Goal: Contribute content: Contribute content

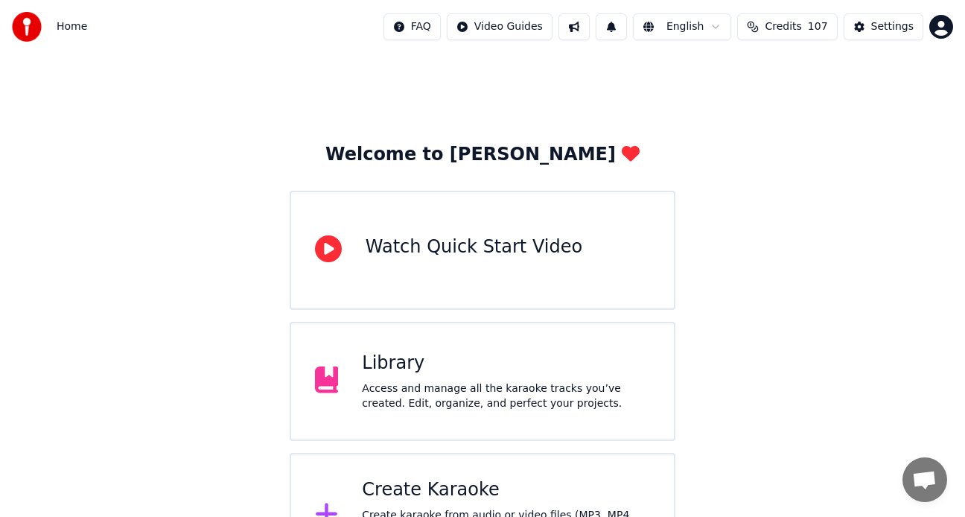
click at [532, 380] on div "Library Access and manage all the karaoke tracks you’ve created. Edit, organize…" at bounding box center [506, 381] width 288 height 60
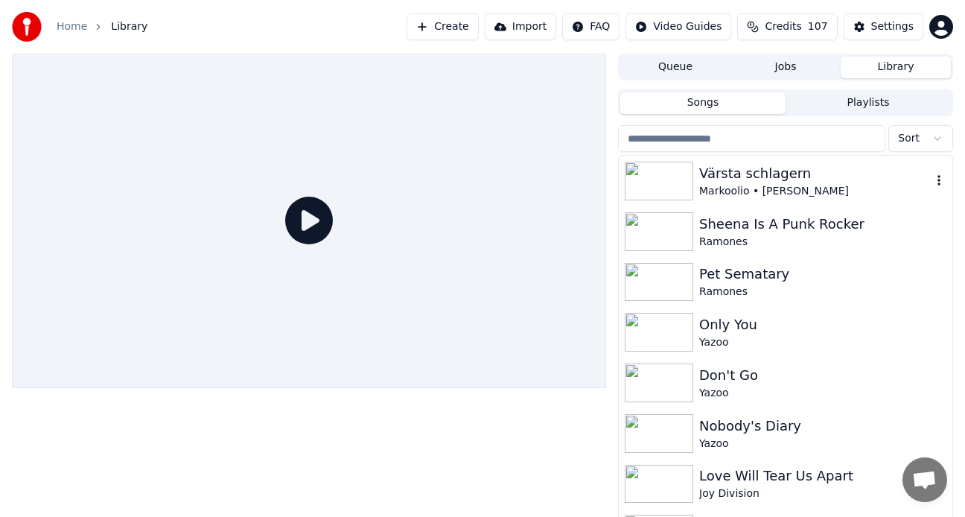
click at [727, 179] on div "Värsta schlagern" at bounding box center [815, 173] width 232 height 21
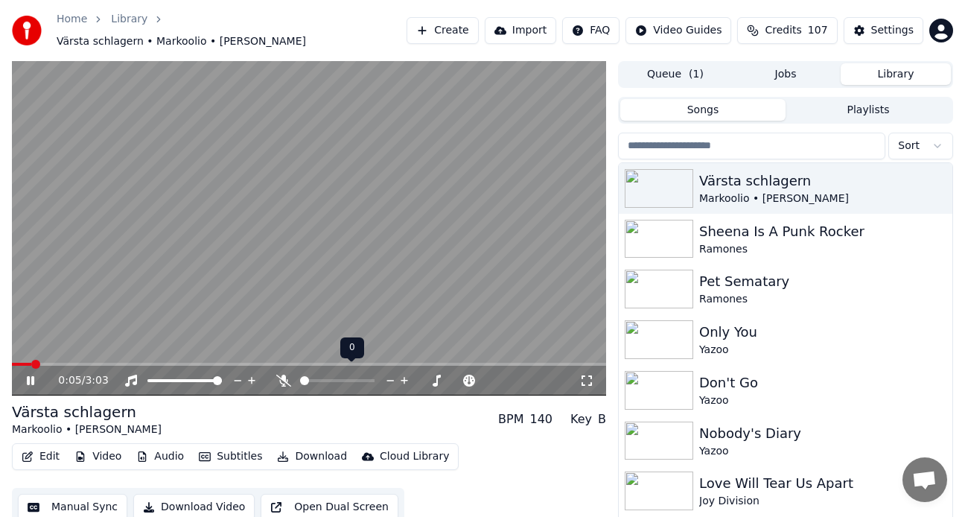
click at [303, 376] on span at bounding box center [304, 380] width 9 height 9
click at [281, 374] on icon at bounding box center [283, 380] width 15 height 12
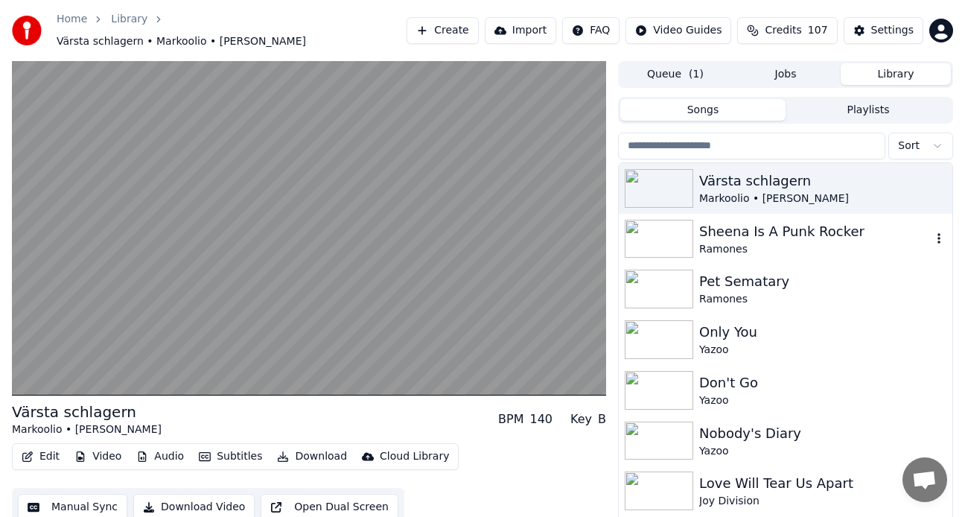
click at [805, 232] on div "Sheena Is A Punk Rocker" at bounding box center [815, 231] width 232 height 21
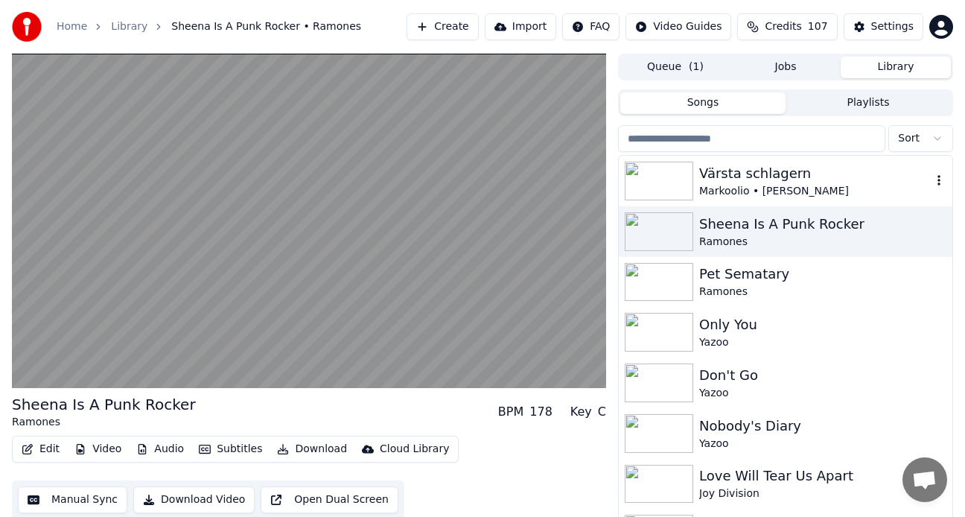
click at [778, 173] on div "Värsta schlagern" at bounding box center [815, 173] width 232 height 21
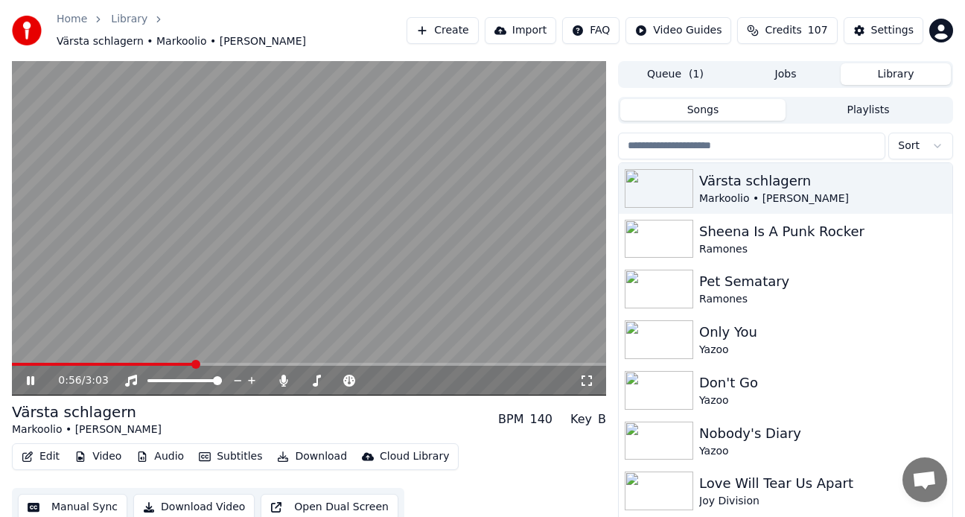
click at [19, 373] on div "0:56 / 3:03" at bounding box center [309, 380] width 582 height 15
click at [29, 376] on icon at bounding box center [30, 380] width 7 height 9
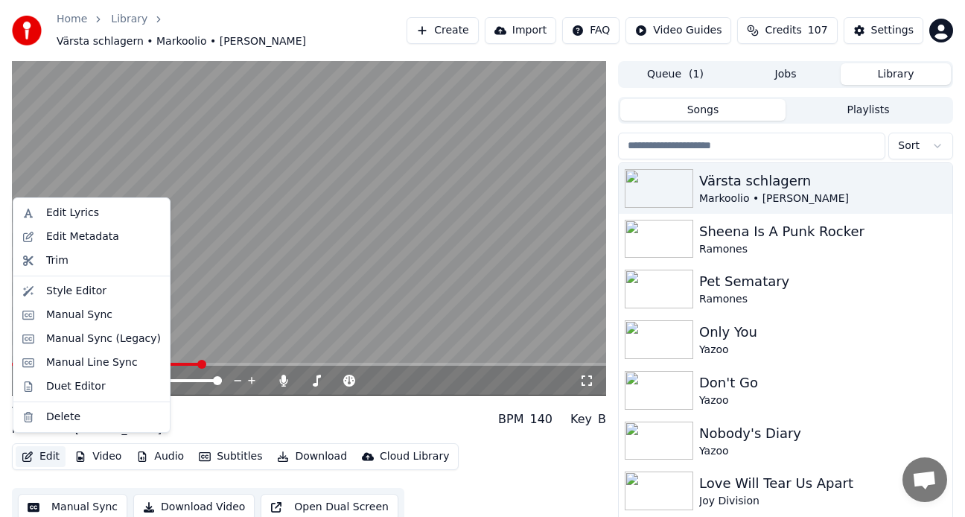
click at [56, 452] on button "Edit" at bounding box center [41, 456] width 50 height 21
click at [98, 377] on div "Duet Editor" at bounding box center [91, 386] width 150 height 24
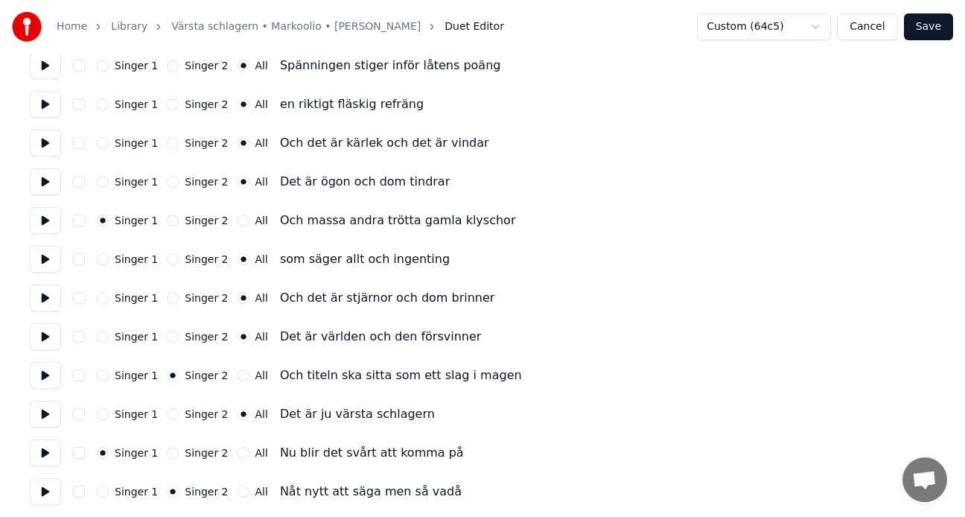
scroll to position [447, 0]
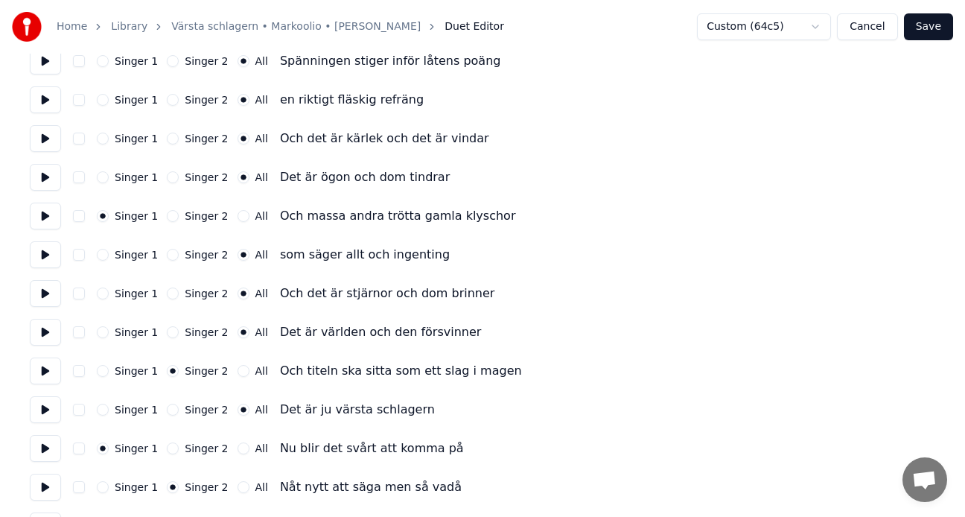
click at [168, 256] on button "Singer 2" at bounding box center [173, 255] width 12 height 12
click at [48, 288] on button at bounding box center [45, 293] width 31 height 27
click at [44, 333] on button at bounding box center [45, 332] width 31 height 27
click at [48, 372] on button at bounding box center [45, 370] width 31 height 27
click at [44, 331] on button at bounding box center [45, 332] width 31 height 27
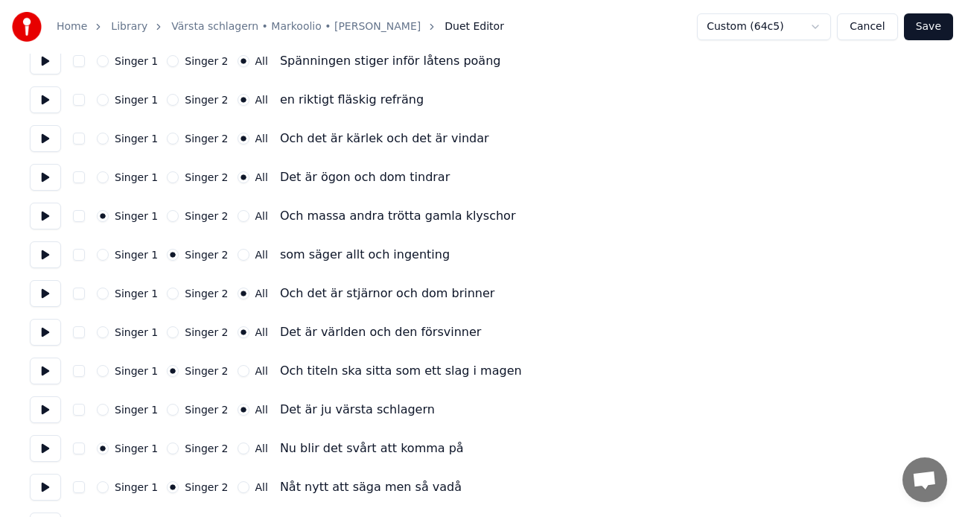
click at [45, 371] on button at bounding box center [45, 370] width 31 height 27
click at [48, 409] on button at bounding box center [45, 409] width 31 height 27
click at [237, 372] on button "All" at bounding box center [243, 371] width 12 height 12
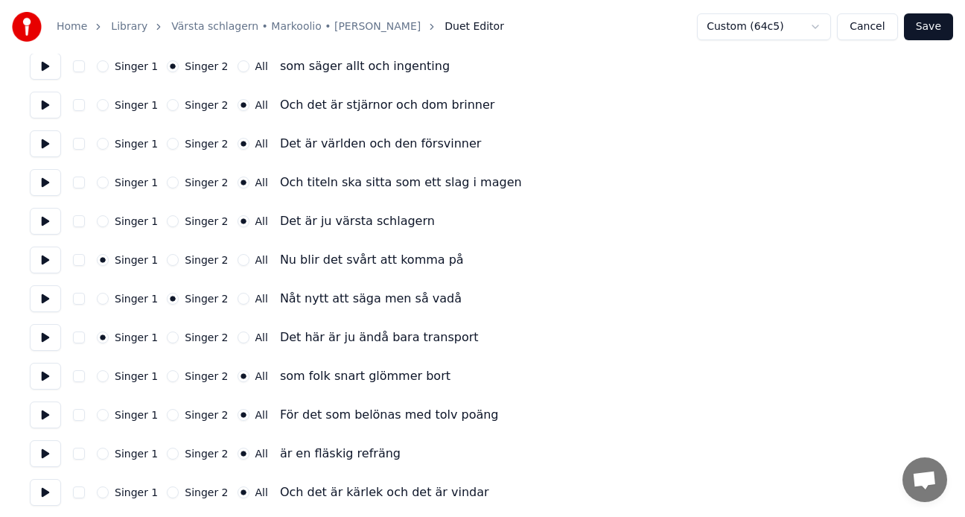
scroll to position [670, 0]
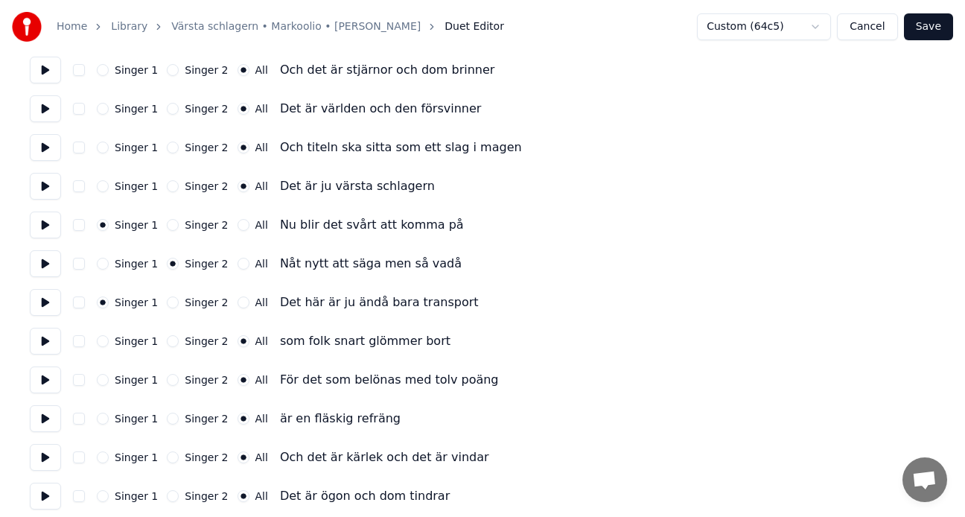
click at [39, 223] on button at bounding box center [45, 224] width 31 height 27
click at [44, 264] on button at bounding box center [45, 263] width 31 height 27
click at [46, 301] on button at bounding box center [45, 302] width 31 height 27
click at [42, 345] on button at bounding box center [45, 341] width 31 height 27
click at [47, 380] on button at bounding box center [45, 379] width 31 height 27
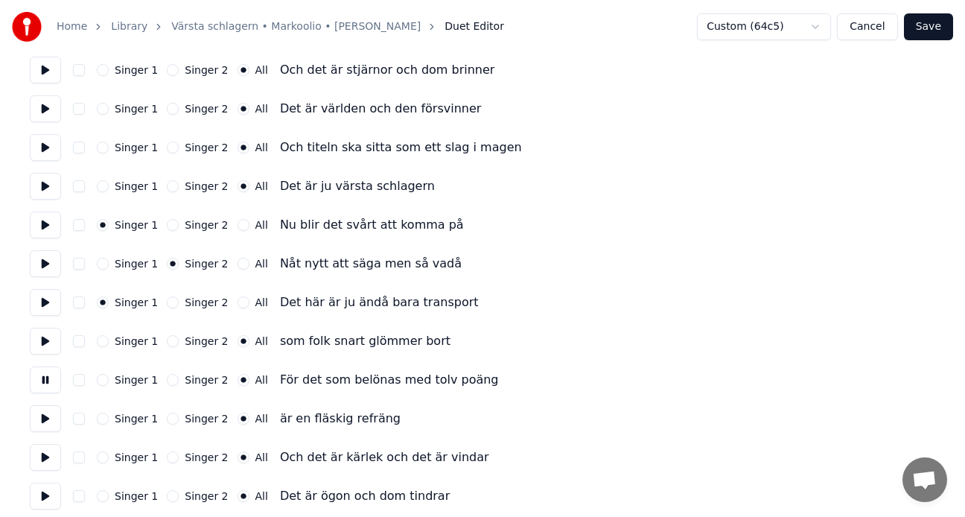
click at [44, 416] on button at bounding box center [45, 418] width 31 height 27
click at [47, 456] on button at bounding box center [45, 457] width 31 height 27
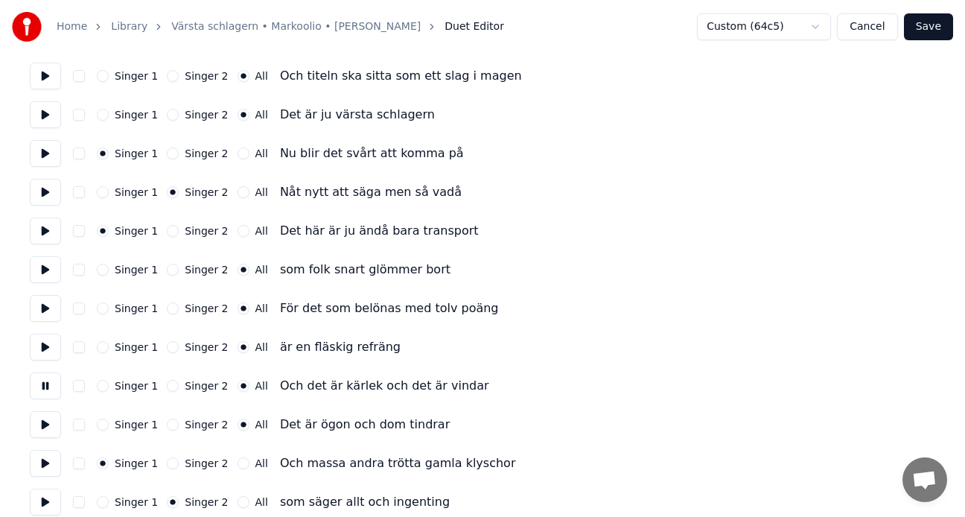
scroll to position [819, 0]
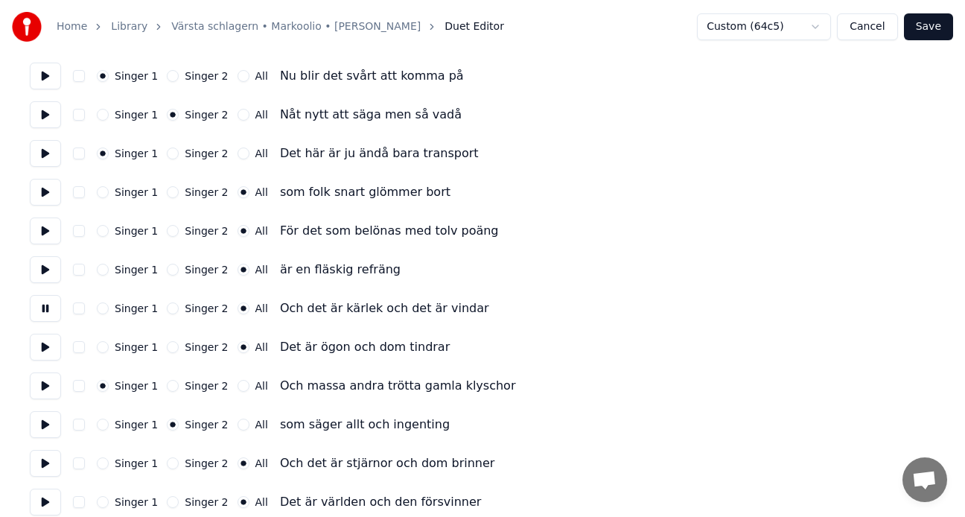
click at [45, 345] on button at bounding box center [45, 346] width 31 height 27
click at [42, 386] on button at bounding box center [45, 385] width 31 height 27
click at [49, 431] on button at bounding box center [45, 424] width 31 height 27
click at [46, 465] on button at bounding box center [45, 463] width 31 height 27
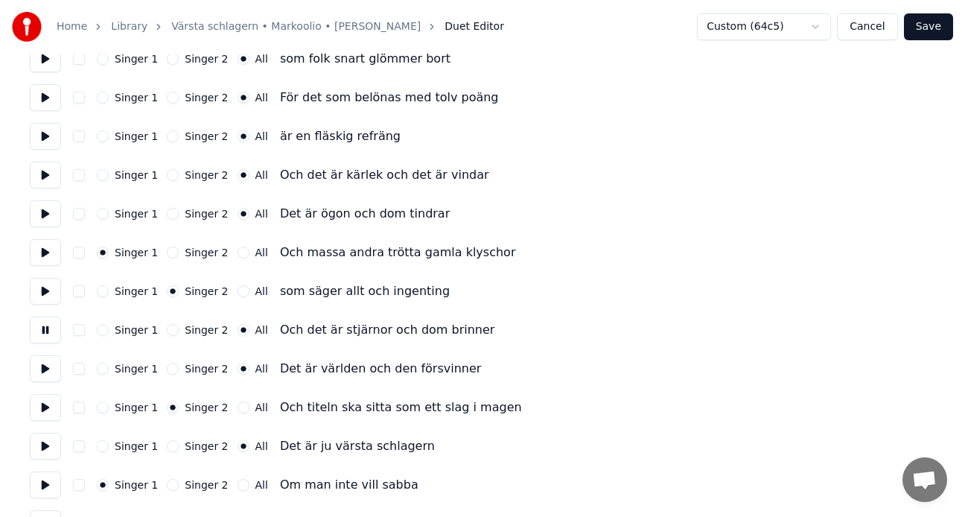
scroll to position [968, 0]
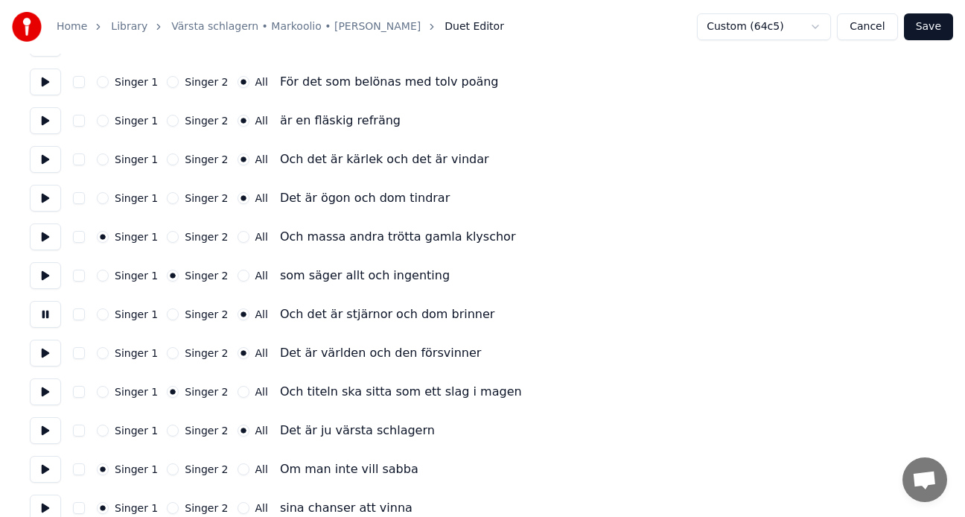
click at [45, 352] on button at bounding box center [45, 352] width 31 height 27
click at [43, 388] on button at bounding box center [45, 391] width 31 height 27
click at [48, 430] on button at bounding box center [45, 430] width 31 height 27
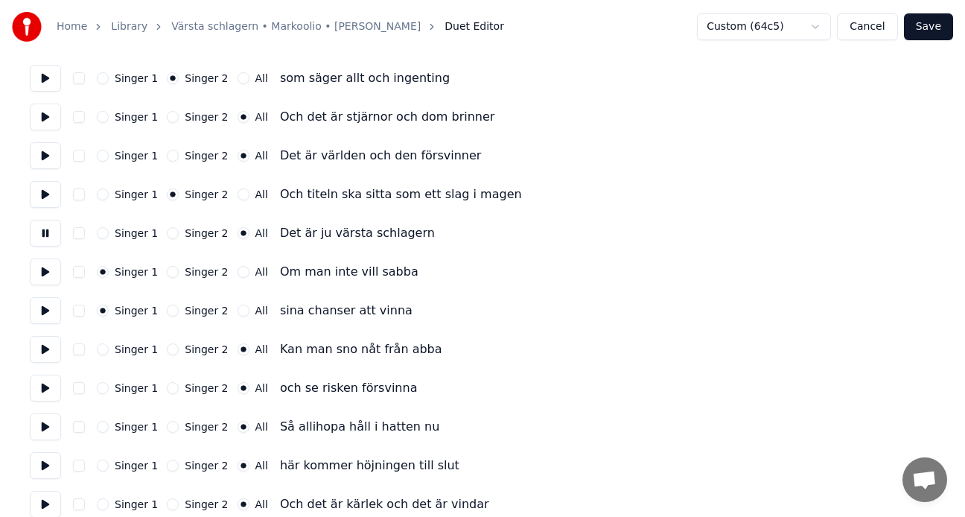
scroll to position [1191, 0]
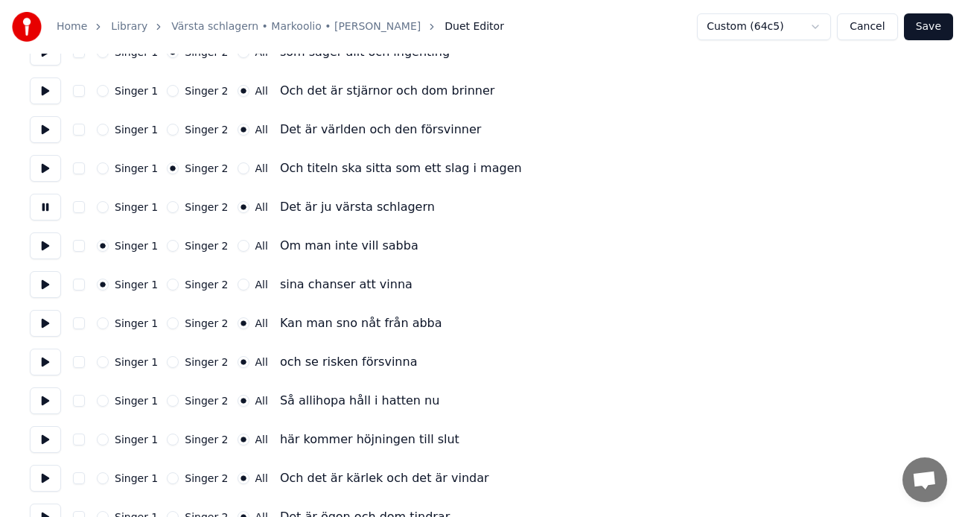
click at [46, 245] on button at bounding box center [45, 245] width 31 height 27
click at [44, 281] on button at bounding box center [45, 284] width 31 height 27
click at [56, 332] on button at bounding box center [45, 323] width 31 height 27
click at [46, 365] on button at bounding box center [45, 361] width 31 height 27
click at [48, 403] on button at bounding box center [45, 400] width 31 height 27
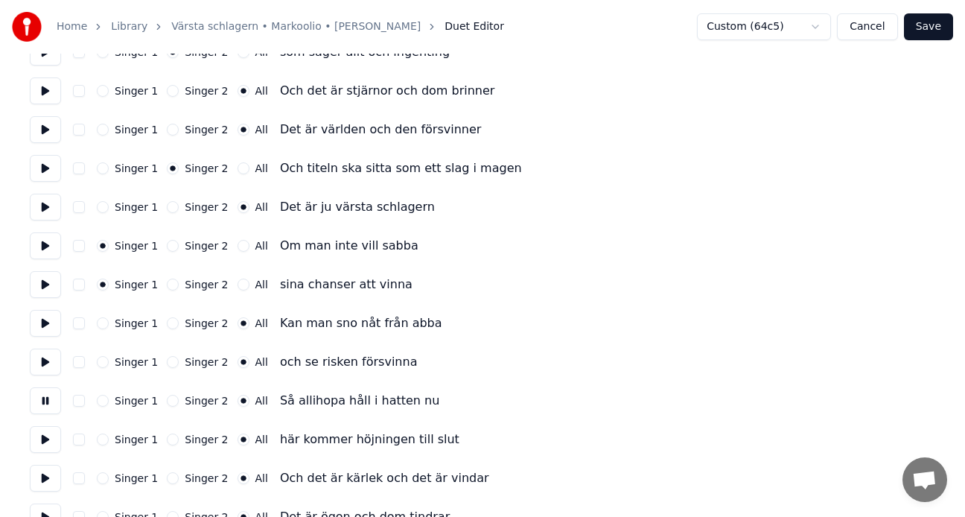
click at [47, 440] on button at bounding box center [45, 439] width 31 height 27
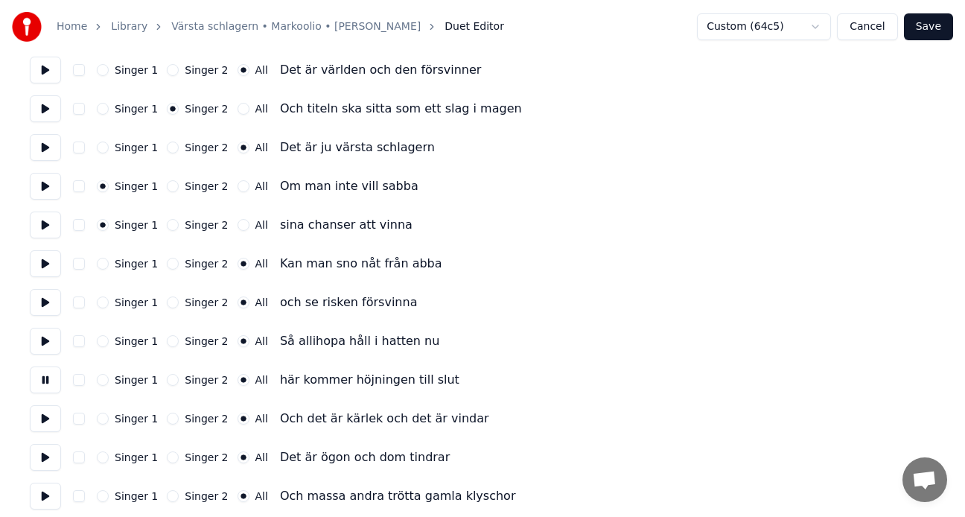
scroll to position [1340, 0]
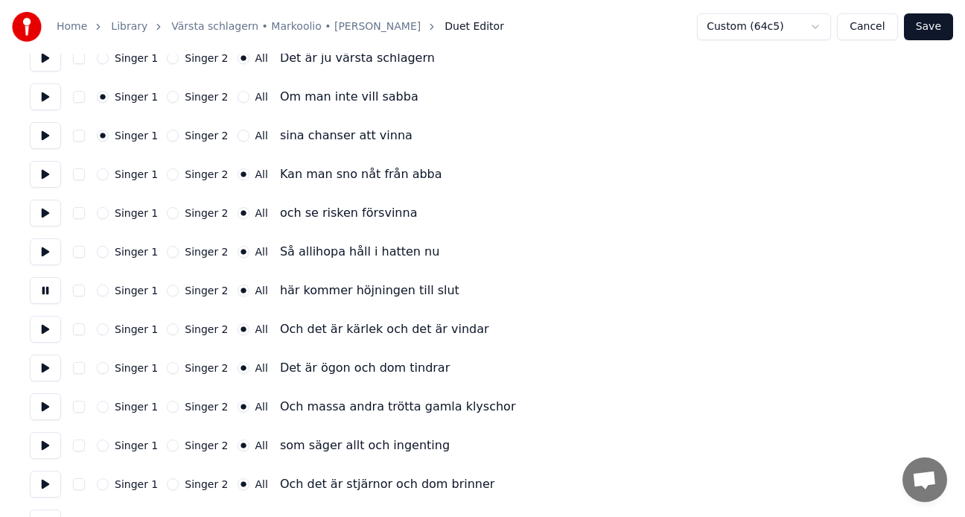
click at [48, 333] on button at bounding box center [45, 329] width 31 height 27
click at [43, 367] on button at bounding box center [45, 367] width 31 height 27
click at [43, 411] on button at bounding box center [45, 406] width 31 height 27
click at [45, 443] on button at bounding box center [45, 445] width 31 height 27
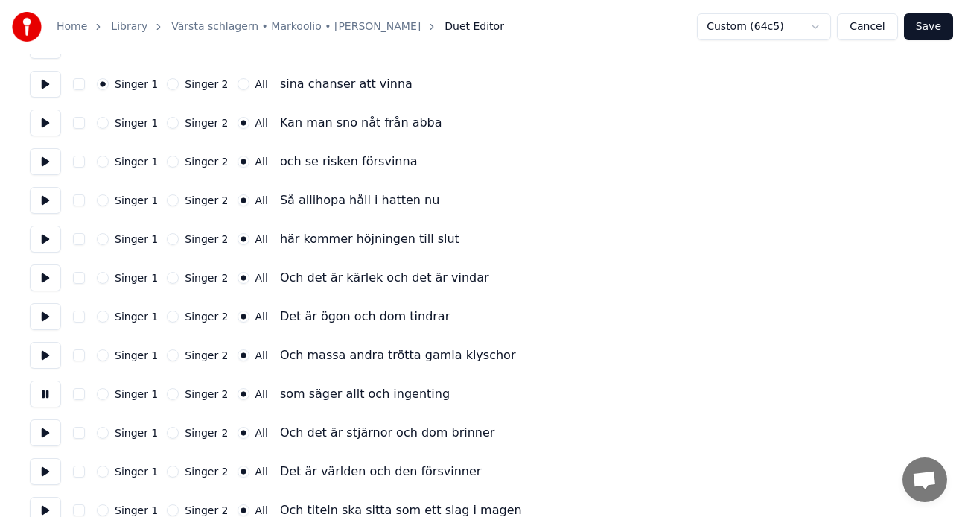
scroll to position [1452, 0]
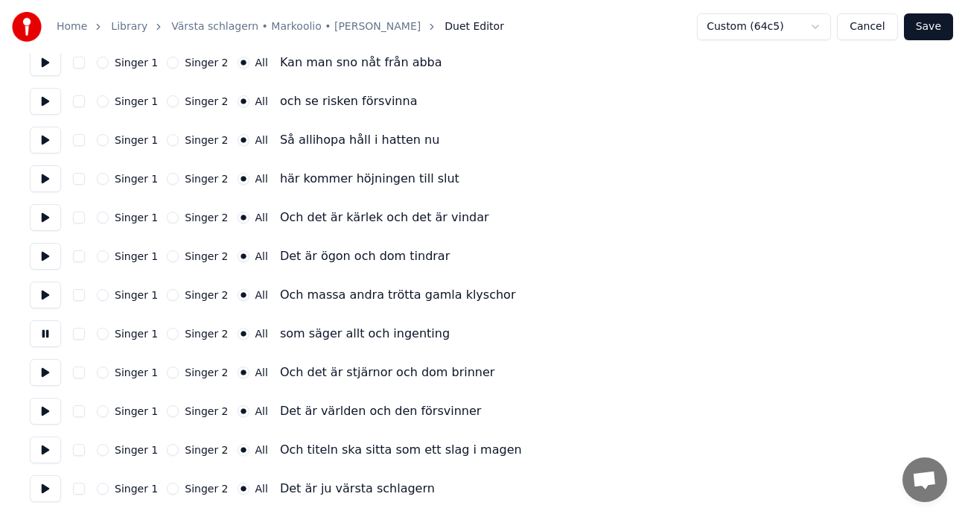
click at [49, 370] on button at bounding box center [45, 372] width 31 height 27
click at [48, 409] on button at bounding box center [45, 411] width 31 height 27
click at [51, 442] on button at bounding box center [45, 449] width 31 height 27
click at [40, 493] on button at bounding box center [45, 488] width 31 height 27
click at [933, 27] on button "Save" at bounding box center [928, 26] width 49 height 27
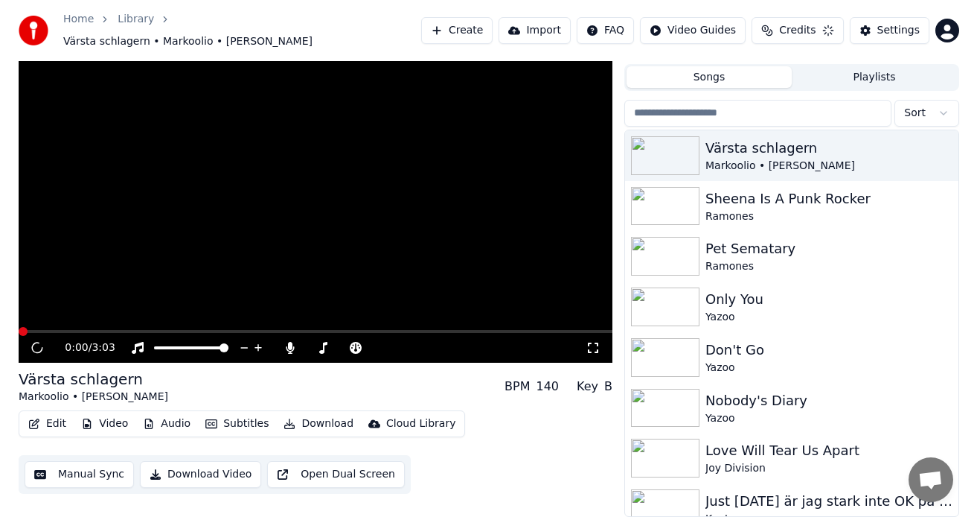
scroll to position [26, 0]
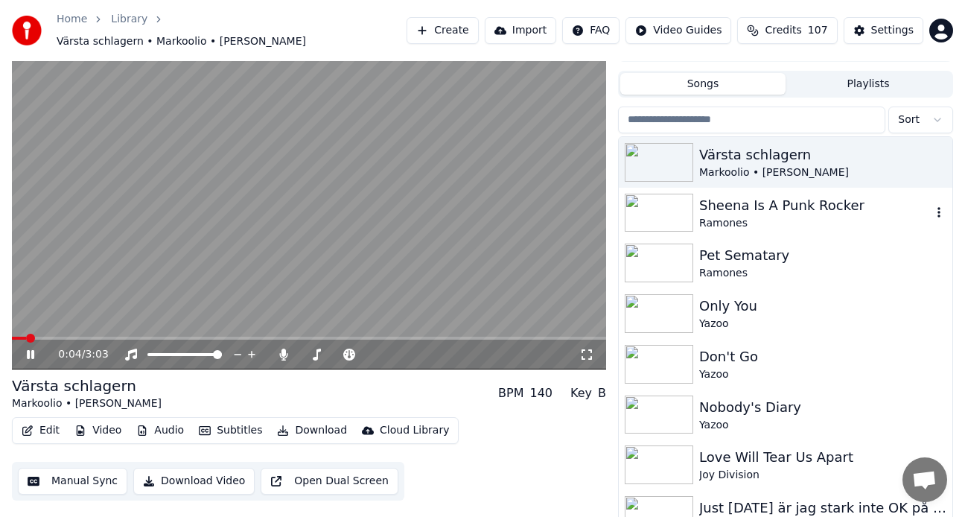
click at [806, 195] on div "Sheena Is A Punk Rocker" at bounding box center [815, 205] width 232 height 21
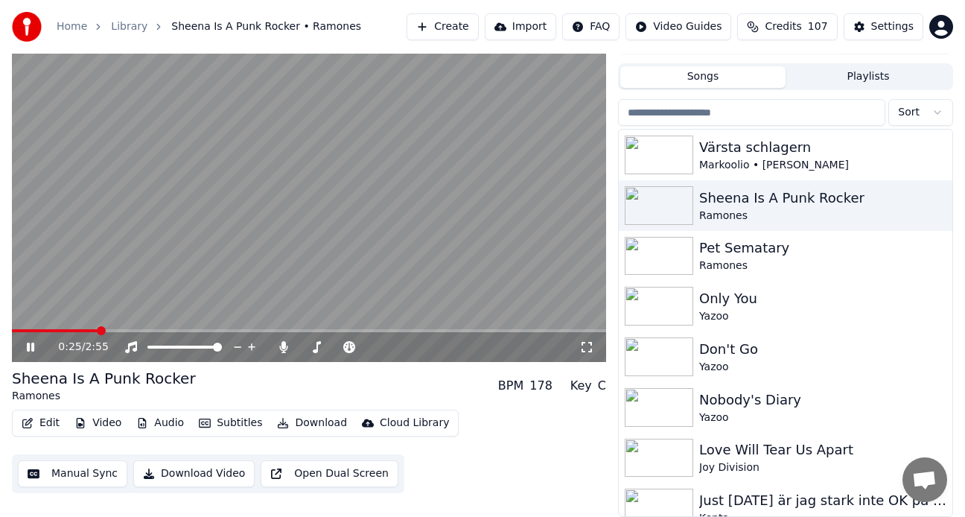
click at [814, 25] on button "Credits 107" at bounding box center [787, 26] width 100 height 27
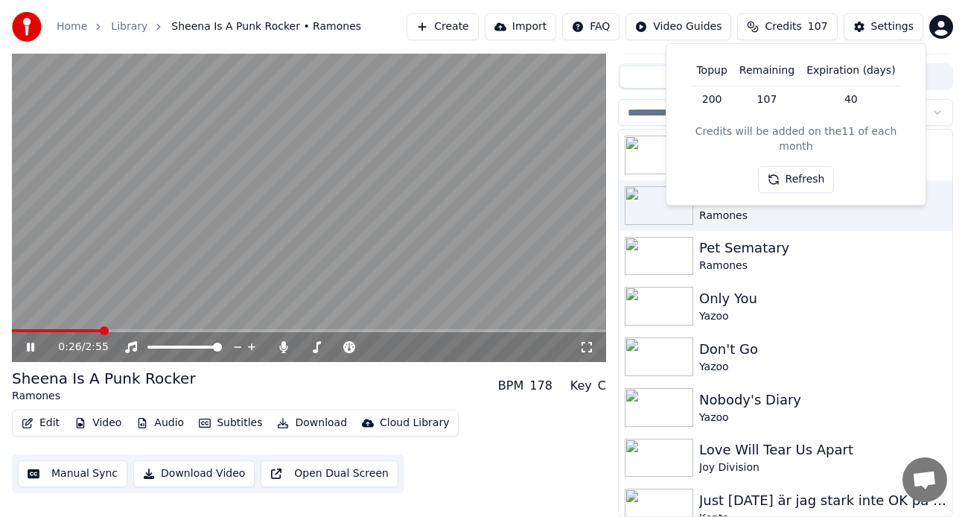
click at [824, 166] on button "Refresh" at bounding box center [796, 179] width 77 height 27
click at [741, 342] on div "Don't Go" at bounding box center [815, 349] width 232 height 21
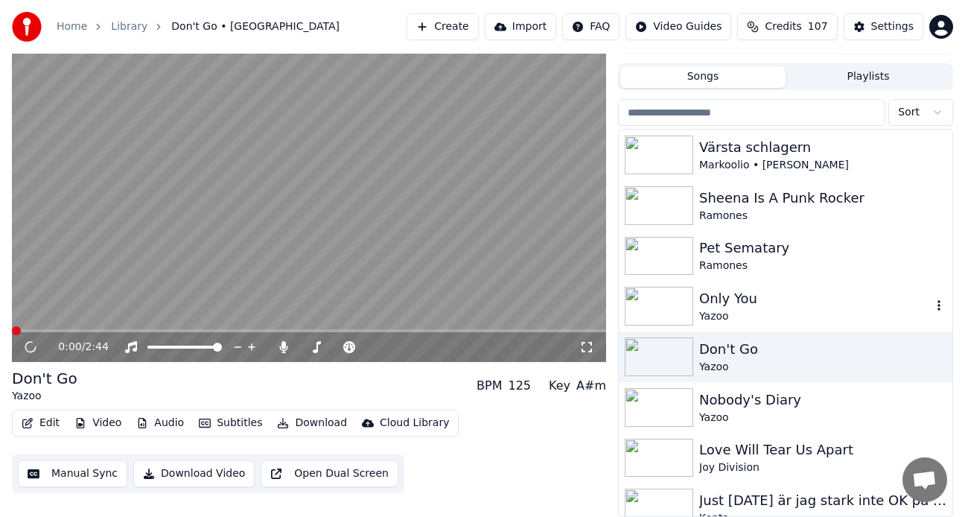
click at [744, 306] on div "Only You" at bounding box center [815, 298] width 232 height 21
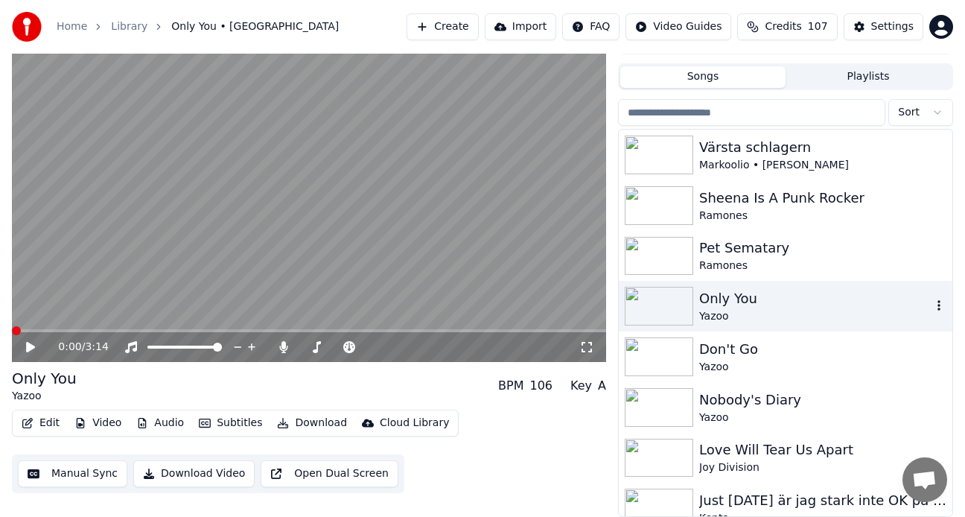
click at [715, 300] on div "Only You" at bounding box center [815, 298] width 232 height 21
click at [25, 348] on icon at bounding box center [41, 347] width 34 height 12
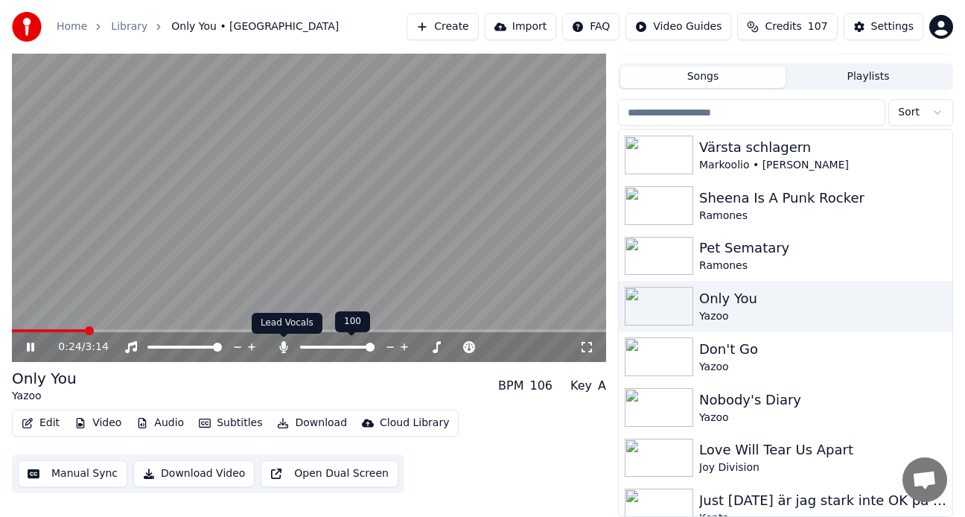
click at [283, 348] on icon at bounding box center [284, 347] width 8 height 12
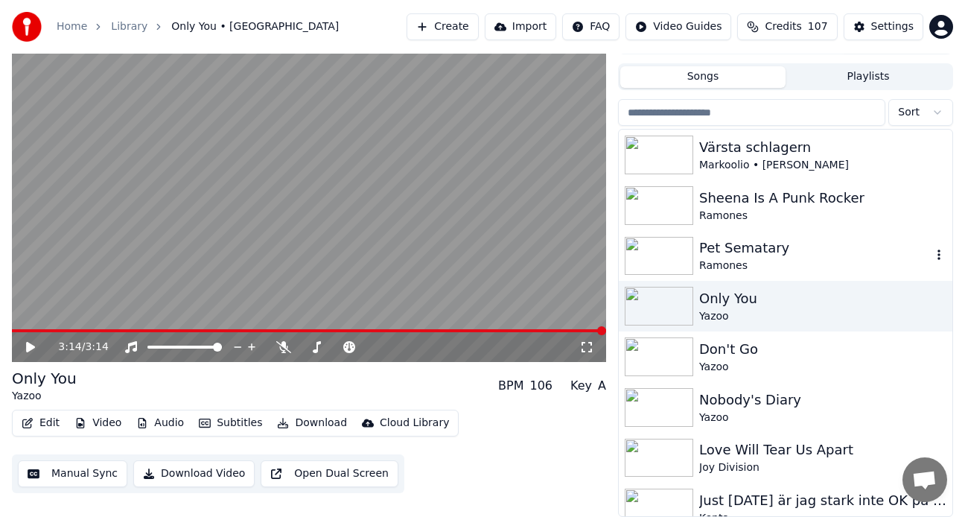
drag, startPoint x: 759, startPoint y: 249, endPoint x: 751, endPoint y: 250, distance: 8.2
click at [759, 249] on div "Pet Sematary" at bounding box center [815, 247] width 232 height 21
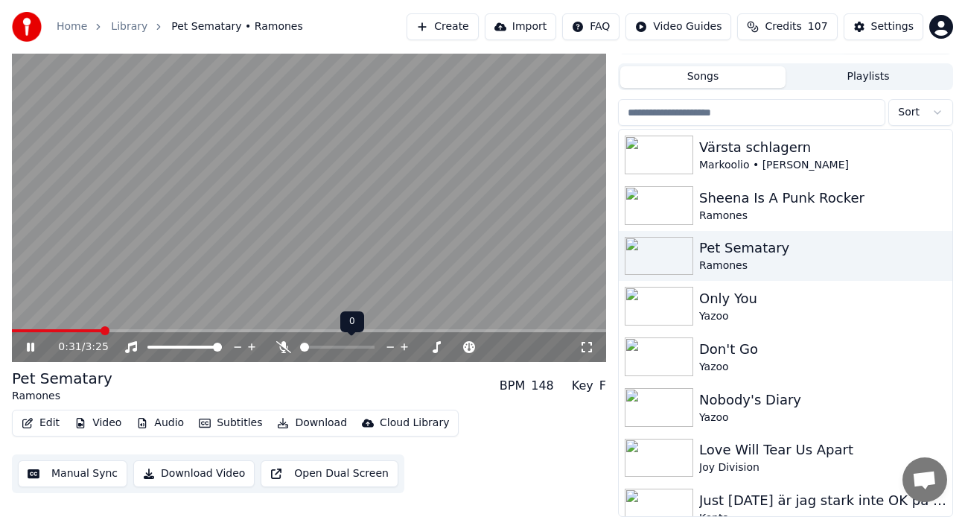
click at [303, 348] on span at bounding box center [304, 346] width 9 height 9
click at [287, 346] on icon at bounding box center [284, 347] width 8 height 12
click at [358, 351] on span at bounding box center [355, 346] width 9 height 9
click at [12, 329] on span at bounding box center [309, 330] width 594 height 3
click at [775, 402] on div "Nobody's Diary" at bounding box center [815, 399] width 232 height 21
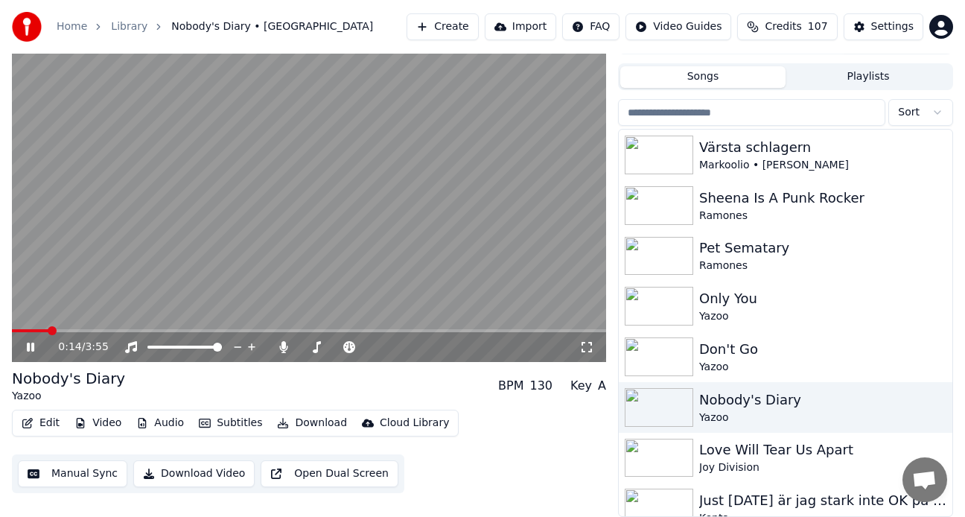
click at [29, 345] on icon at bounding box center [30, 346] width 7 height 9
drag, startPoint x: 386, startPoint y: 0, endPoint x: 506, endPoint y: 16, distance: 121.0
click at [386, 0] on html "Home Library Nobody's Diary • Yazoo Create Import FAQ Video Guides Credits 107 …" at bounding box center [482, 232] width 965 height 517
click at [471, 31] on button "Create" at bounding box center [442, 26] width 72 height 27
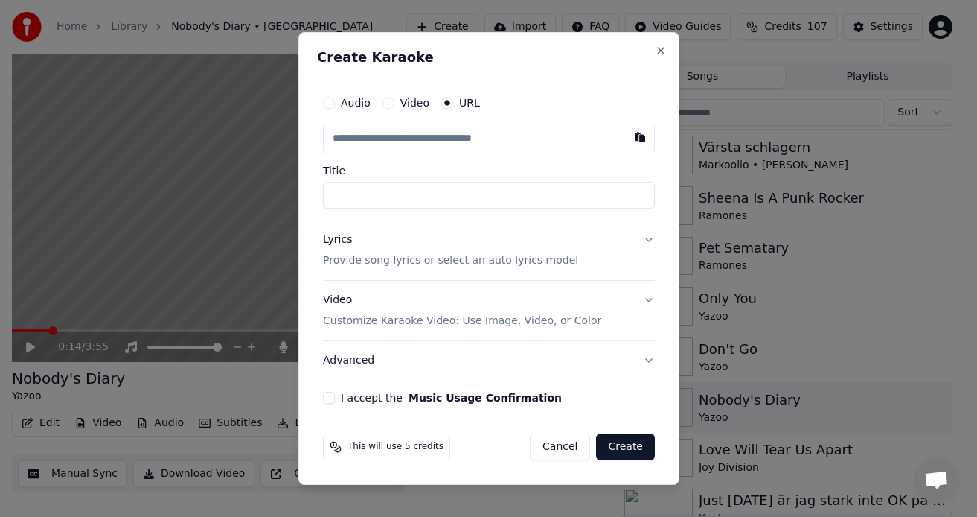
click at [333, 102] on button "Audio" at bounding box center [329, 103] width 12 height 12
click at [369, 132] on div "Choose File" at bounding box center [365, 138] width 83 height 27
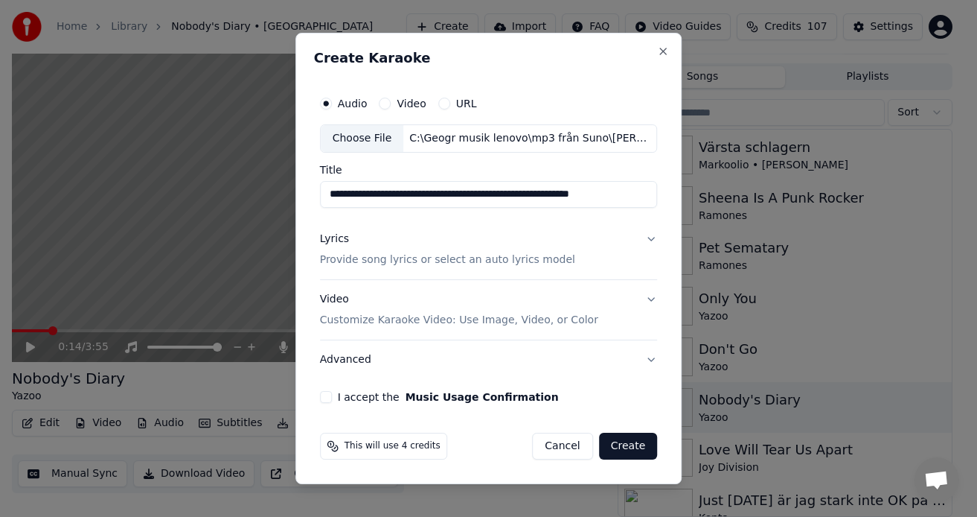
drag, startPoint x: 331, startPoint y: 194, endPoint x: 752, endPoint y: 193, distance: 420.6
click at [752, 193] on body "**********" at bounding box center [482, 232] width 965 height 517
click at [539, 194] on input "**********" at bounding box center [489, 194] width 338 height 27
drag, startPoint x: 406, startPoint y: 194, endPoint x: 637, endPoint y: 199, distance: 230.8
click at [637, 199] on input "**********" at bounding box center [489, 194] width 338 height 27
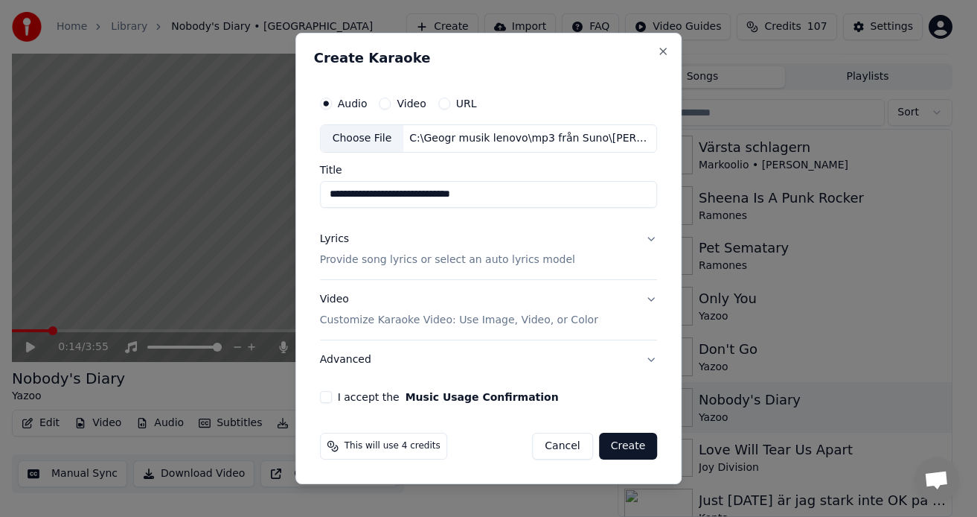
type input "**********"
drag, startPoint x: 524, startPoint y: 253, endPoint x: 519, endPoint y: 261, distance: 9.1
click at [523, 253] on p "Provide song lyrics or select an auto lyrics model" at bounding box center [447, 259] width 255 height 15
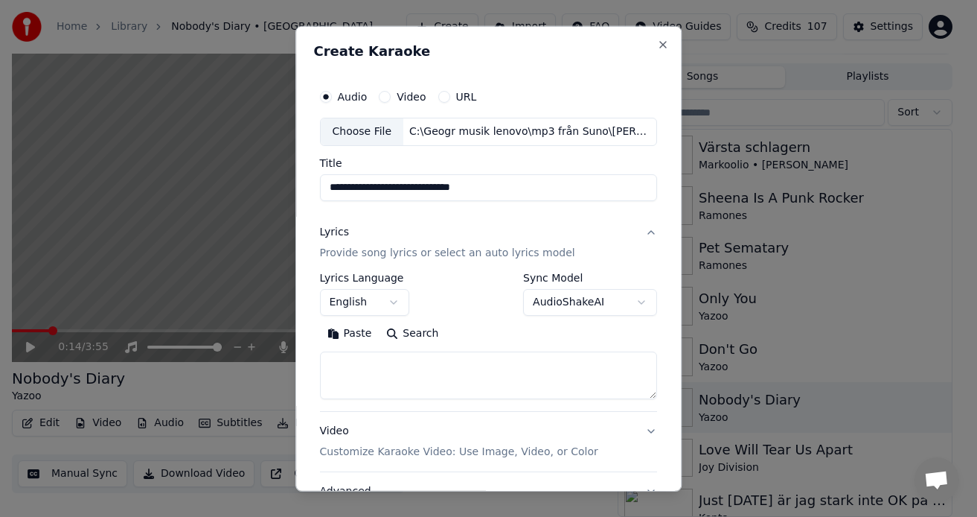
click at [444, 378] on textarea at bounding box center [489, 375] width 338 height 48
paste textarea "**********"
click at [541, 363] on textarea "**********" at bounding box center [485, 375] width 331 height 48
click at [520, 368] on textarea "**********" at bounding box center [485, 375] width 331 height 48
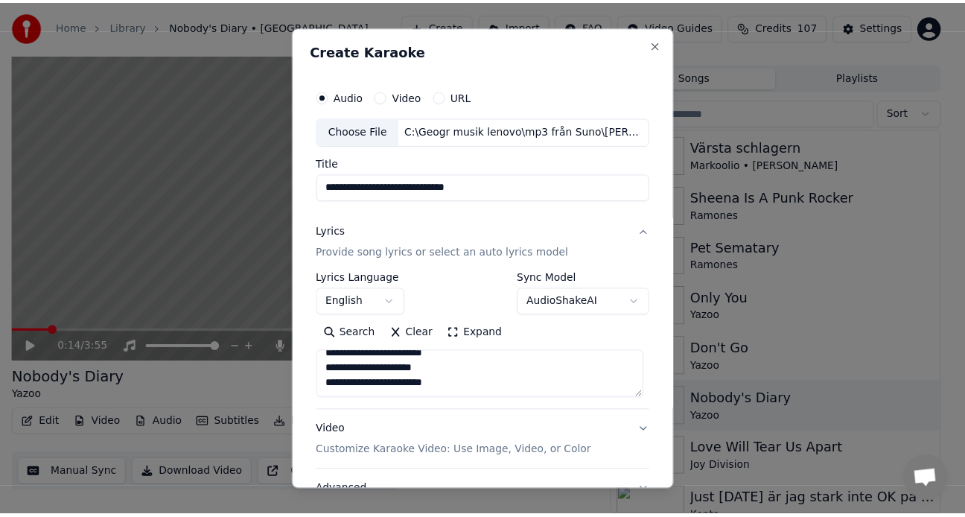
scroll to position [124, 0]
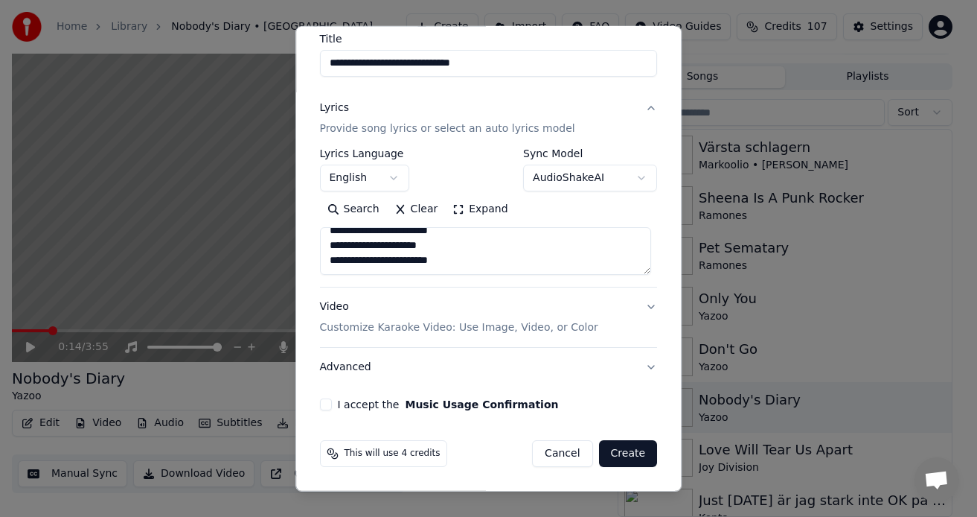
type textarea "**********"
click at [540, 445] on button "Cancel" at bounding box center [562, 453] width 60 height 27
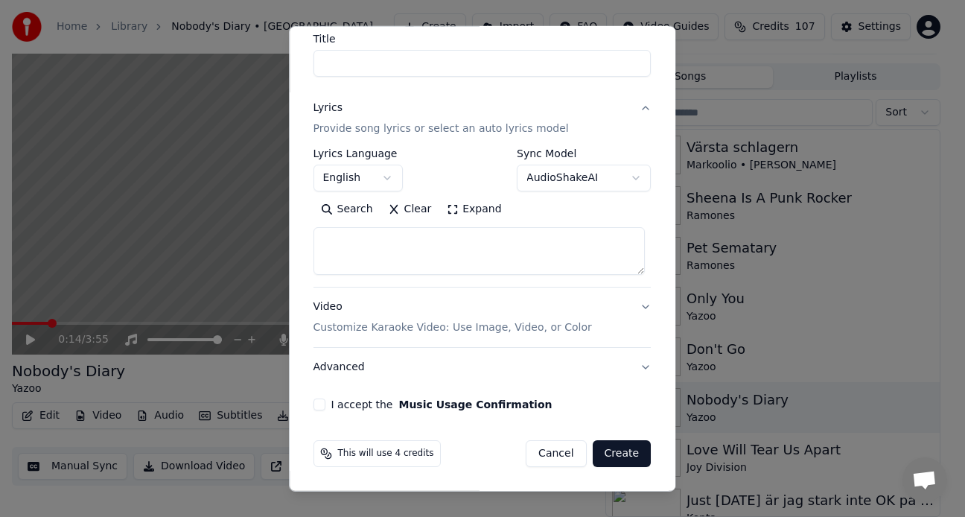
select select
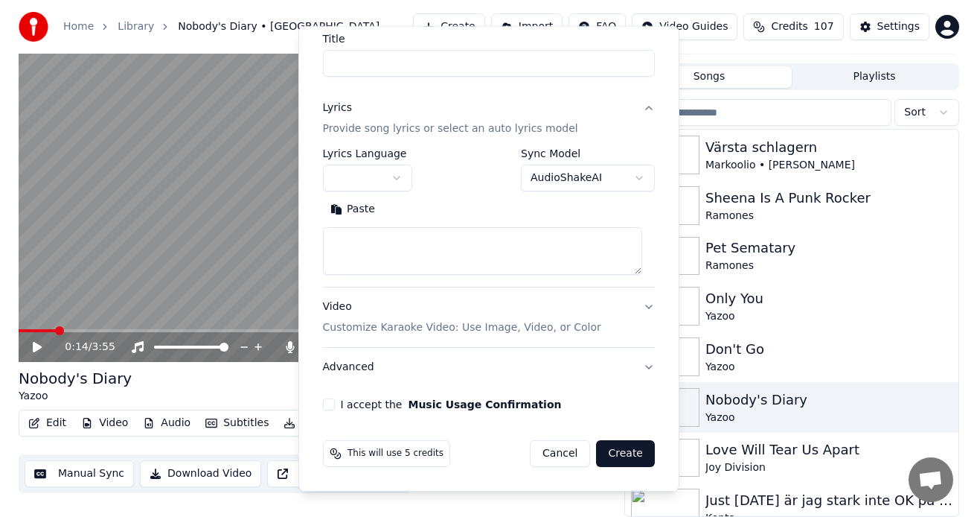
scroll to position [0, 0]
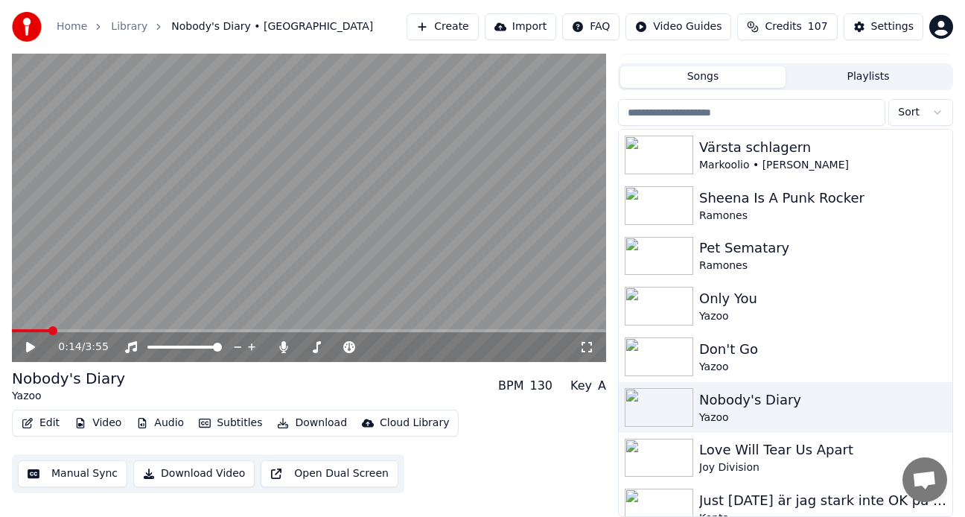
click at [473, 25] on button "Create" at bounding box center [442, 26] width 72 height 27
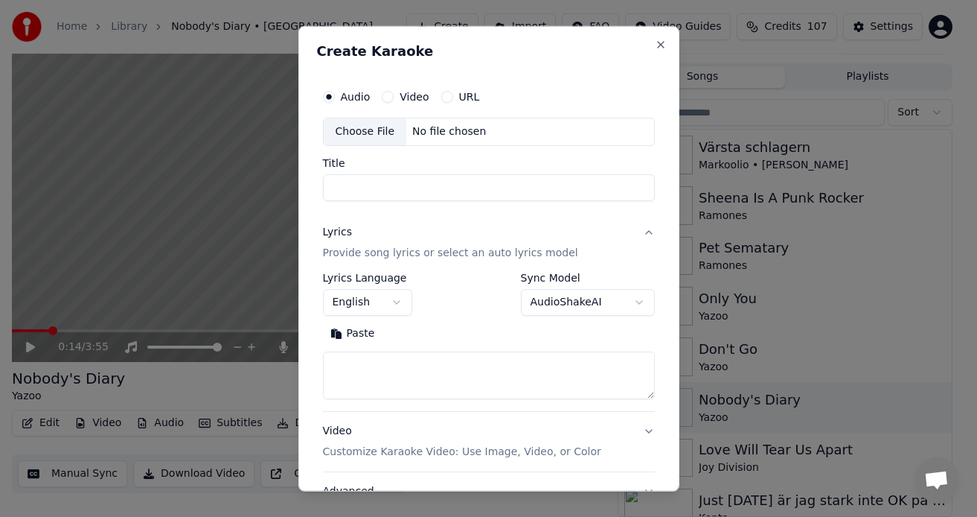
click at [356, 125] on div "Choose File" at bounding box center [365, 131] width 83 height 27
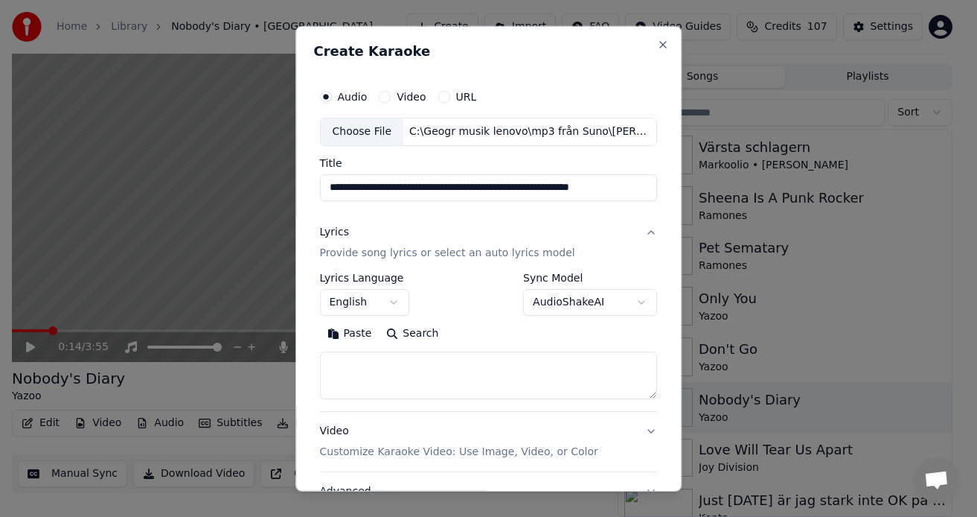
drag, startPoint x: 400, startPoint y: 187, endPoint x: 641, endPoint y: 195, distance: 240.6
click at [641, 195] on input "**********" at bounding box center [489, 187] width 338 height 27
type input "**********"
click at [392, 303] on button "English" at bounding box center [364, 302] width 89 height 27
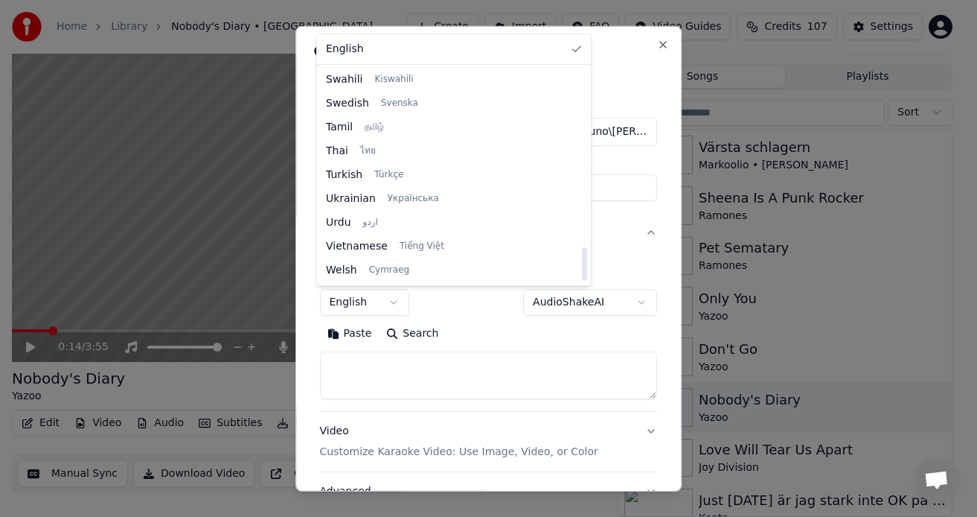
scroll to position [1068, 0]
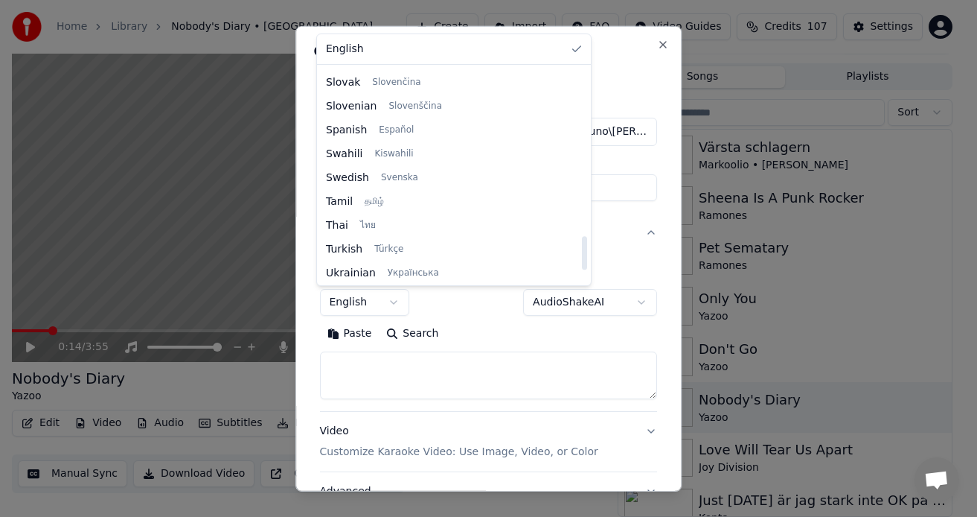
select select "**"
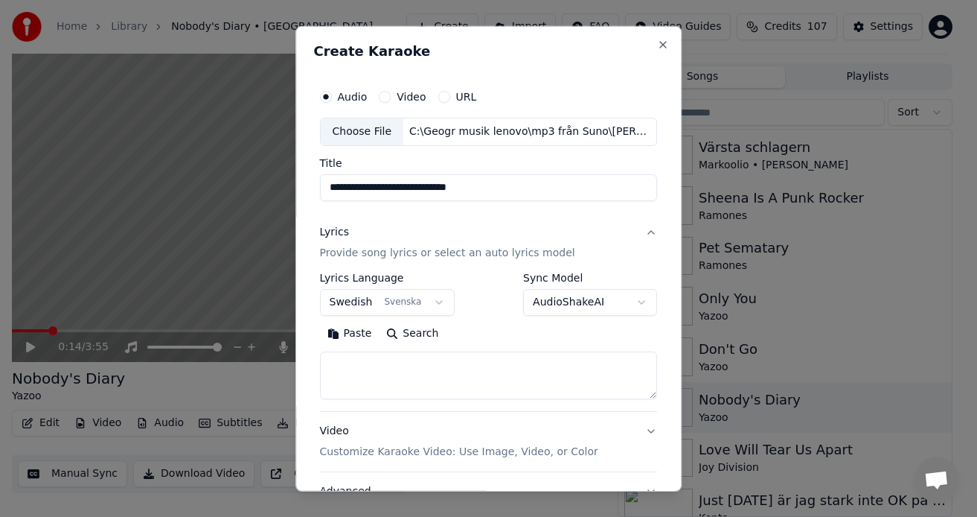
click at [484, 366] on textarea at bounding box center [489, 375] width 338 height 48
paste textarea "**********"
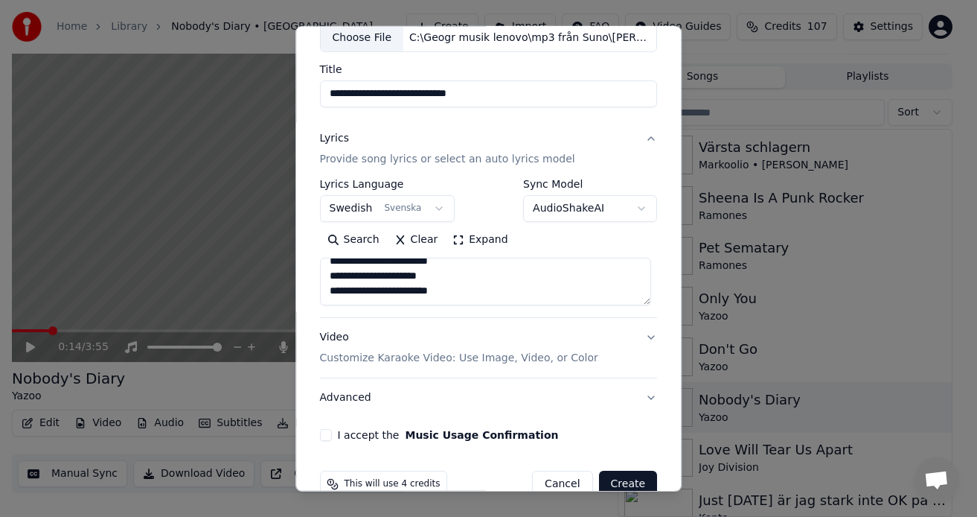
scroll to position [124, 0]
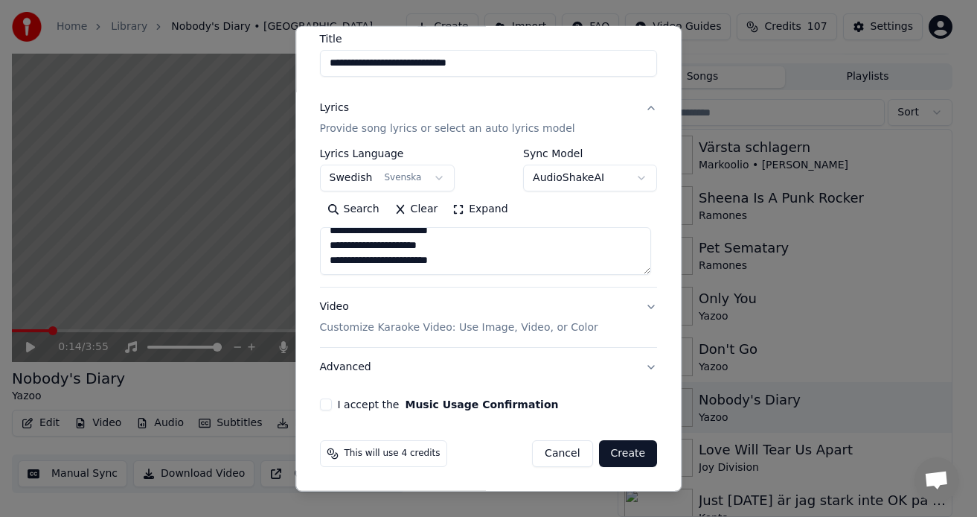
type textarea "**********"
click at [324, 403] on button "I accept the Music Usage Confirmation" at bounding box center [326, 404] width 12 height 12
click at [622, 456] on button "Create" at bounding box center [628, 453] width 59 height 27
select select
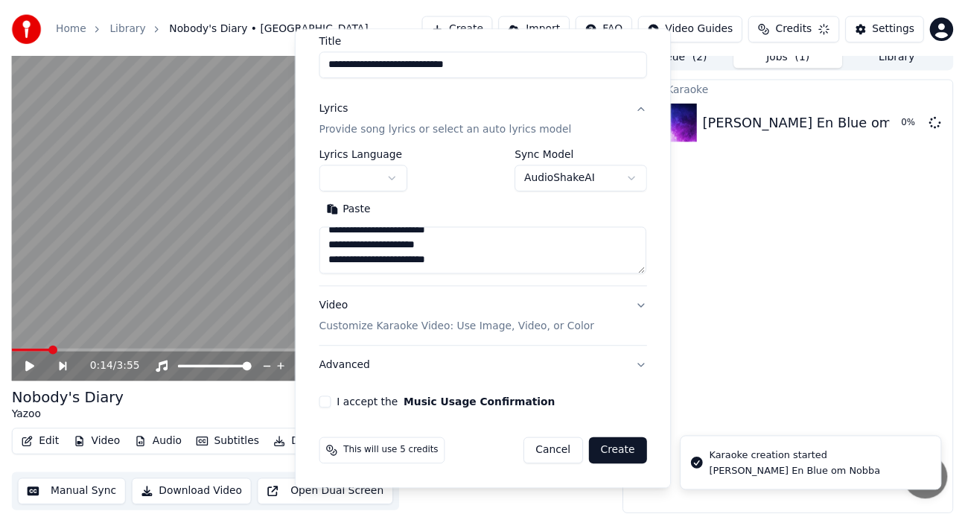
scroll to position [12, 0]
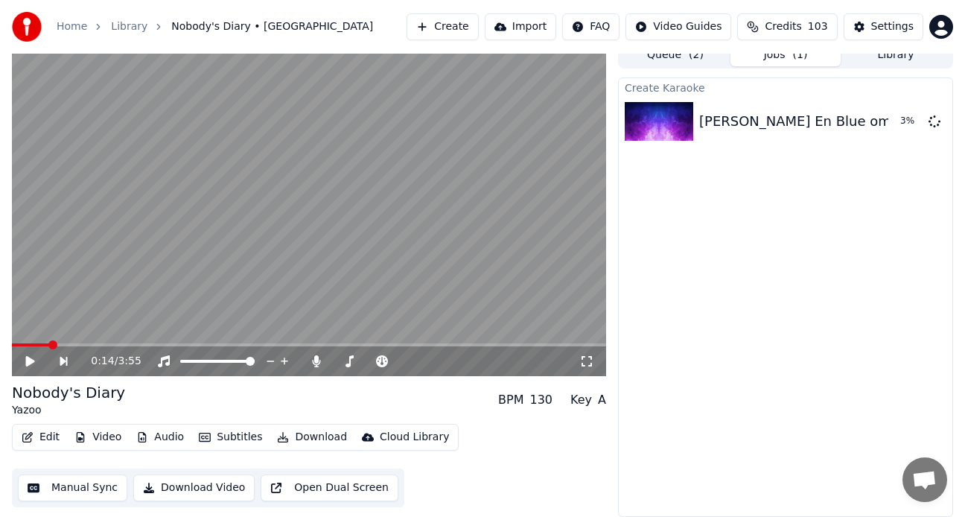
click at [925, 54] on button "Library" at bounding box center [895, 56] width 110 height 22
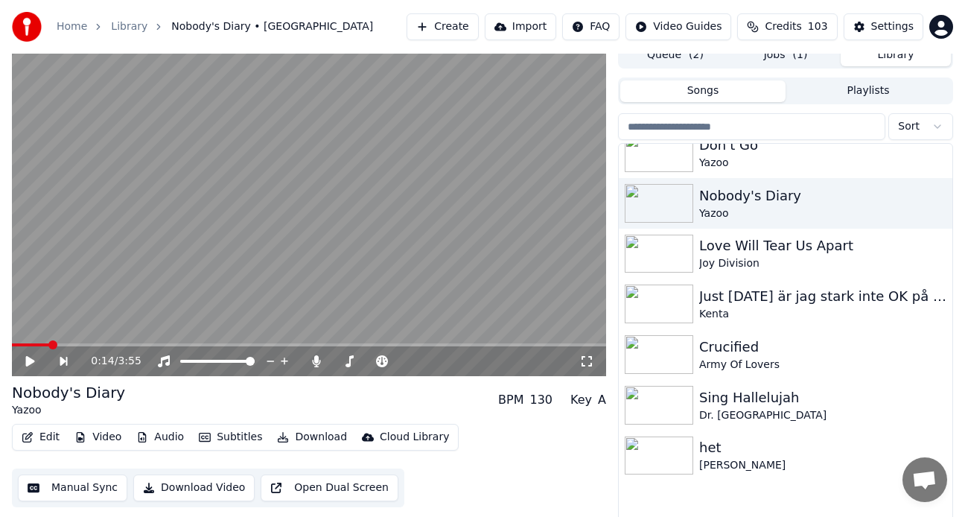
scroll to position [223, 0]
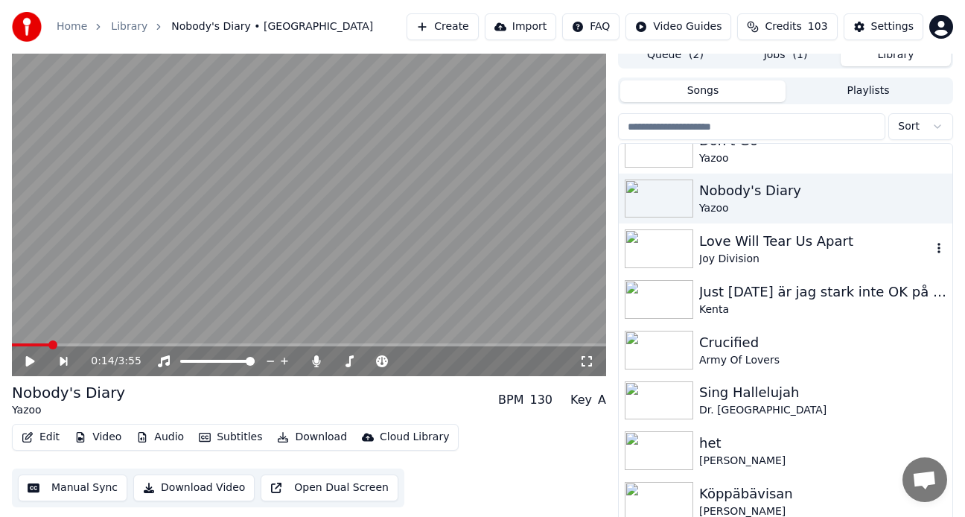
click at [778, 252] on div "Joy Division" at bounding box center [815, 259] width 232 height 15
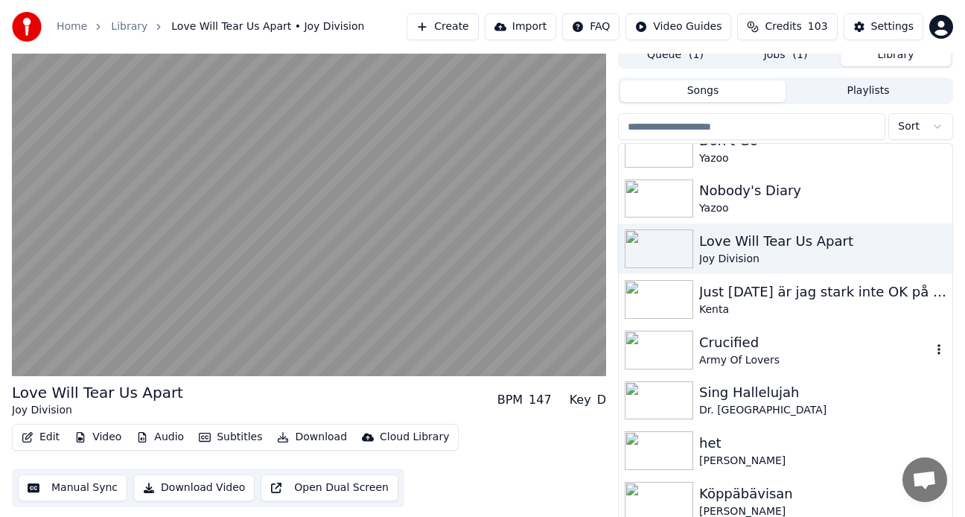
click at [737, 341] on div "Crucified" at bounding box center [815, 342] width 232 height 21
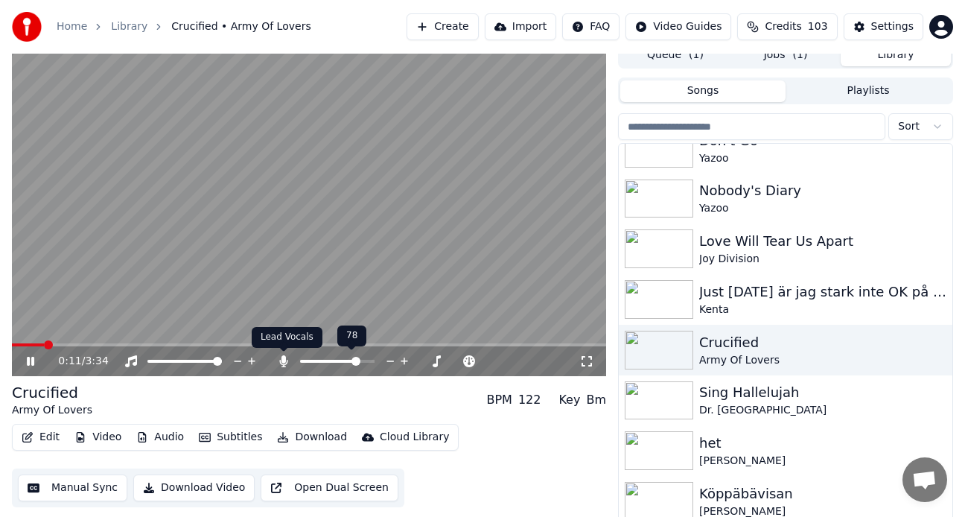
click at [285, 360] on icon at bounding box center [284, 361] width 8 height 12
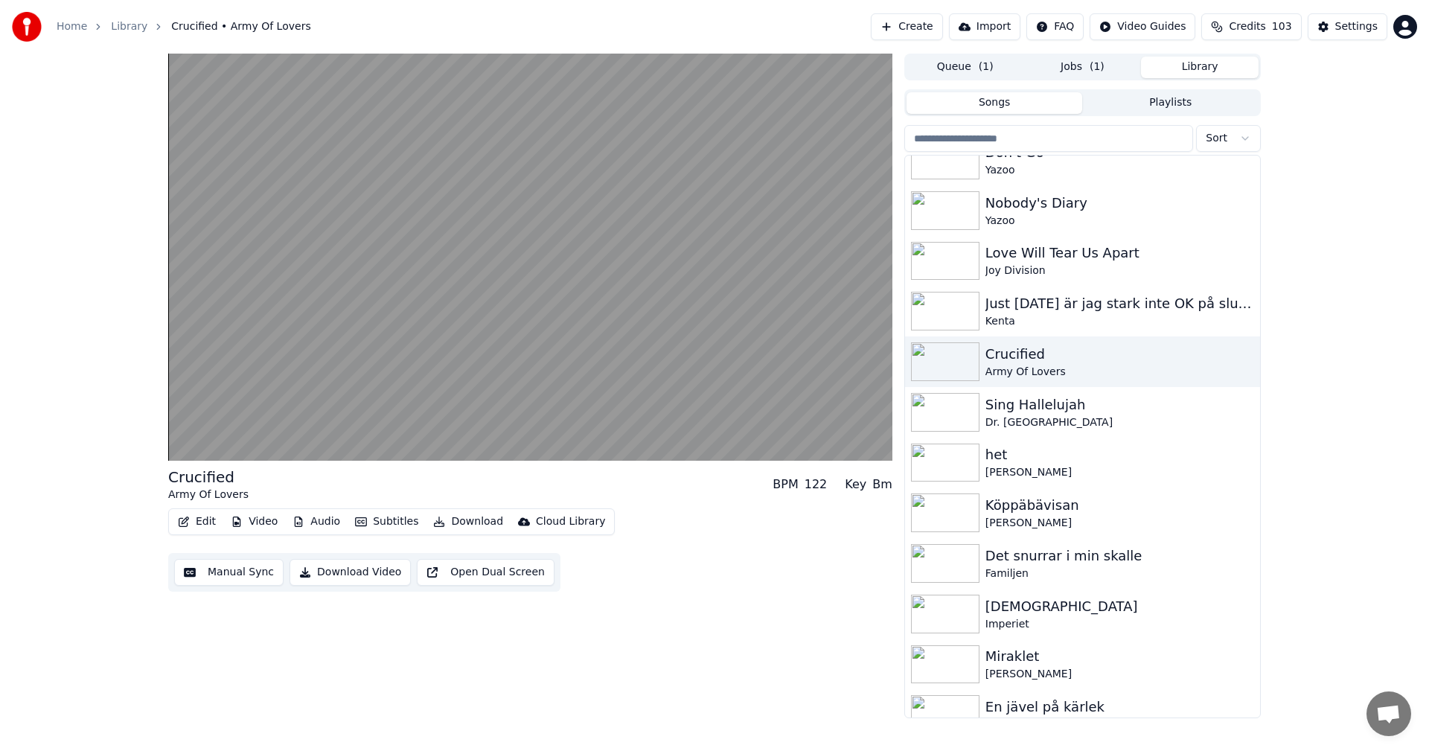
click at [1093, 67] on span "( 1 )" at bounding box center [1097, 67] width 15 height 15
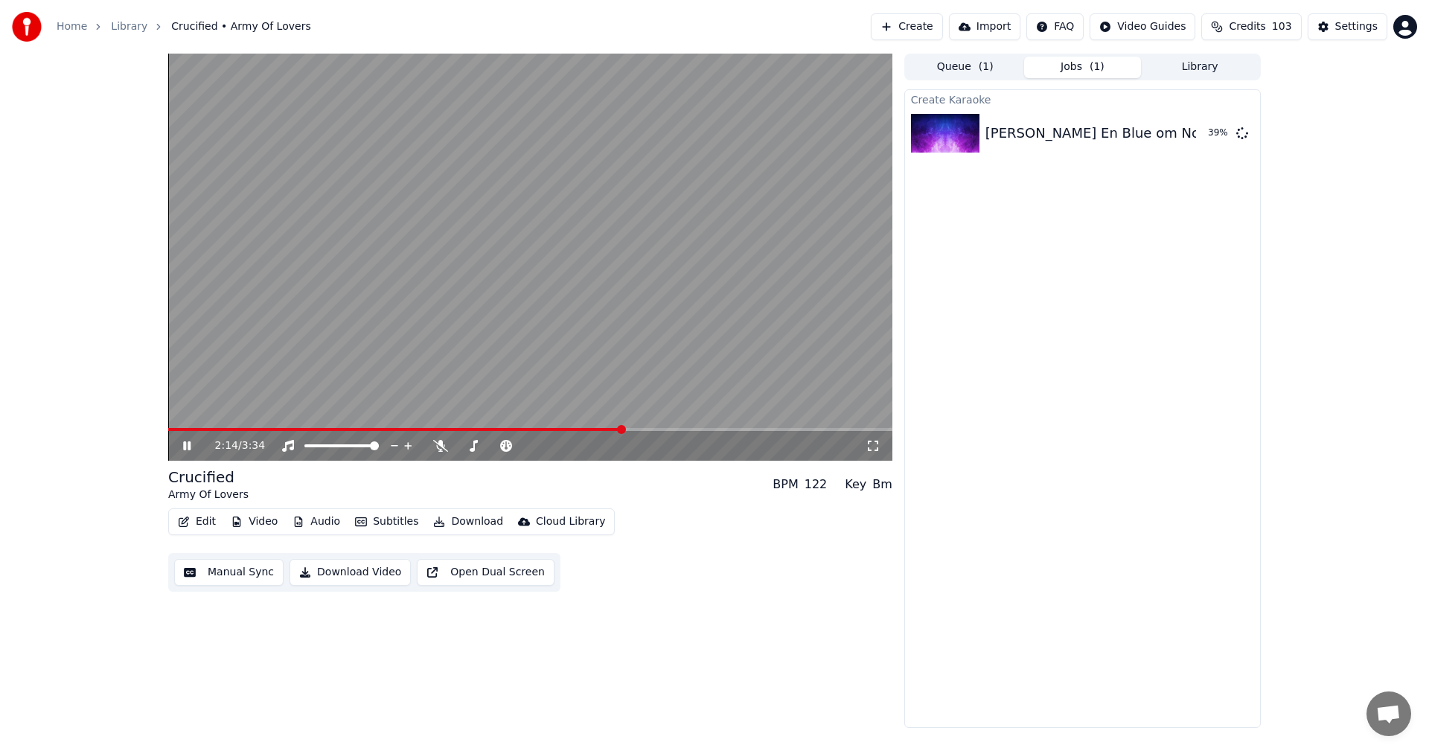
click at [190, 446] on icon at bounding box center [186, 445] width 7 height 9
click at [919, 21] on button "Create" at bounding box center [907, 26] width 72 height 27
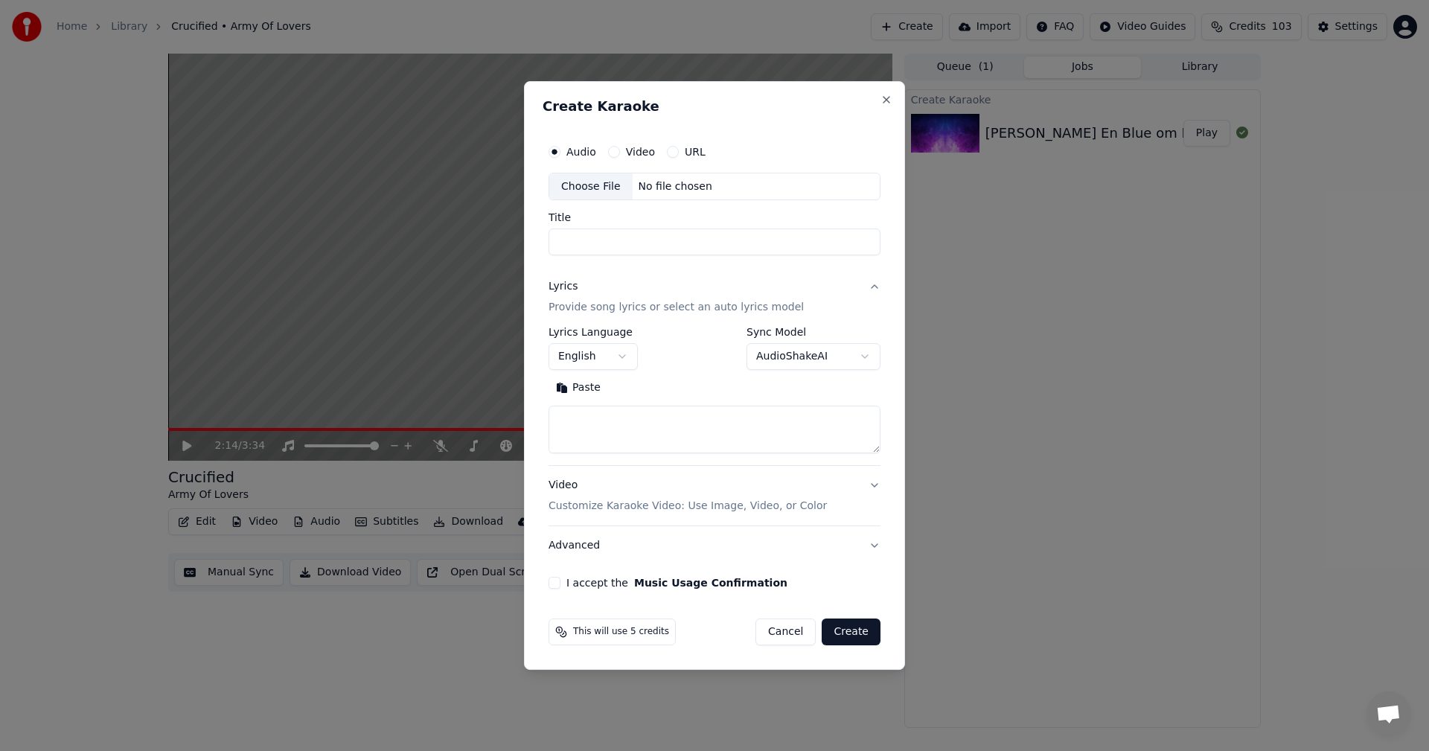
click at [670, 148] on button "URL" at bounding box center [673, 152] width 12 height 12
click at [735, 176] on input "text" at bounding box center [715, 187] width 332 height 30
paste input "**********"
type input "**********"
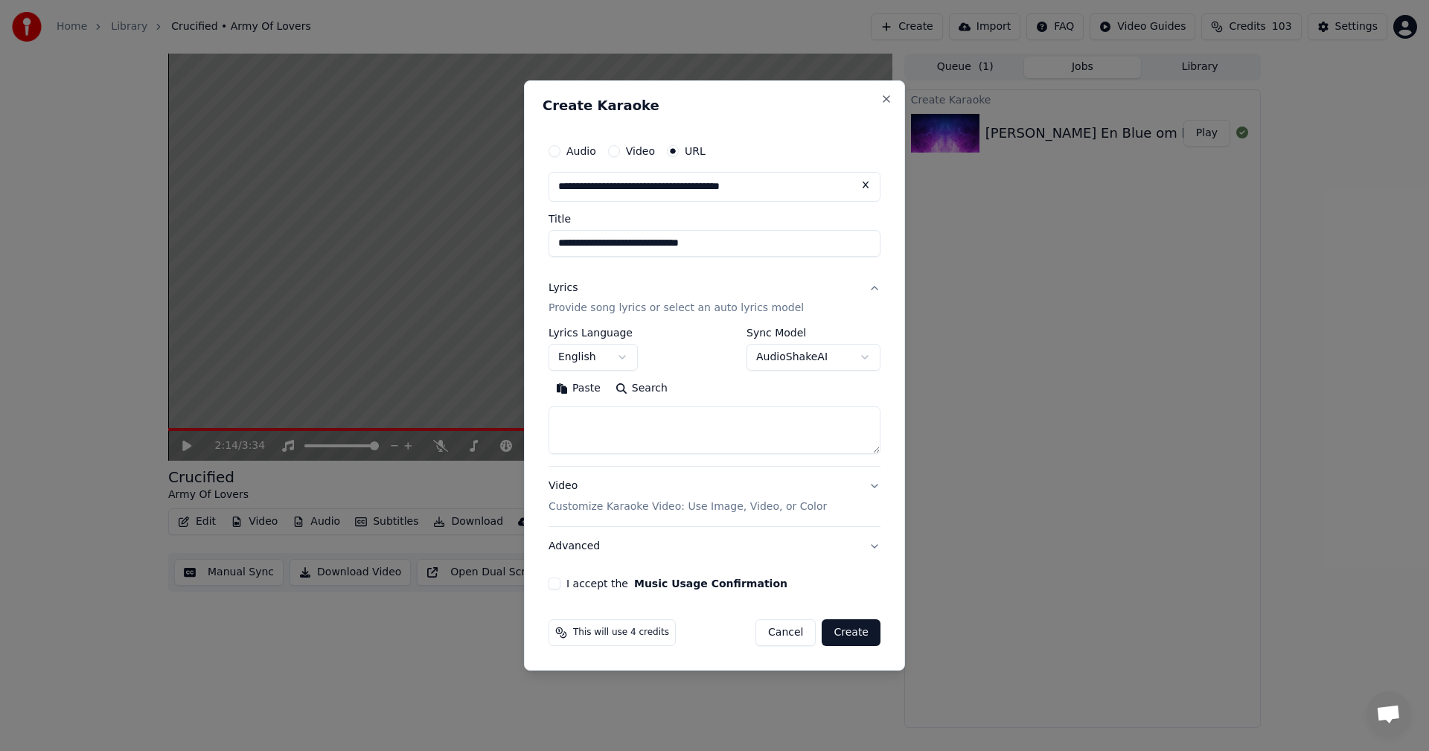
type input "**********"
click at [638, 422] on textarea at bounding box center [715, 431] width 332 height 48
paste textarea "**********"
type textarea "**********"
type input "**********"
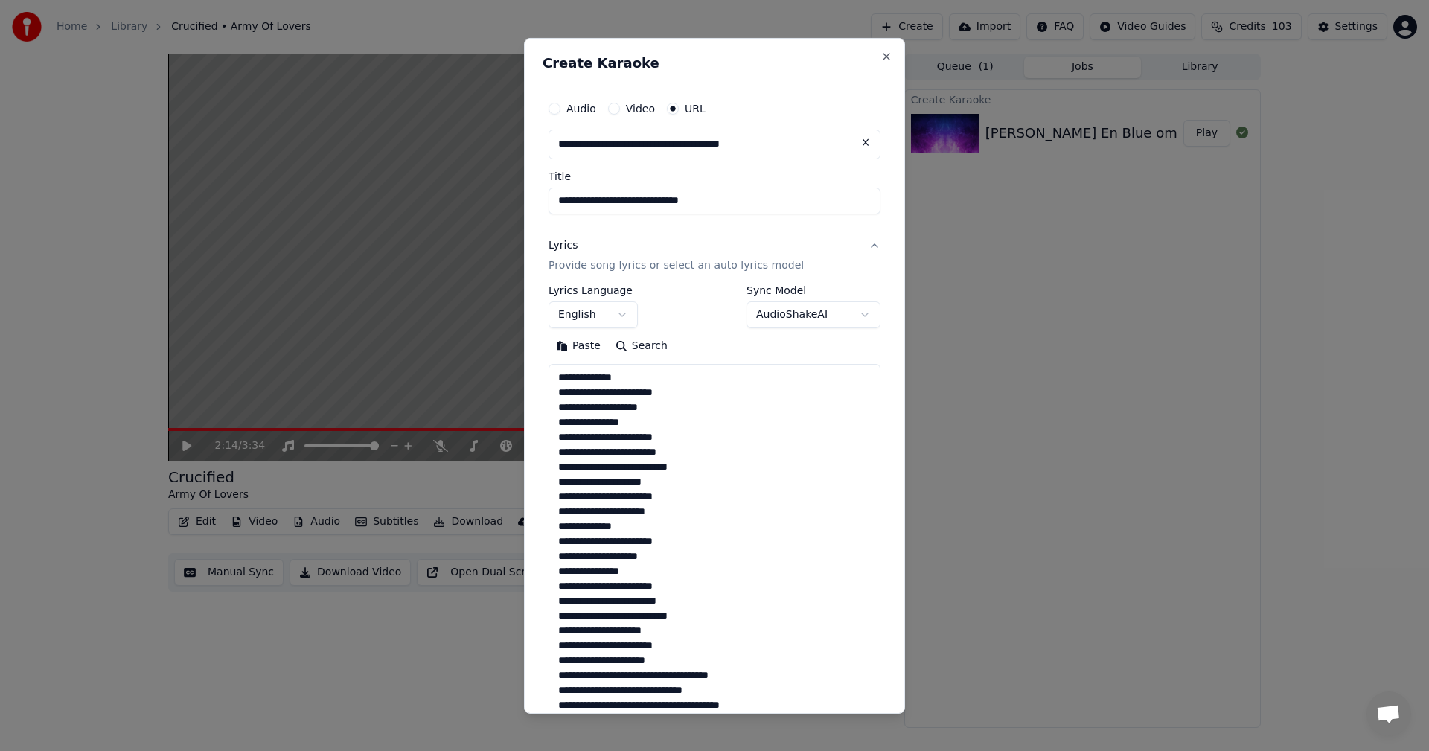
scroll to position [1284, 0]
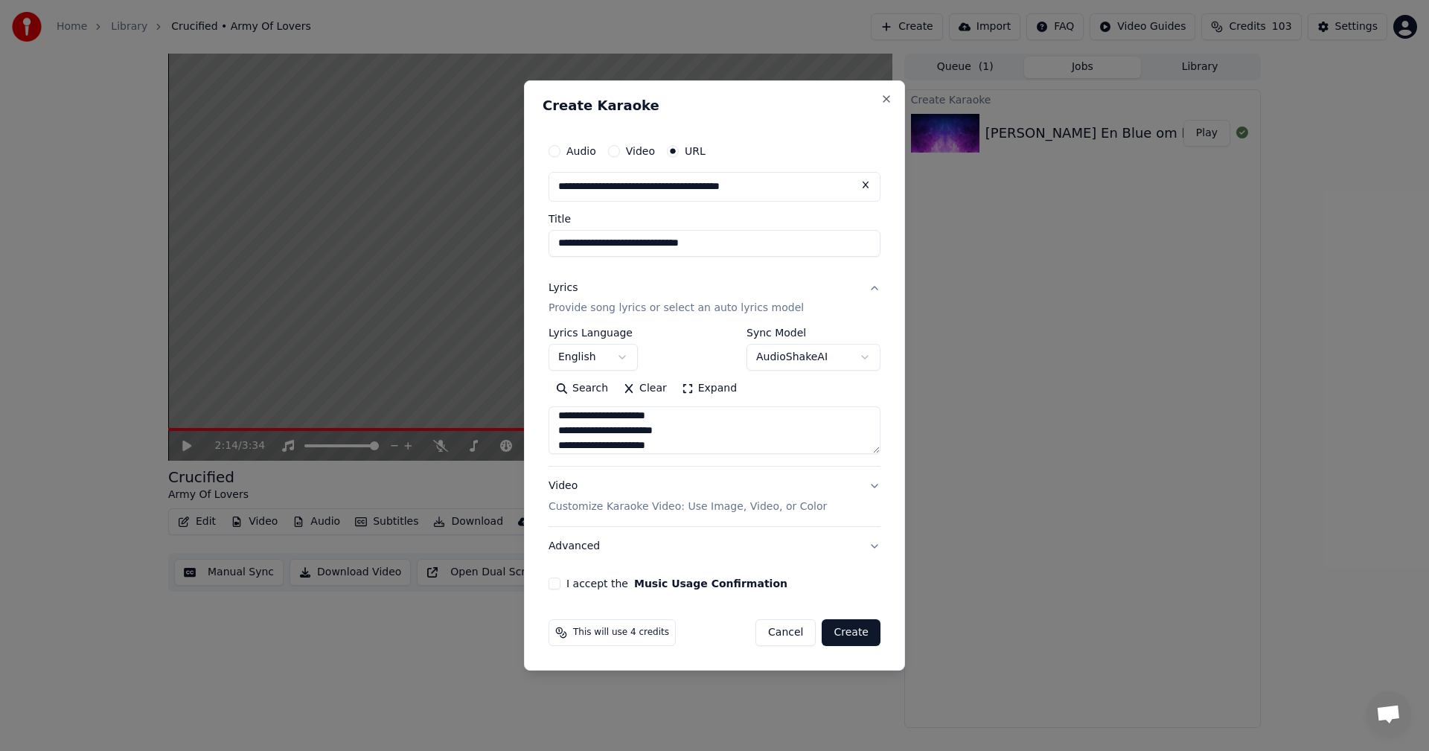
type textarea "**********"
click at [558, 584] on button "I accept the Music Usage Confirmation" at bounding box center [555, 584] width 12 height 12
click at [858, 637] on button "Create" at bounding box center [851, 632] width 59 height 27
select select
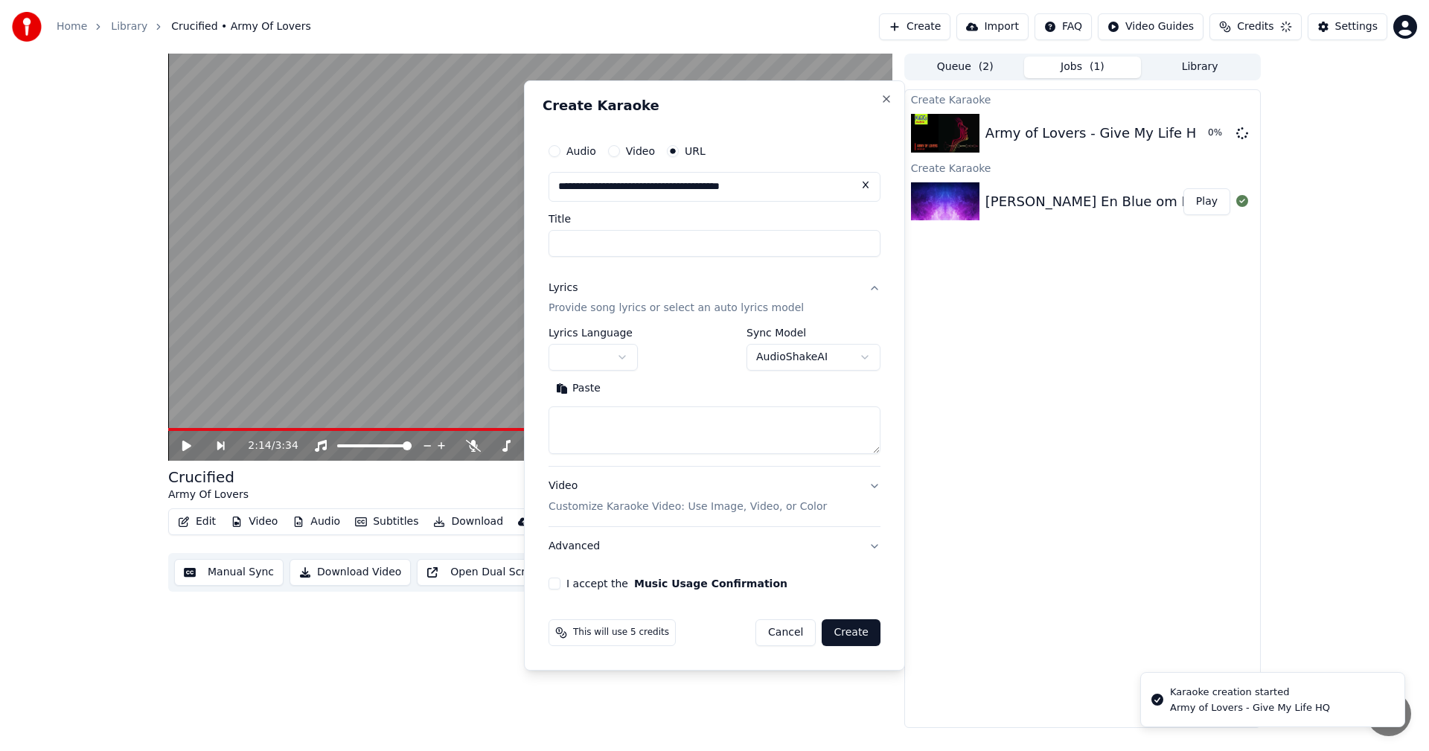
scroll to position [0, 0]
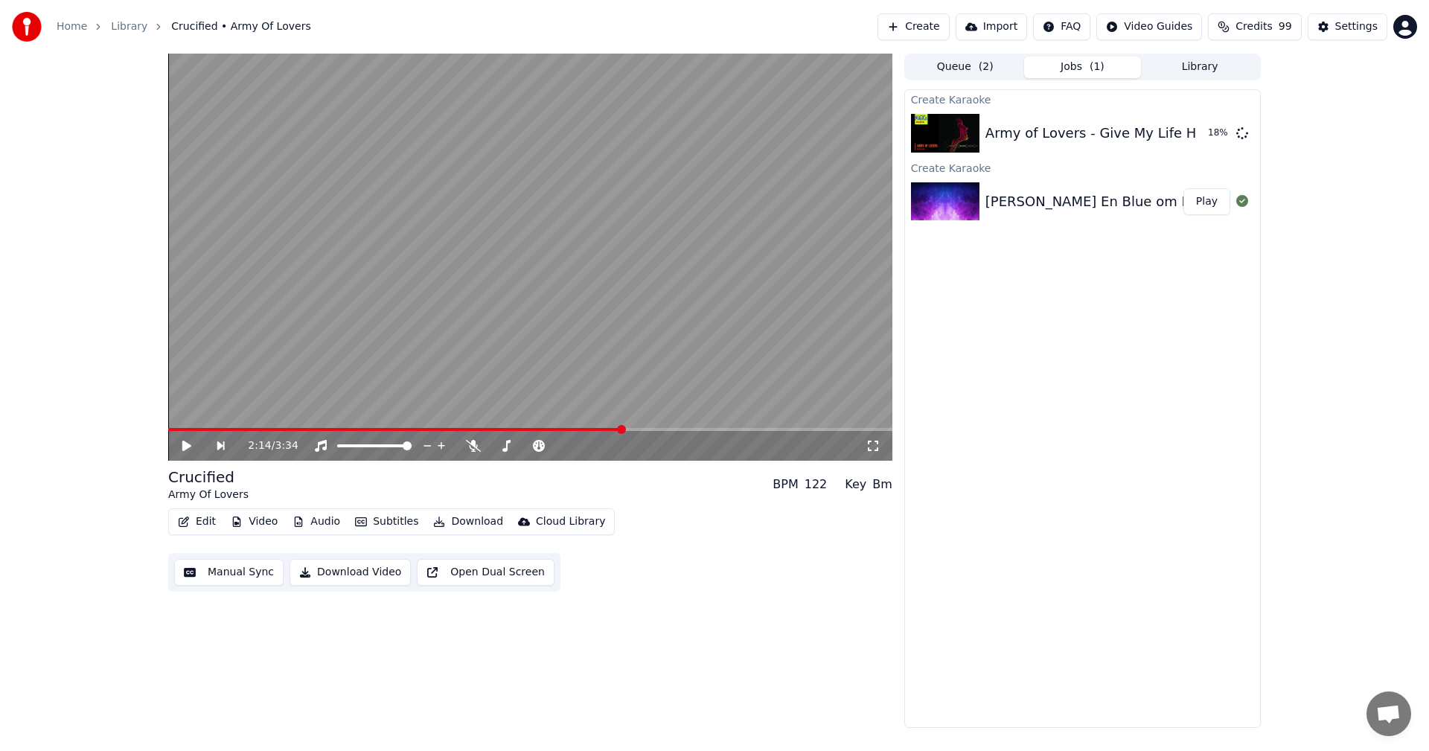
click at [1200, 207] on button "Play" at bounding box center [1207, 201] width 47 height 27
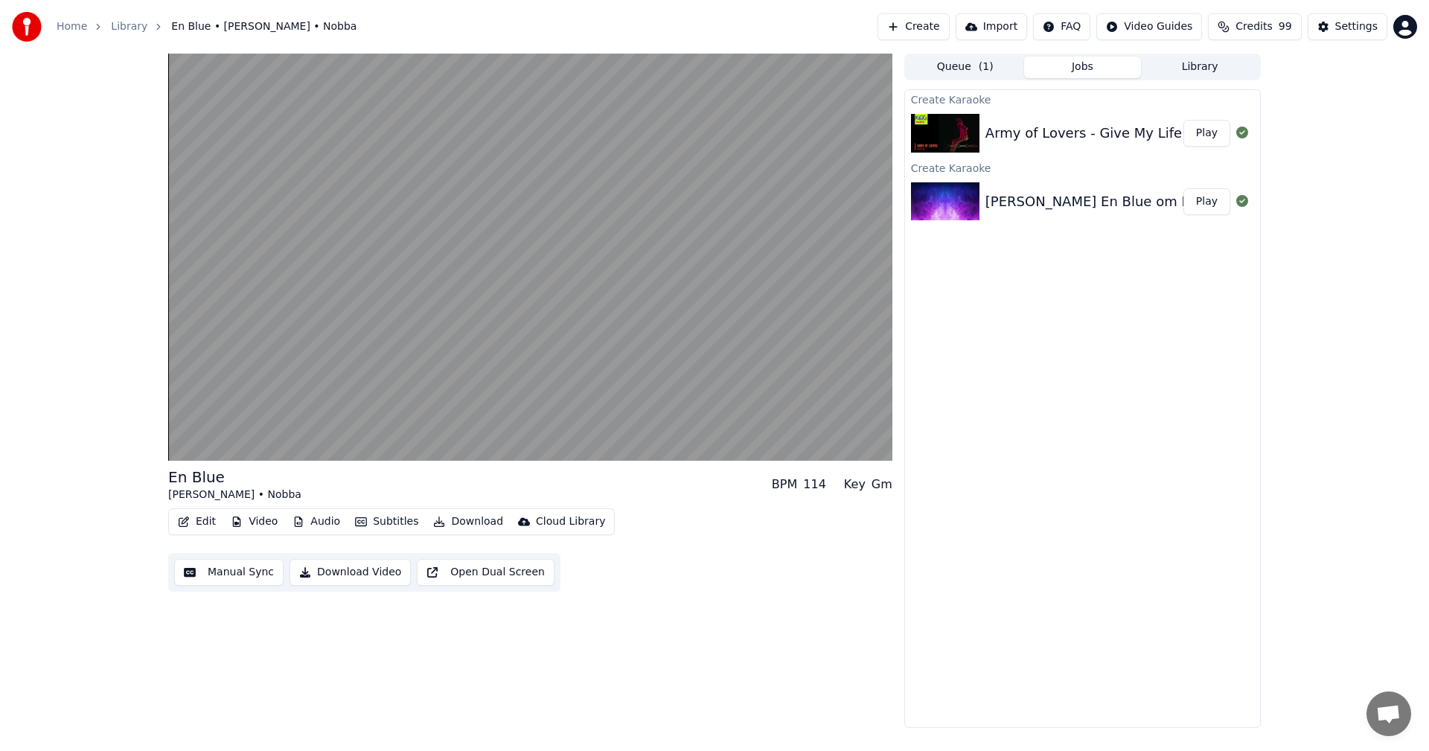
click at [188, 514] on button "Edit" at bounding box center [197, 521] width 50 height 21
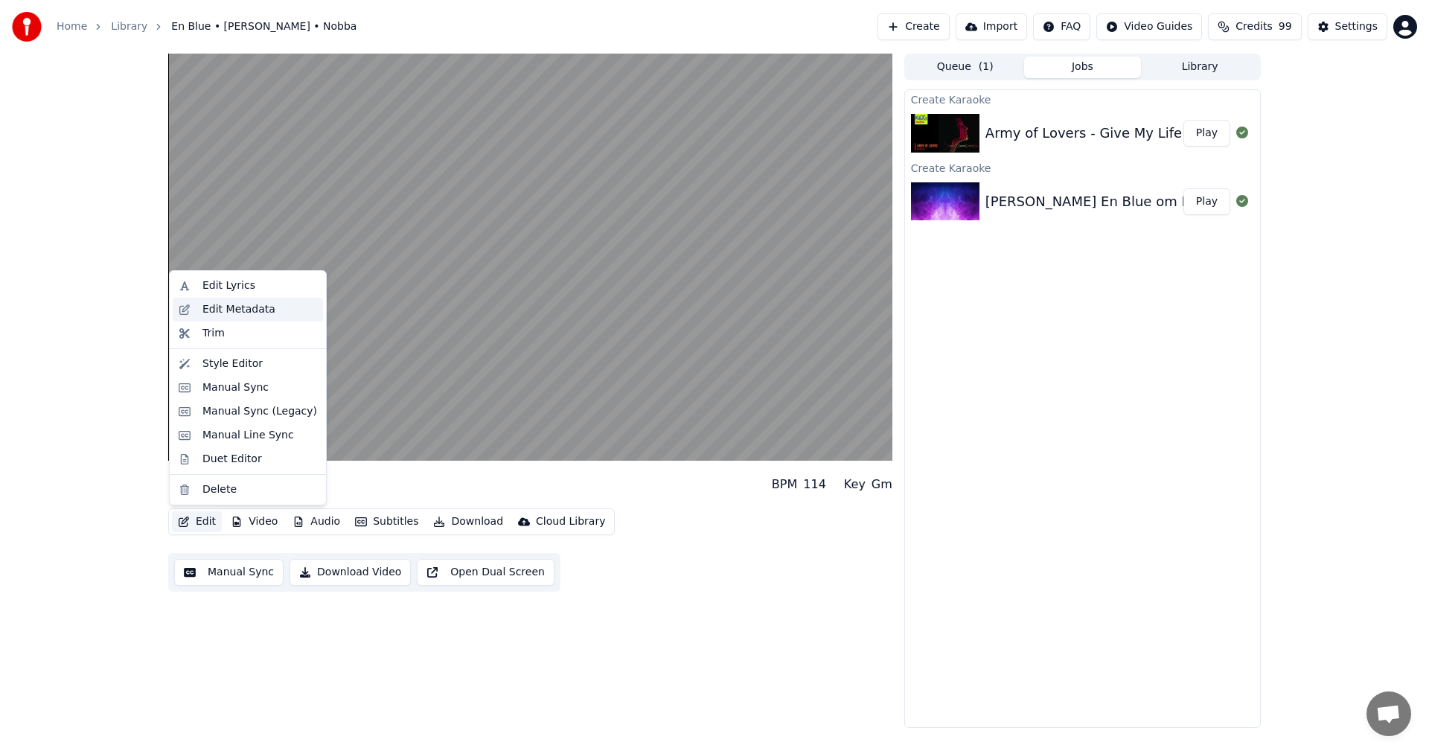
click at [278, 309] on div "Edit Metadata" at bounding box center [259, 309] width 115 height 15
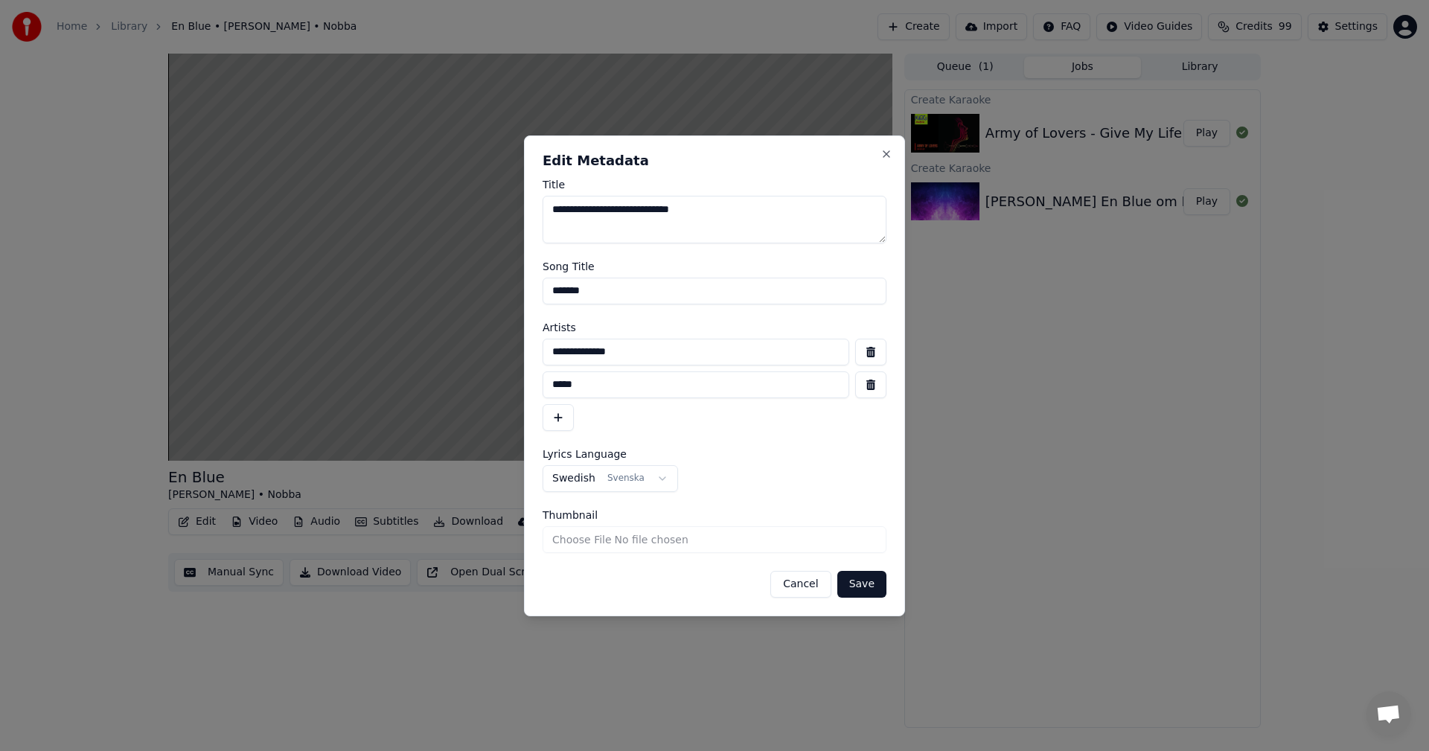
click at [712, 284] on input "*******" at bounding box center [715, 291] width 344 height 27
type input "**********"
drag, startPoint x: 695, startPoint y: 383, endPoint x: 450, endPoint y: 368, distance: 244.7
click at [450, 368] on body "**********" at bounding box center [714, 375] width 1429 height 751
click at [879, 581] on button "Save" at bounding box center [861, 584] width 49 height 27
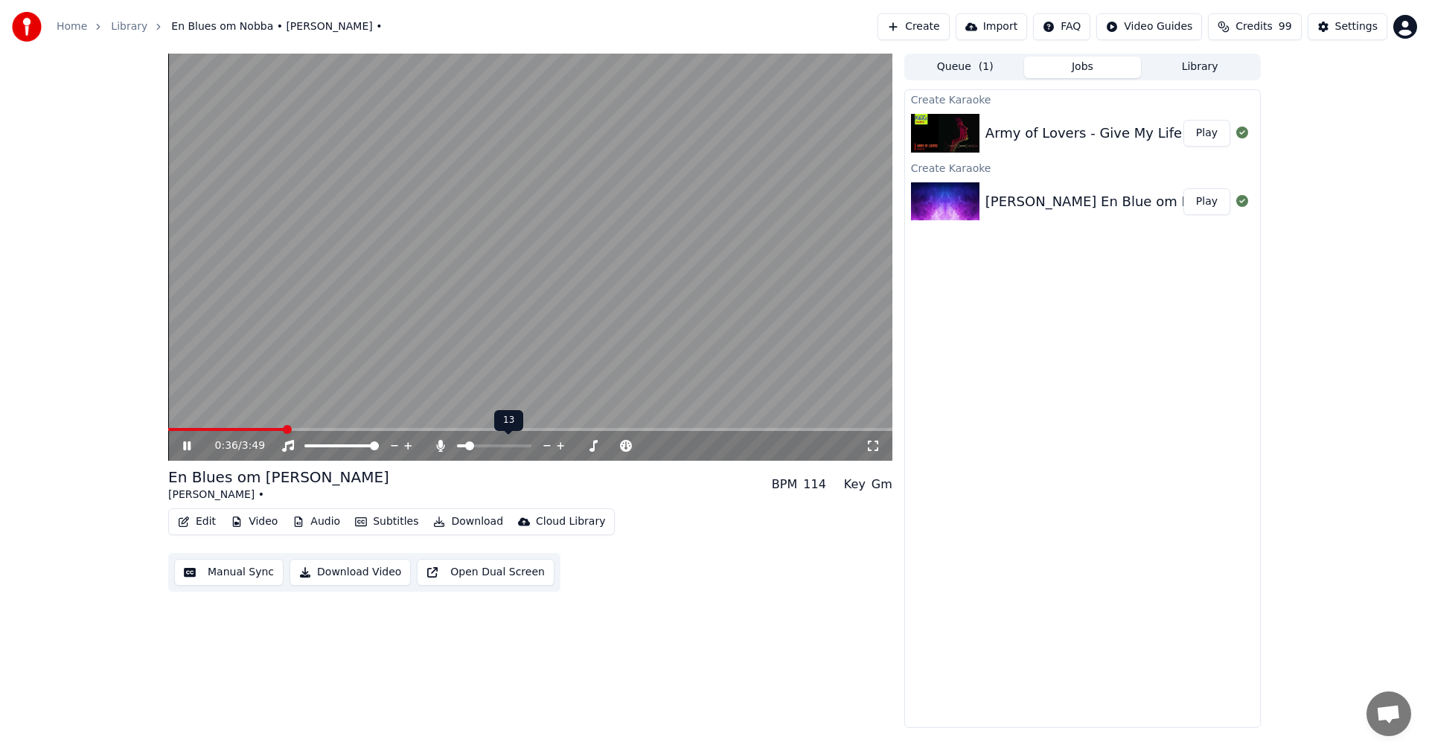
click at [467, 446] on span at bounding box center [469, 445] width 9 height 9
click at [1206, 127] on button "Play" at bounding box center [1207, 133] width 47 height 27
click at [457, 443] on span at bounding box center [461, 445] width 9 height 9
click at [183, 447] on icon at bounding box center [197, 446] width 35 height 12
click at [1207, 73] on button "Library" at bounding box center [1200, 68] width 118 height 22
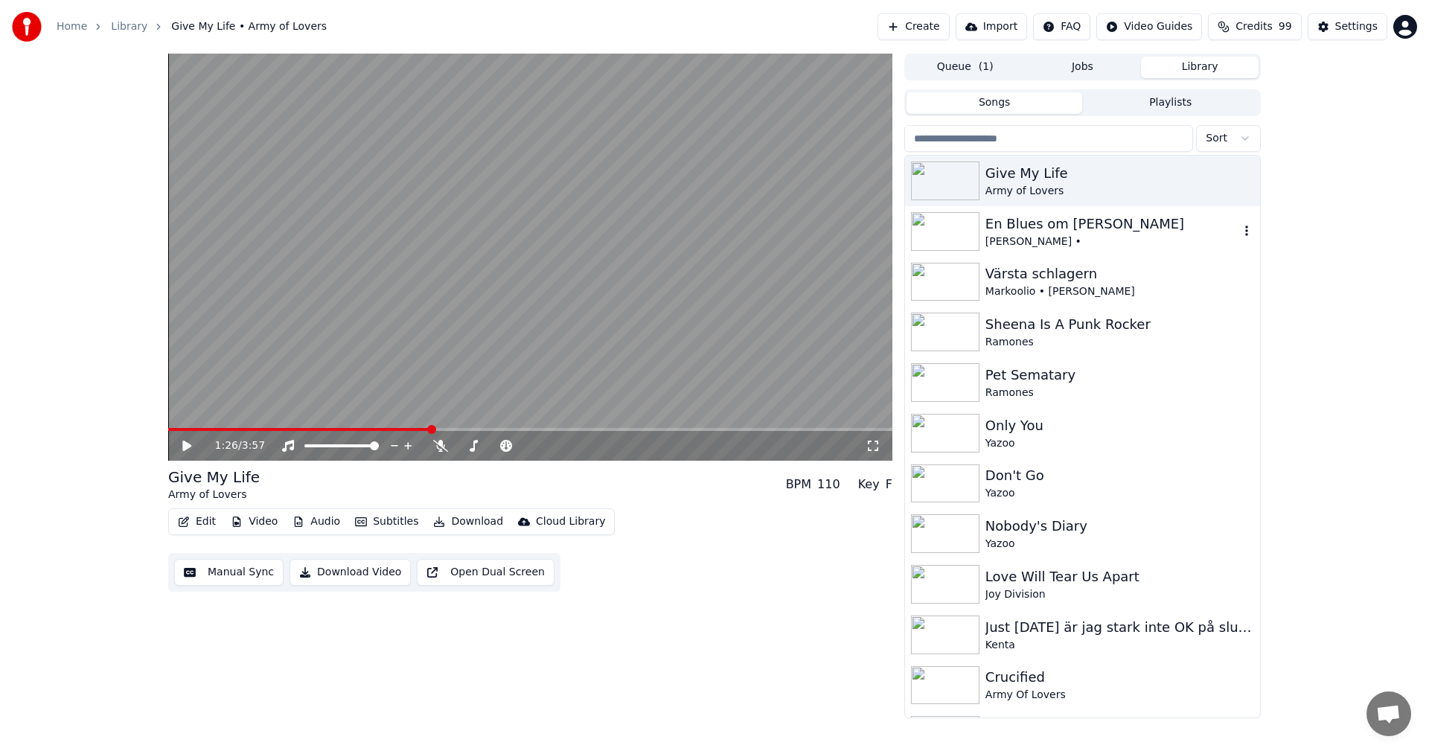
click at [1059, 211] on div "En Blues om [PERSON_NAME] •" at bounding box center [1082, 231] width 355 height 51
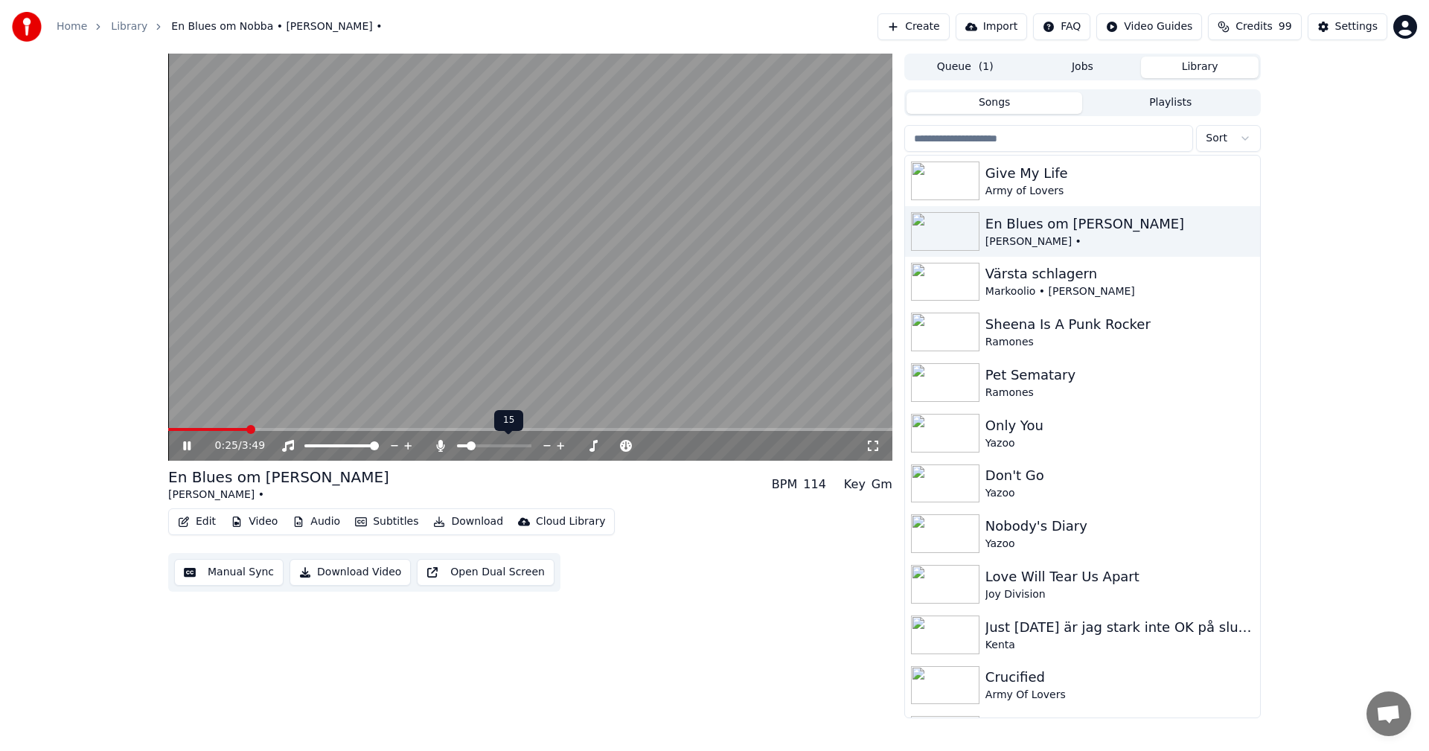
click at [468, 446] on span at bounding box center [471, 445] width 9 height 9
click at [189, 441] on icon at bounding box center [197, 446] width 35 height 12
click at [940, 25] on button "Create" at bounding box center [914, 26] width 72 height 27
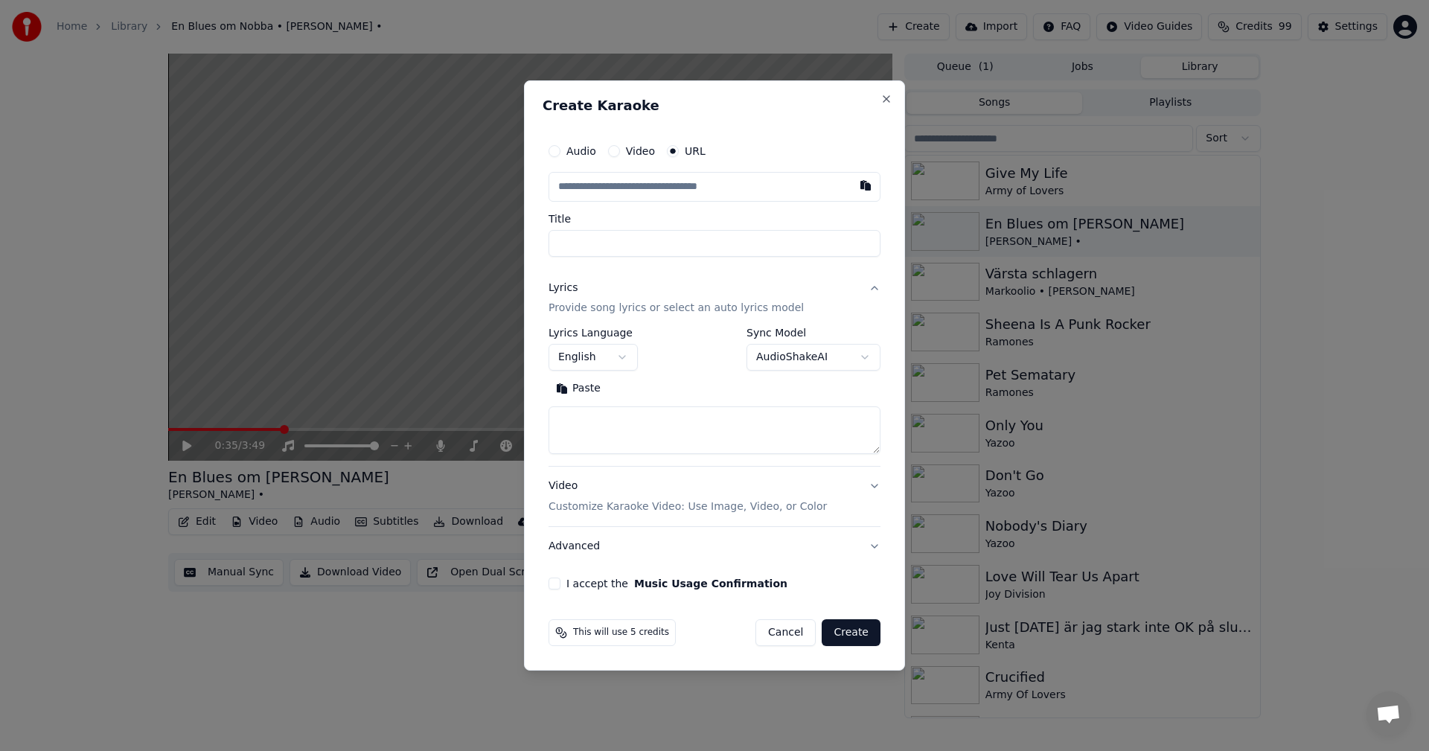
click at [561, 150] on div "Audio" at bounding box center [573, 151] width 48 height 12
click at [559, 150] on button "Audio" at bounding box center [555, 151] width 12 height 12
click at [584, 181] on div "Choose File" at bounding box center [590, 186] width 83 height 27
type input "**********"
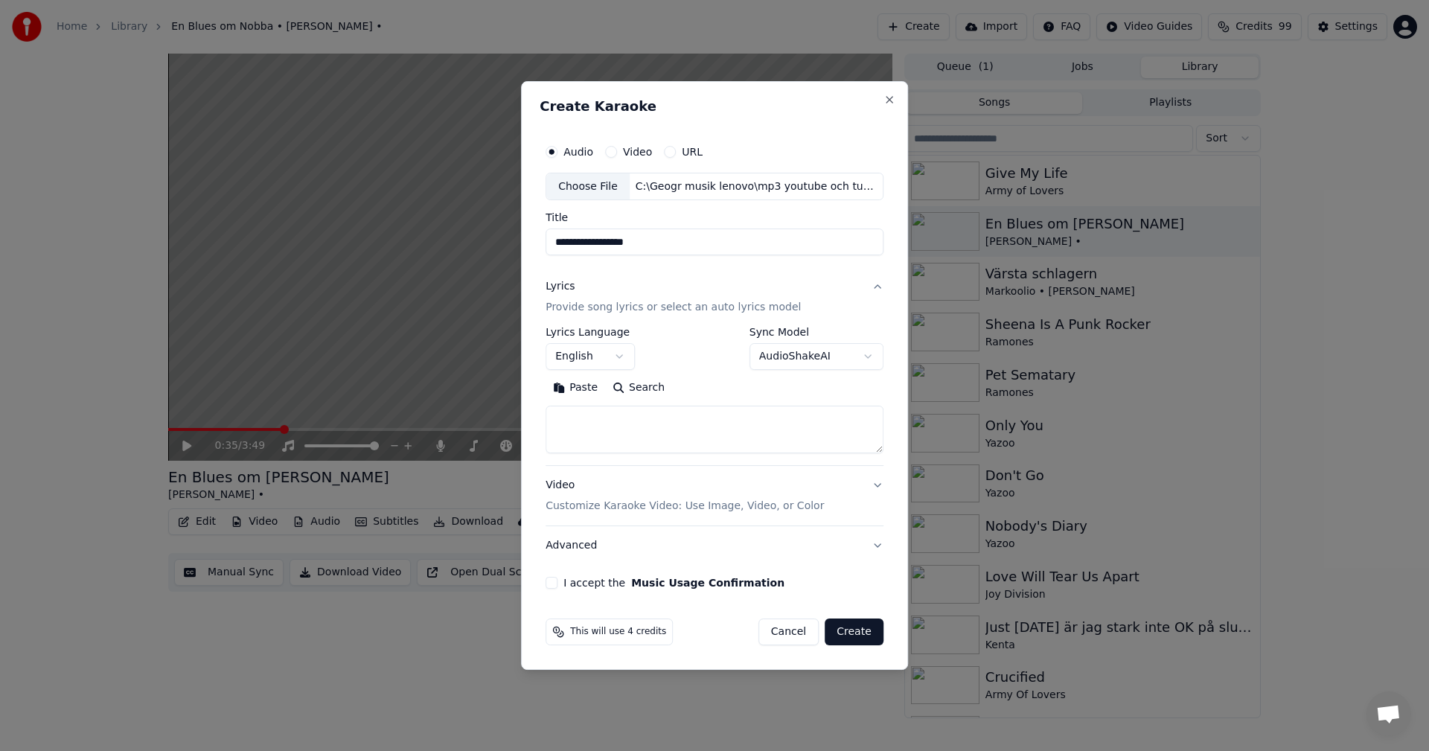
click at [777, 426] on textarea at bounding box center [715, 430] width 338 height 48
paste textarea "**********"
type textarea "**********"
click at [549, 581] on button "I accept the Music Usage Confirmation" at bounding box center [552, 583] width 12 height 12
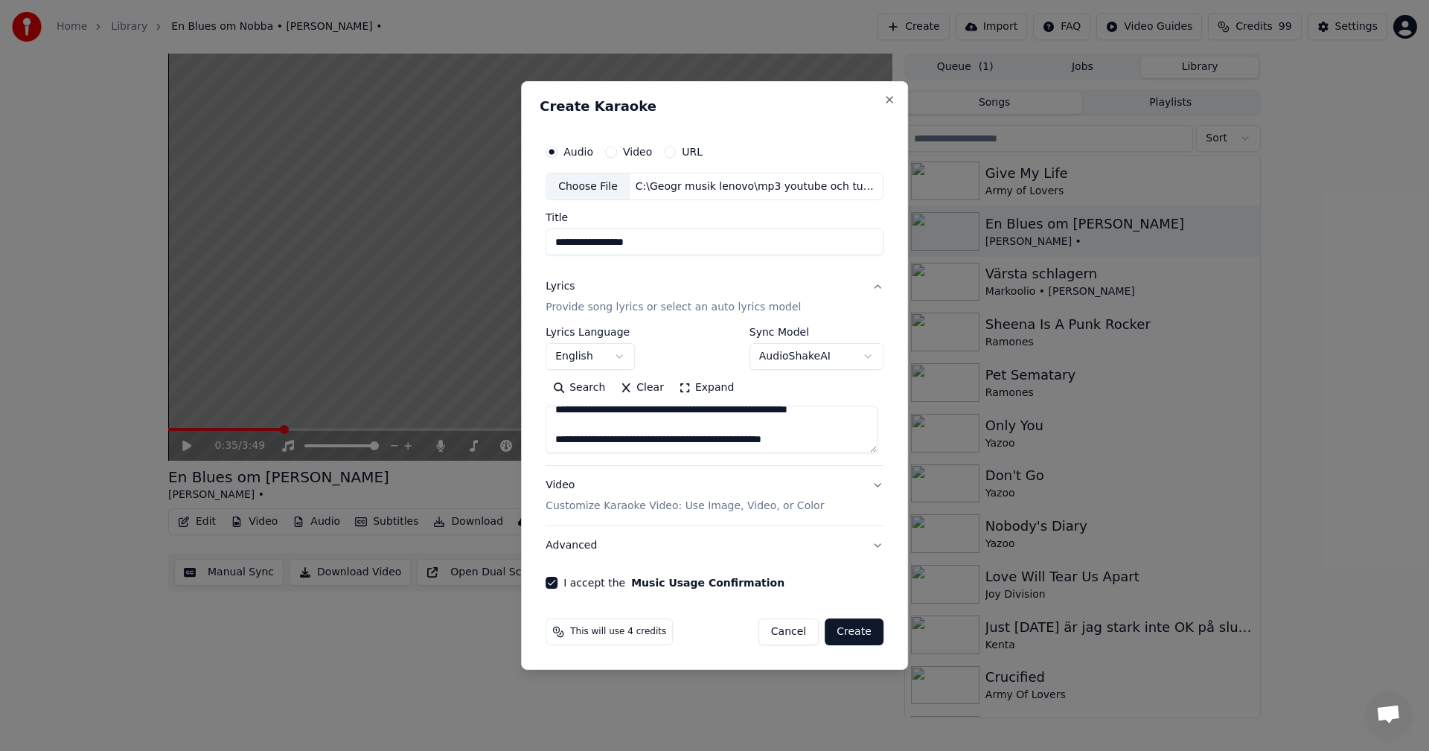
click at [882, 624] on div "This will use 4 credits Cancel Create" at bounding box center [715, 632] width 350 height 39
click at [866, 627] on button "Create" at bounding box center [854, 632] width 59 height 27
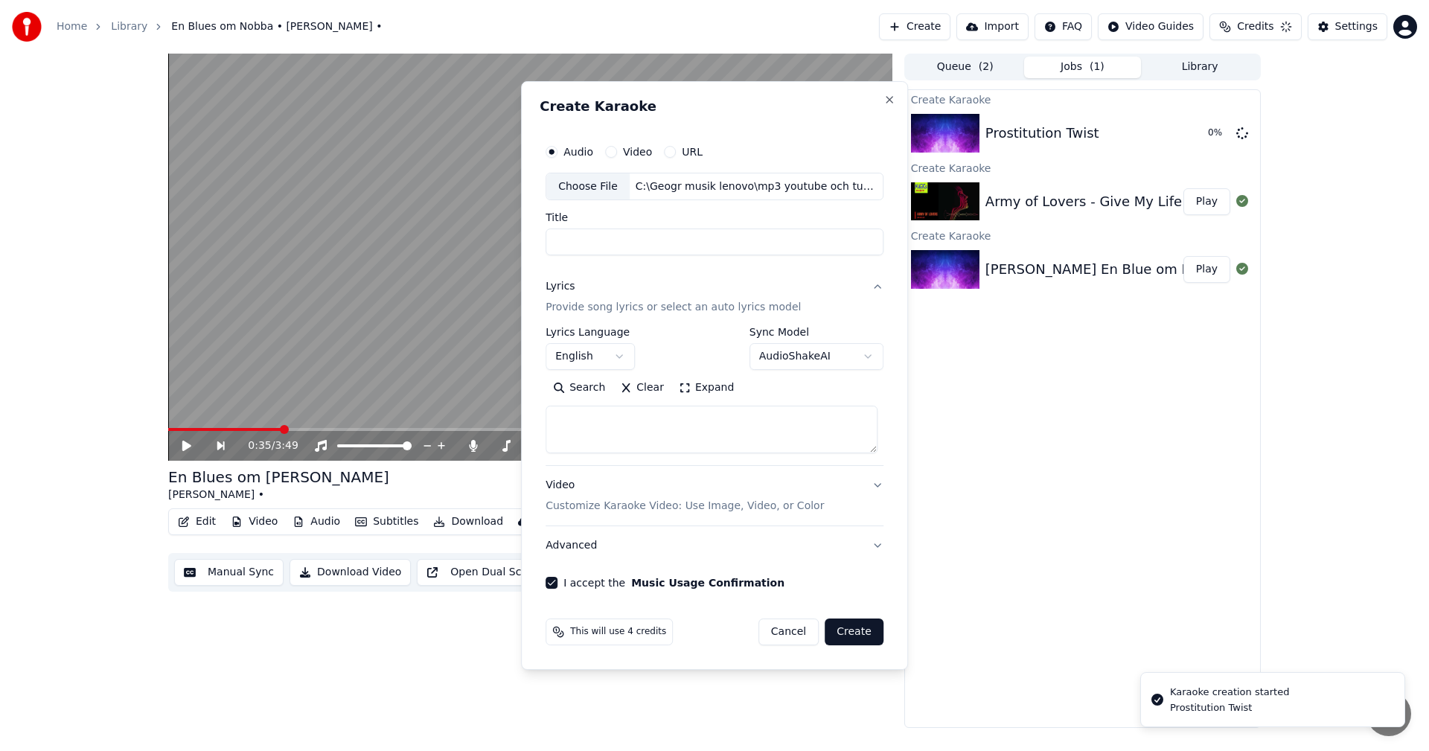
select select
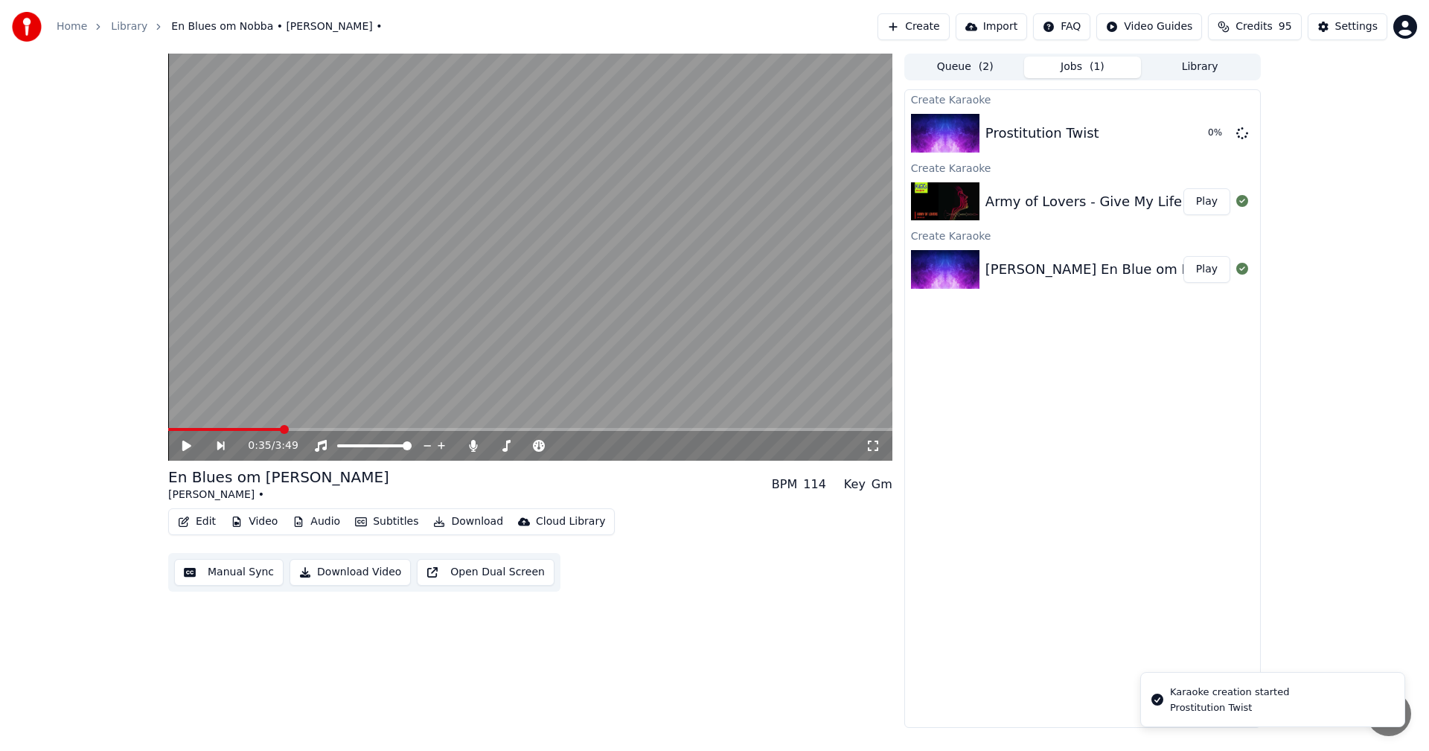
click at [1207, 208] on button "Play" at bounding box center [1207, 201] width 47 height 27
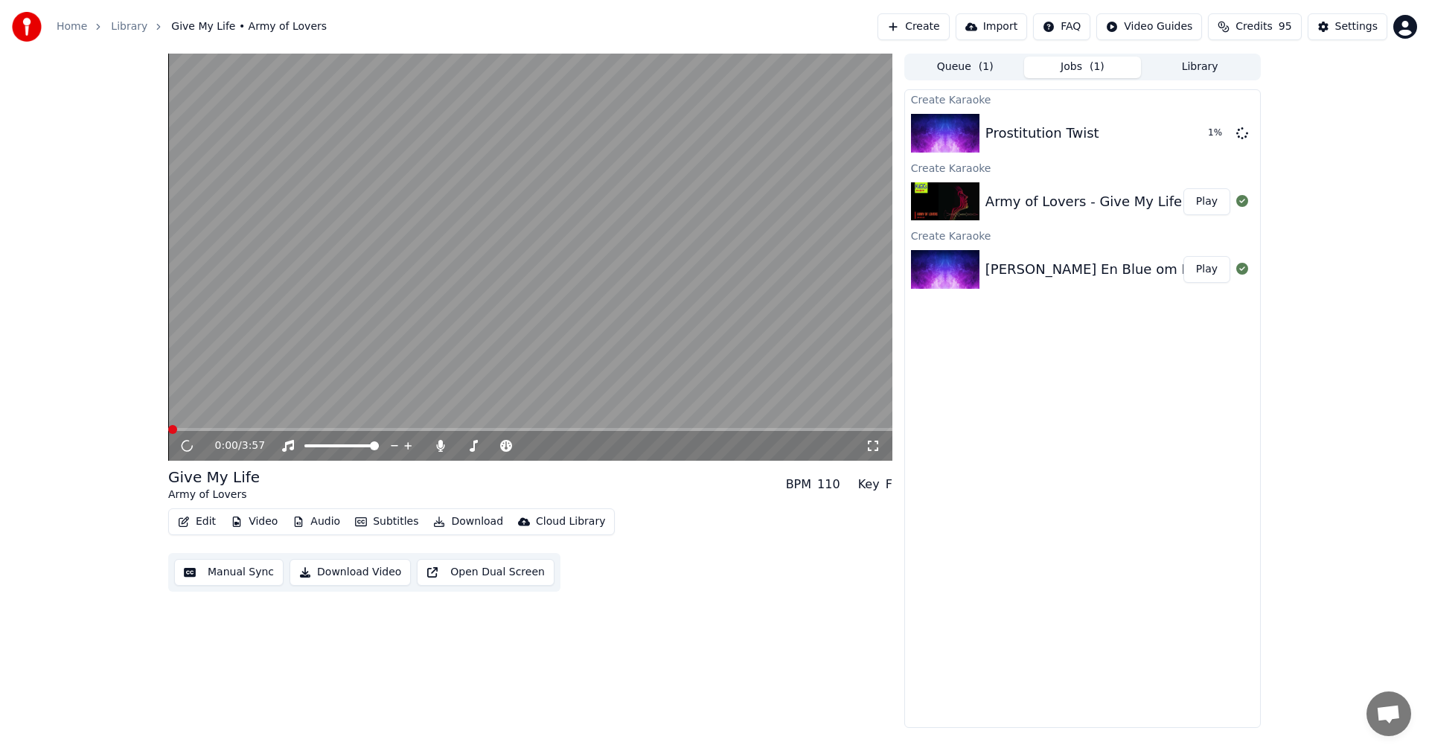
click at [565, 432] on div "0:00 / 3:57" at bounding box center [530, 446] width 724 height 30
click at [571, 430] on span at bounding box center [530, 429] width 724 height 3
click at [490, 447] on span at bounding box center [494, 445] width 9 height 9
click at [473, 447] on span at bounding box center [475, 445] width 9 height 9
click at [560, 445] on span at bounding box center [559, 445] width 9 height 9
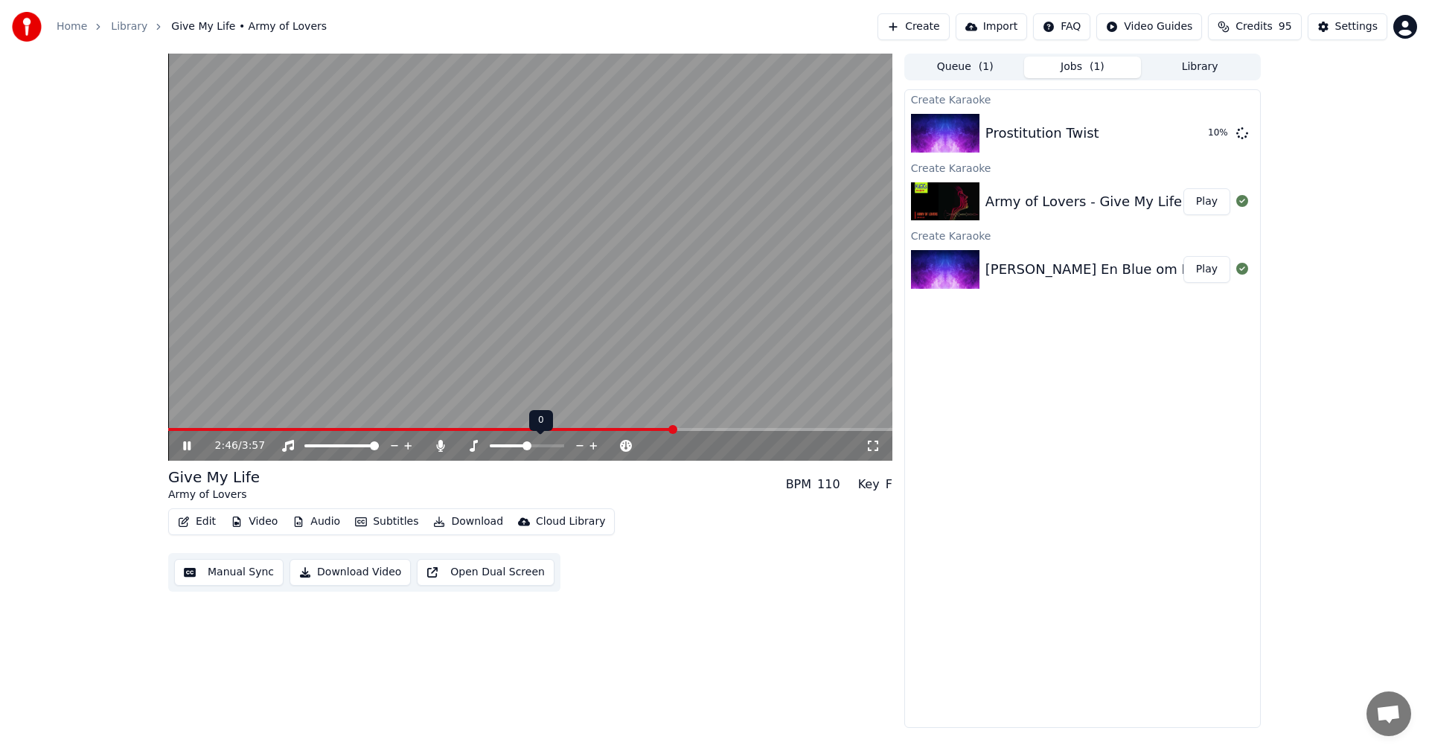
click at [525, 446] on span at bounding box center [527, 445] width 9 height 9
click at [191, 448] on icon at bounding box center [186, 445] width 7 height 9
click at [1220, 134] on button "Play" at bounding box center [1207, 133] width 47 height 27
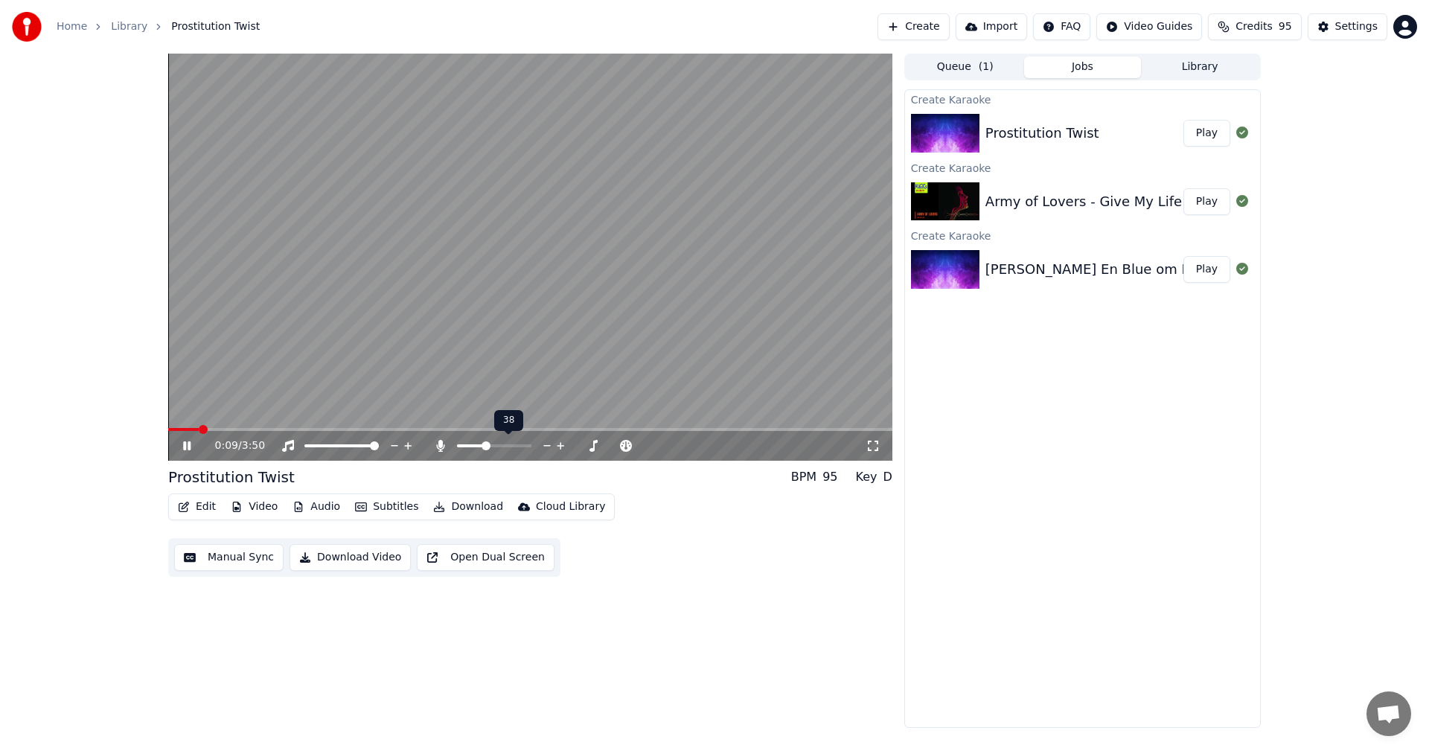
click at [485, 447] on span at bounding box center [486, 445] width 9 height 9
click at [202, 501] on button "Edit" at bounding box center [197, 507] width 50 height 21
click at [185, 505] on icon "button" at bounding box center [184, 507] width 12 height 10
click at [179, 511] on icon "button" at bounding box center [184, 507] width 12 height 10
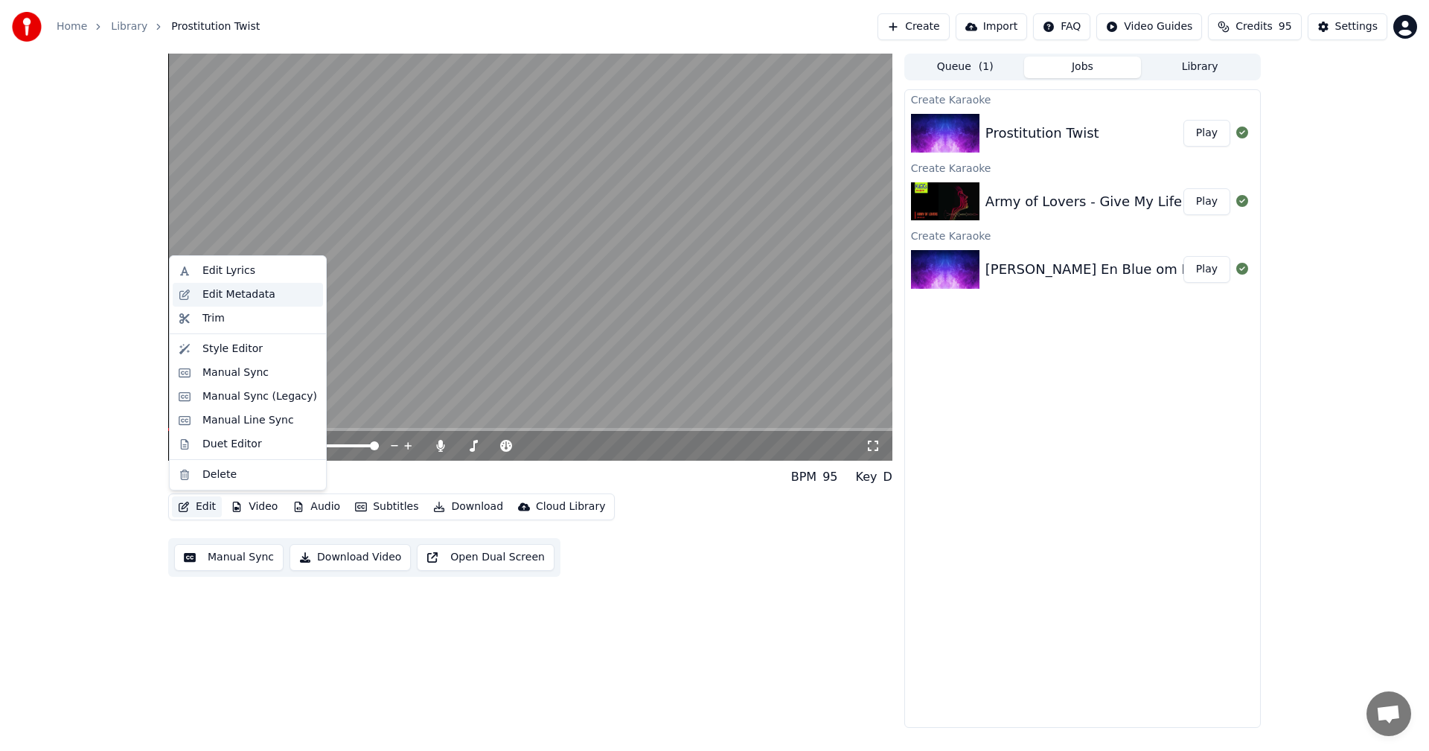
click at [259, 291] on div "Edit Metadata" at bounding box center [238, 294] width 73 height 15
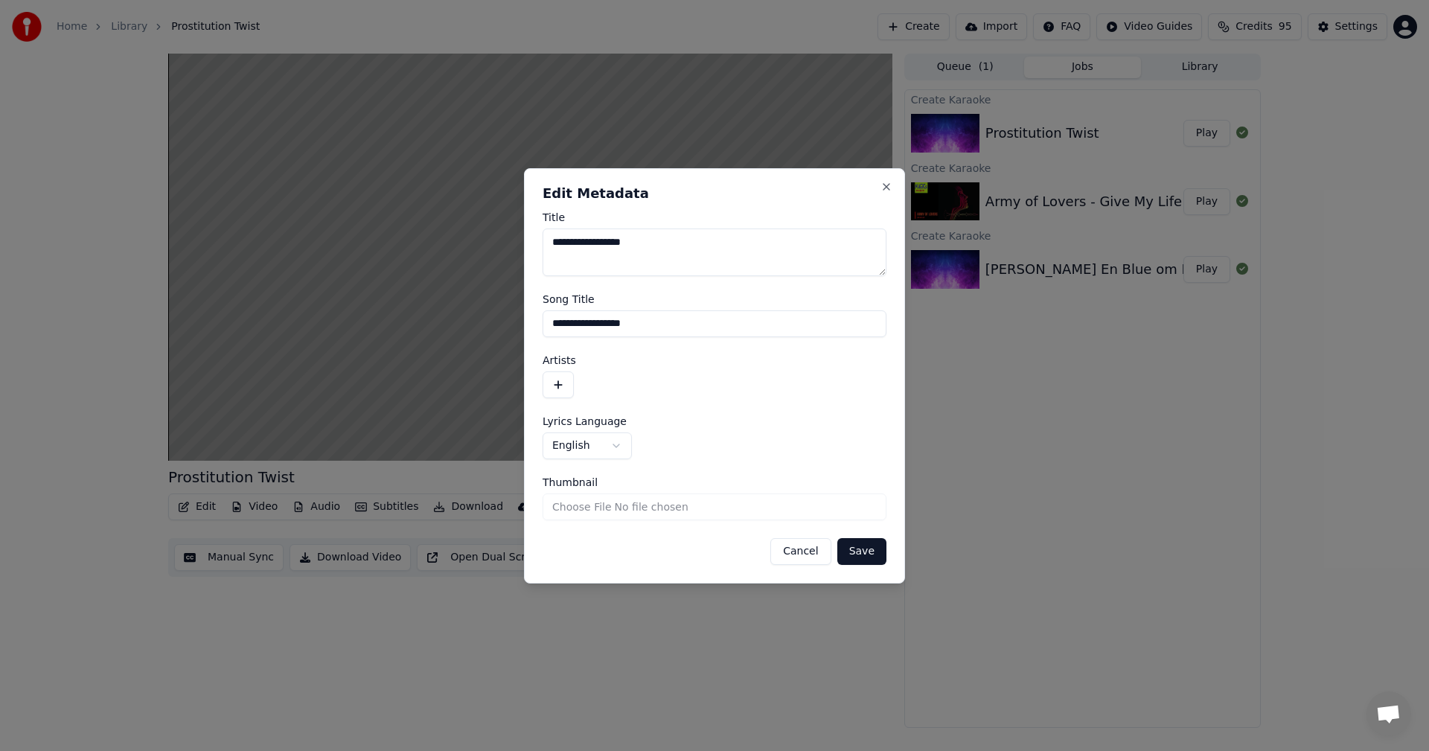
click at [553, 384] on button "button" at bounding box center [558, 384] width 31 height 27
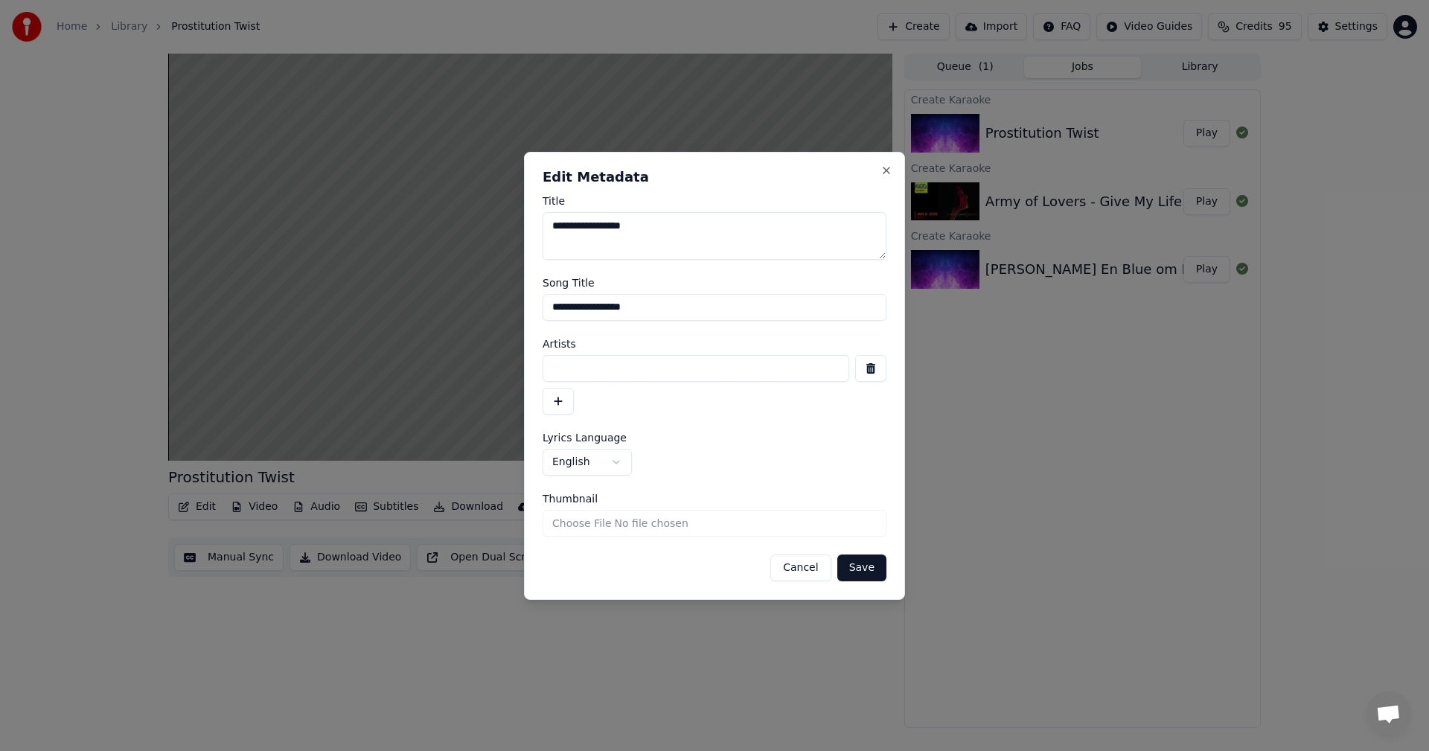
click at [657, 366] on input at bounding box center [696, 368] width 307 height 27
type input "******"
click at [871, 571] on button "Save" at bounding box center [861, 568] width 49 height 27
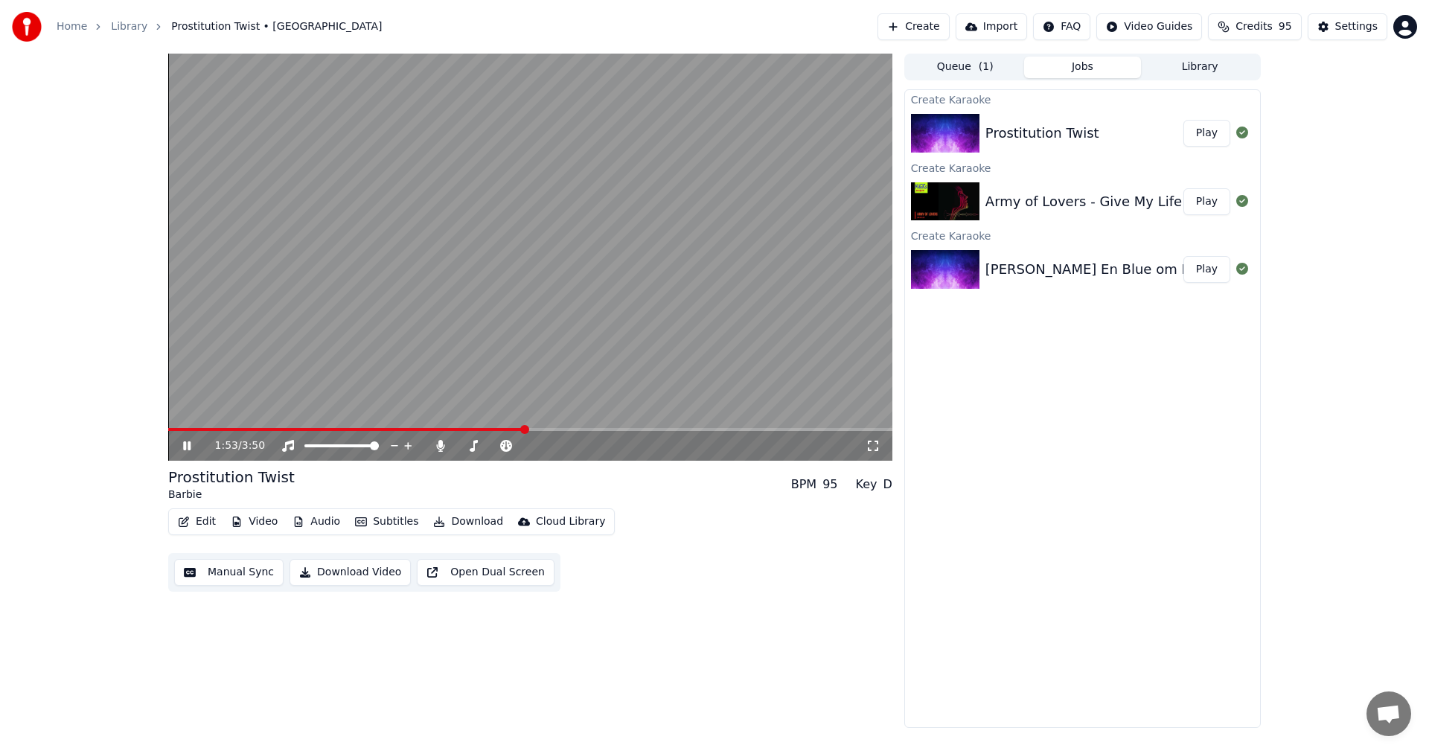
click at [493, 428] on span at bounding box center [346, 429] width 357 height 3
click at [463, 426] on video at bounding box center [530, 257] width 724 height 407
click at [188, 444] on icon at bounding box center [186, 446] width 9 height 10
click at [455, 427] on video at bounding box center [530, 257] width 724 height 407
click at [459, 430] on span at bounding box center [334, 429] width 332 height 3
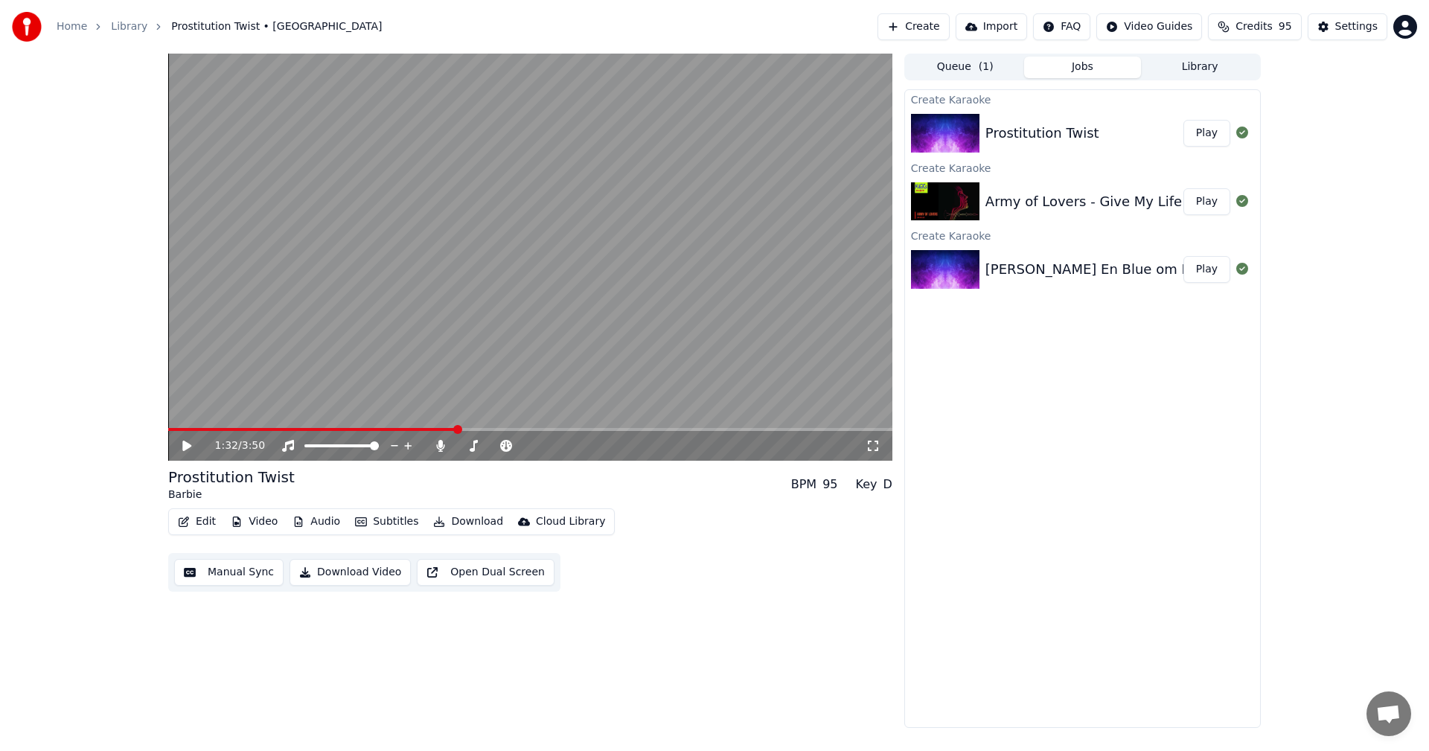
click at [194, 446] on icon at bounding box center [197, 446] width 35 height 12
click at [439, 426] on video at bounding box center [530, 257] width 724 height 407
click at [435, 430] on span at bounding box center [301, 429] width 266 height 3
click at [177, 445] on div "1:25 / 3:50" at bounding box center [530, 445] width 712 height 15
click at [185, 448] on icon at bounding box center [186, 446] width 9 height 10
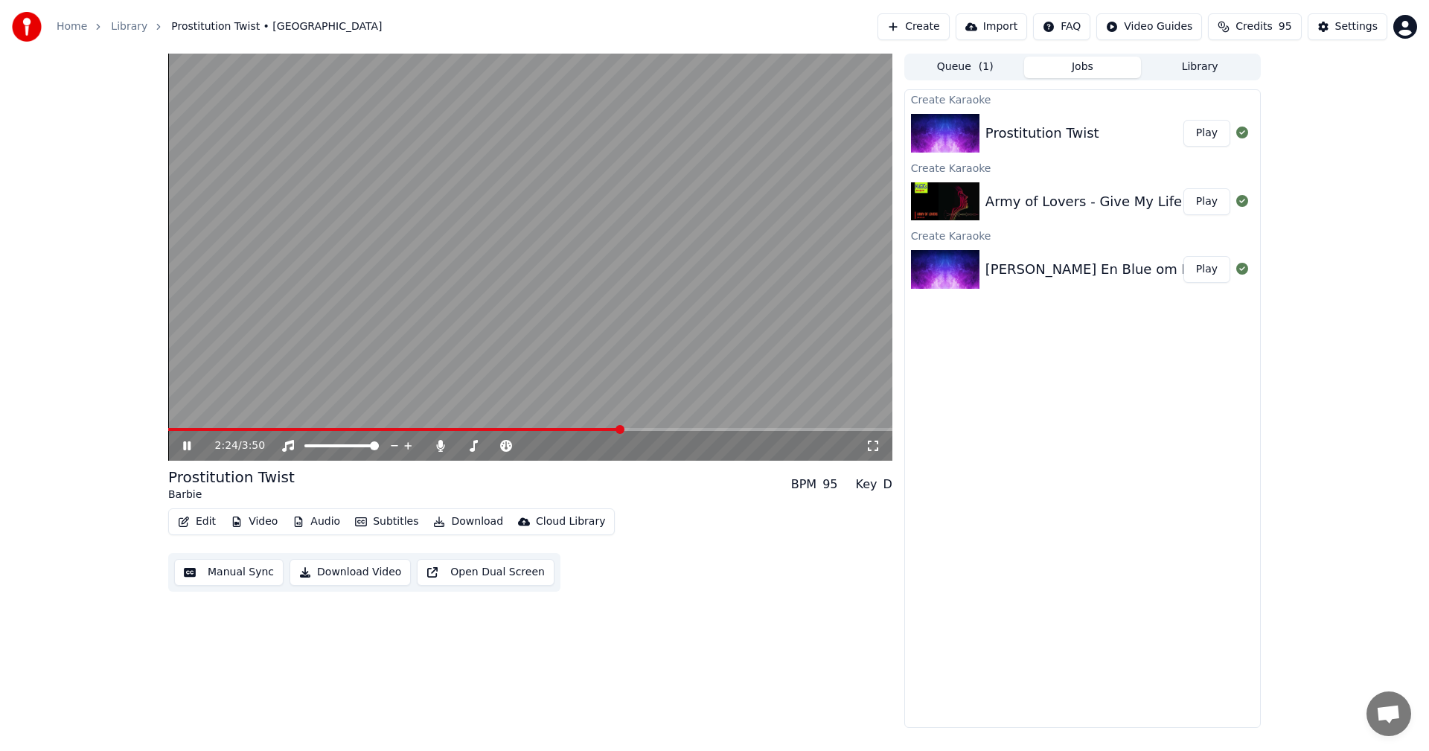
click at [1286, 20] on span "95" at bounding box center [1285, 26] width 13 height 15
click at [1273, 166] on button "Refresh" at bounding box center [1262, 179] width 77 height 27
drag, startPoint x: 1318, startPoint y: 331, endPoint x: 1303, endPoint y: 260, distance: 72.3
click at [1318, 330] on div "3:04 / 3:50 Prostitution Twist Barbie BPM 95 Key D Edit Video Audio Subtitles D…" at bounding box center [714, 391] width 1429 height 674
click at [194, 520] on button "Edit" at bounding box center [197, 521] width 50 height 21
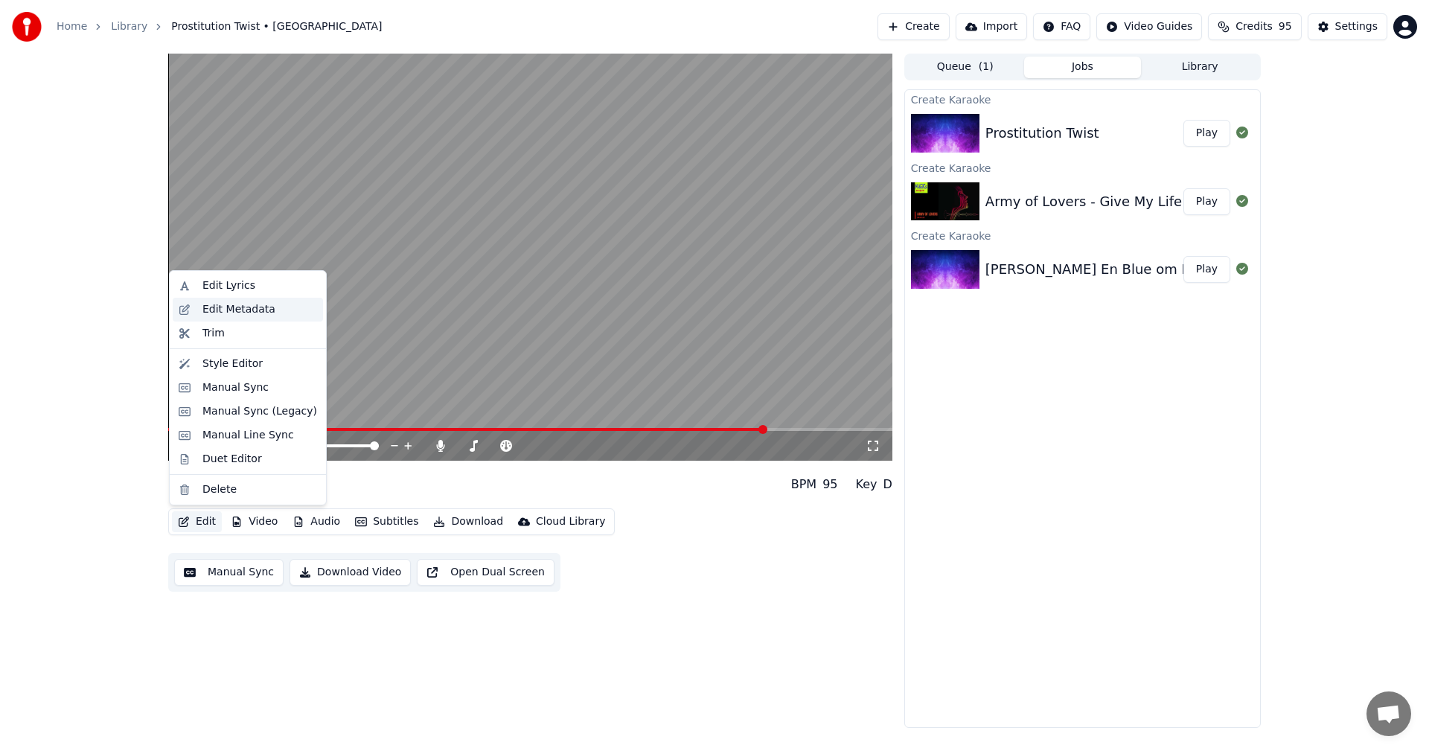
click at [256, 309] on div "Edit Metadata" at bounding box center [238, 309] width 73 height 15
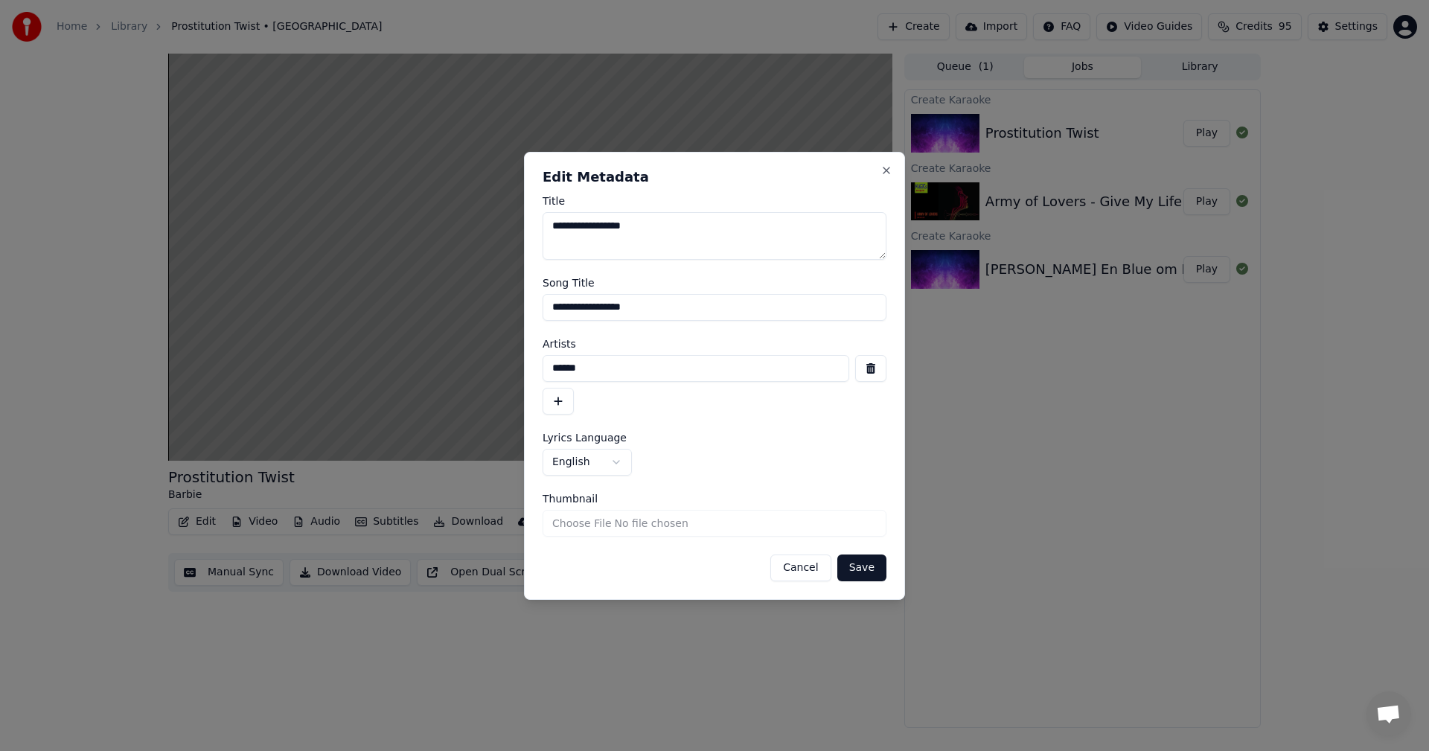
click at [734, 226] on textarea "**********" at bounding box center [715, 236] width 344 height 48
click at [673, 313] on input "**********" at bounding box center [715, 307] width 344 height 27
type input "**********"
click at [872, 573] on button "Save" at bounding box center [861, 568] width 49 height 27
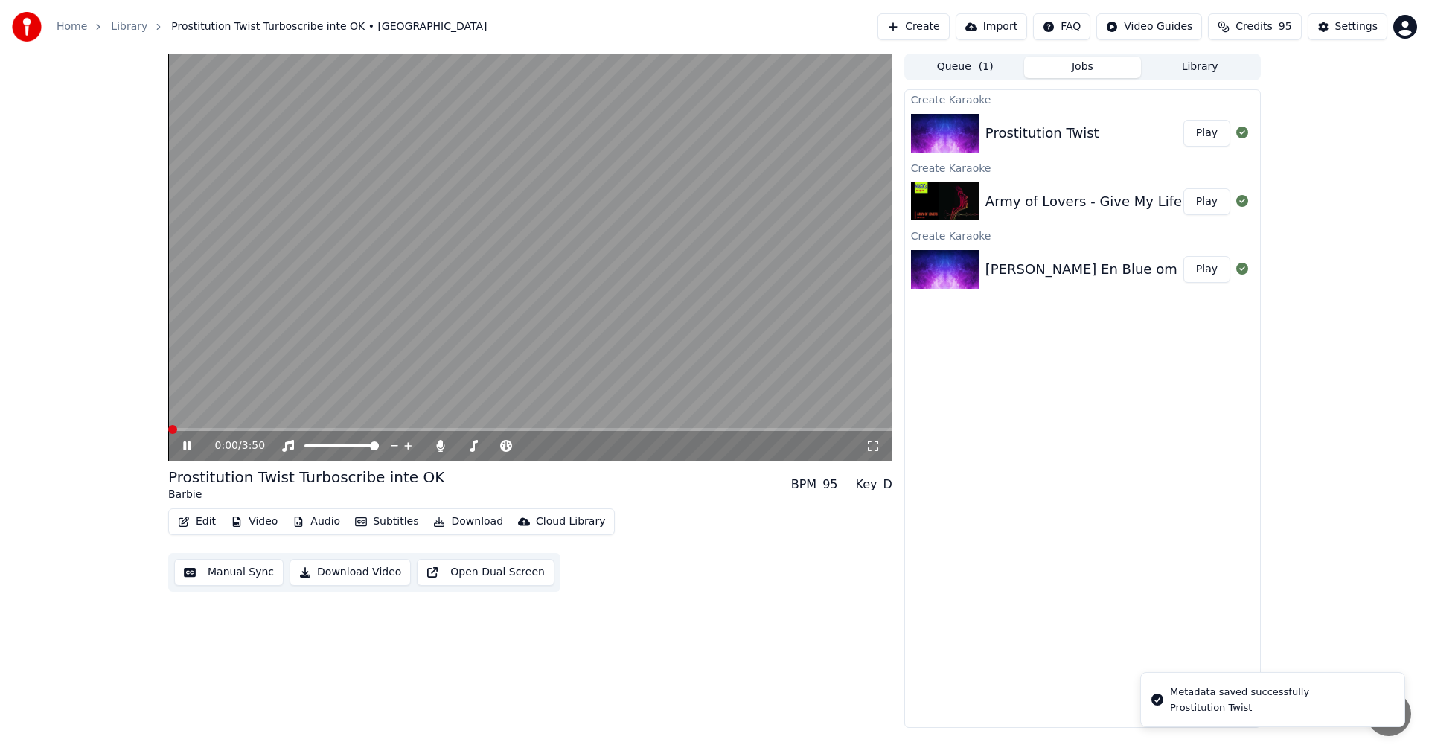
click at [187, 444] on icon at bounding box center [197, 446] width 35 height 12
click at [930, 25] on button "Create" at bounding box center [914, 26] width 72 height 27
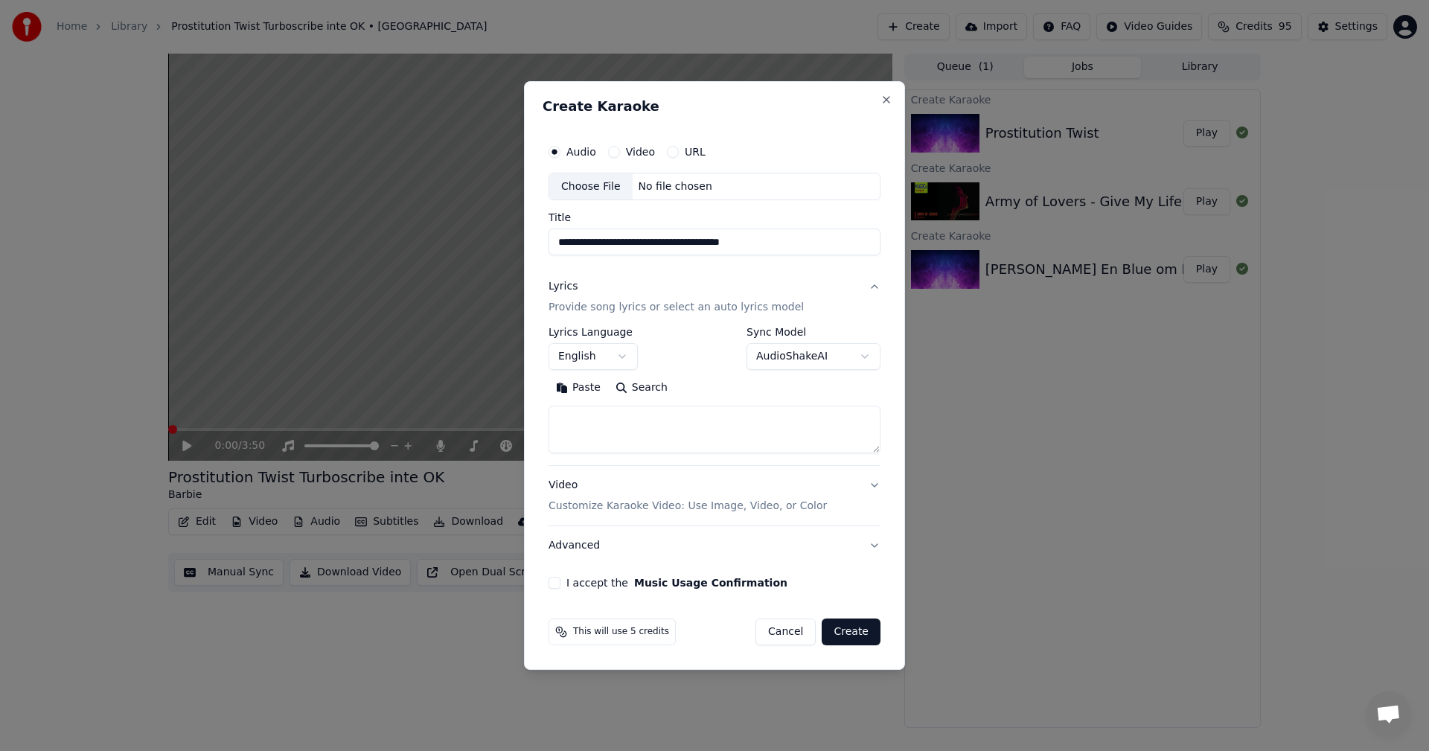
type input "**********"
click at [660, 159] on div "Audio Video URL" at bounding box center [715, 152] width 332 height 30
click at [668, 156] on button "URL" at bounding box center [673, 152] width 12 height 12
click at [793, 191] on input "text" at bounding box center [715, 187] width 332 height 30
paste input "**********"
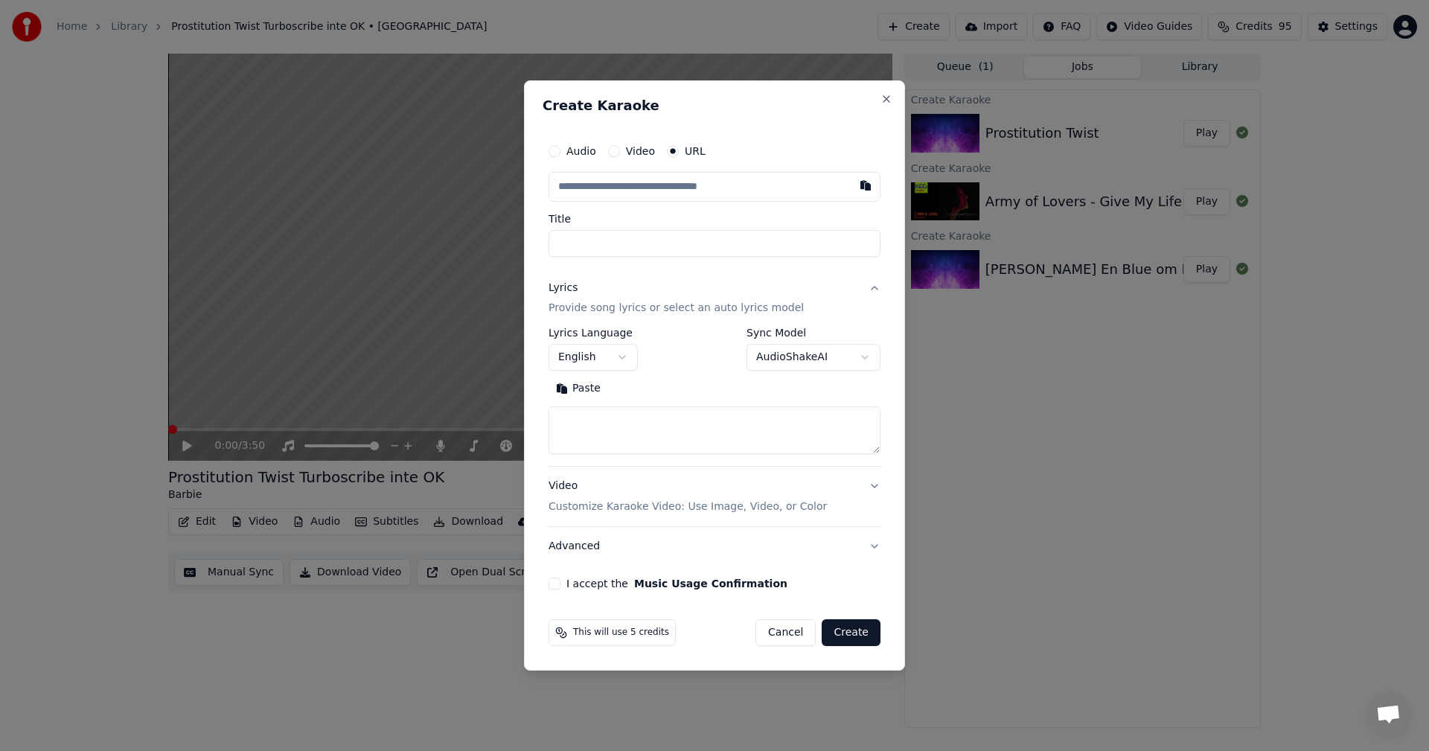
type input "**********"
drag, startPoint x: 556, startPoint y: 587, endPoint x: 642, endPoint y: 481, distance: 137.1
click at [556, 587] on button "I accept the Music Usage Confirmation" at bounding box center [555, 584] width 12 height 12
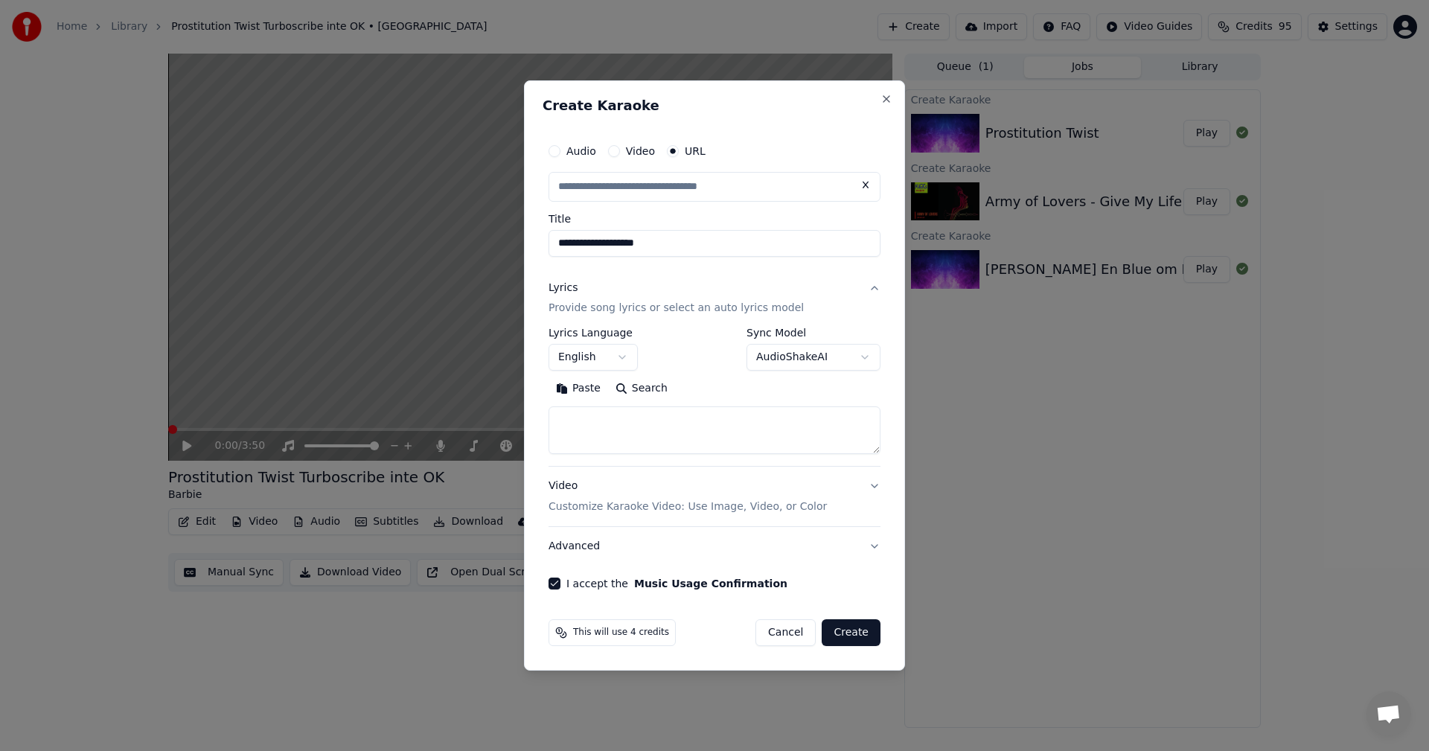
click at [664, 418] on textarea at bounding box center [715, 431] width 332 height 48
paste textarea "**********"
type textarea "**********"
type input "**********"
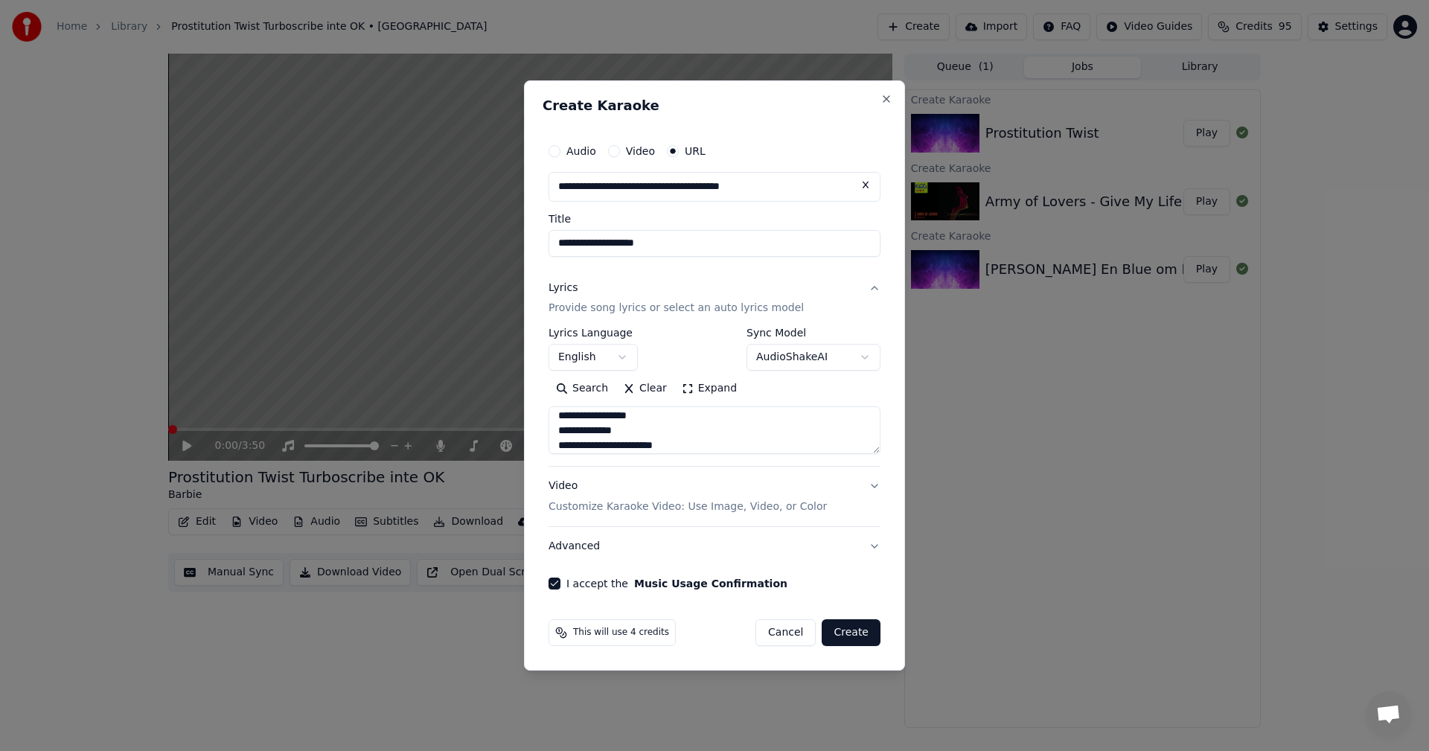
type textarea "**********"
click at [859, 627] on button "Create" at bounding box center [851, 632] width 59 height 27
select select
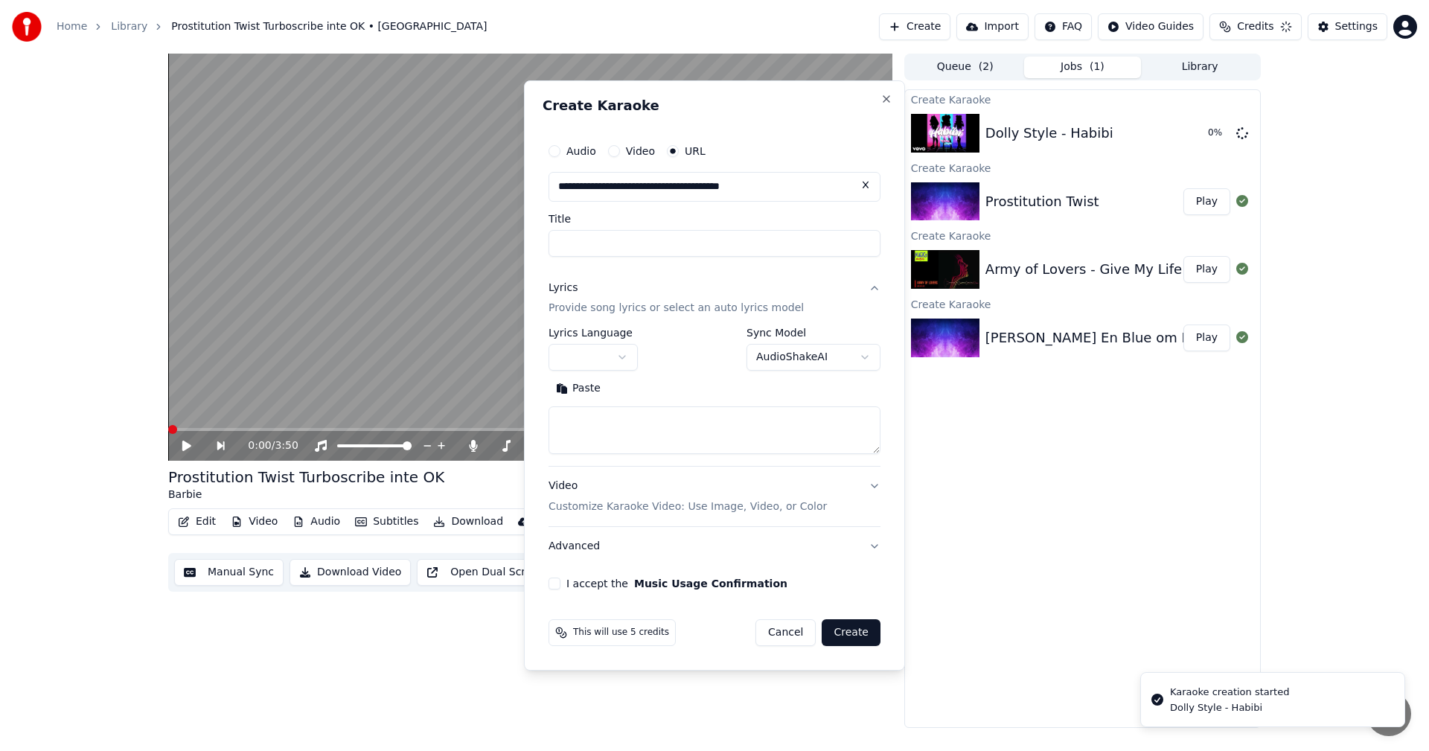
scroll to position [0, 0]
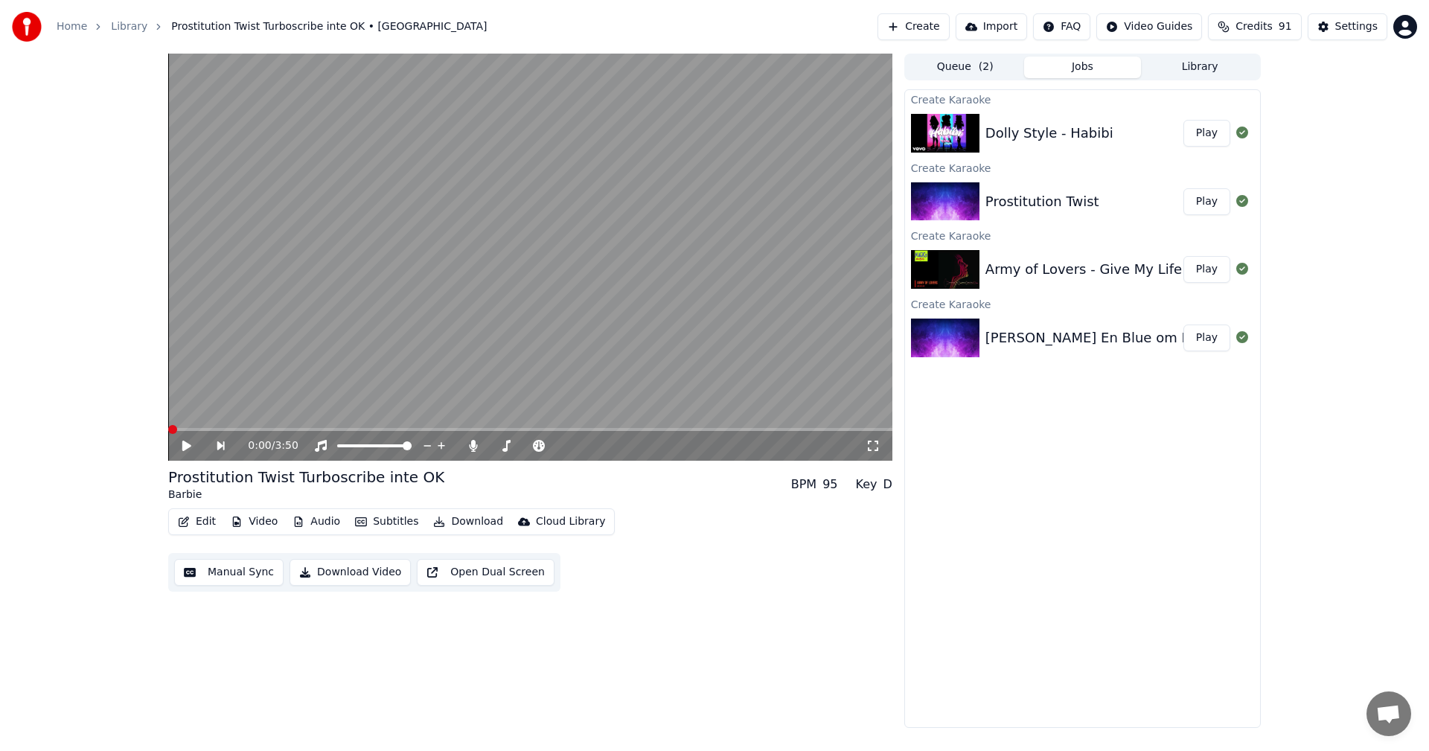
click at [1217, 146] on button "Play" at bounding box center [1207, 133] width 47 height 27
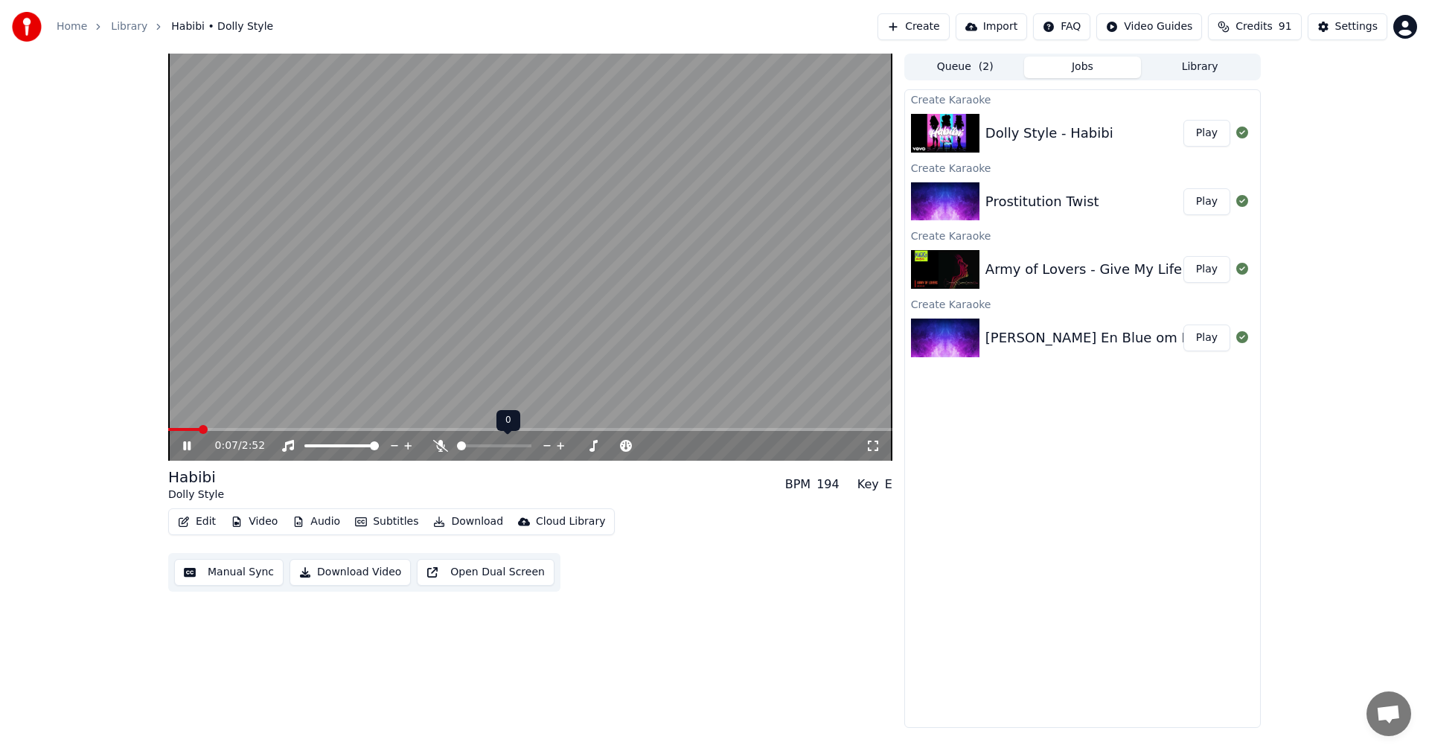
click at [457, 450] on span at bounding box center [461, 445] width 9 height 9
click at [1269, 25] on span "Credits" at bounding box center [1254, 26] width 36 height 15
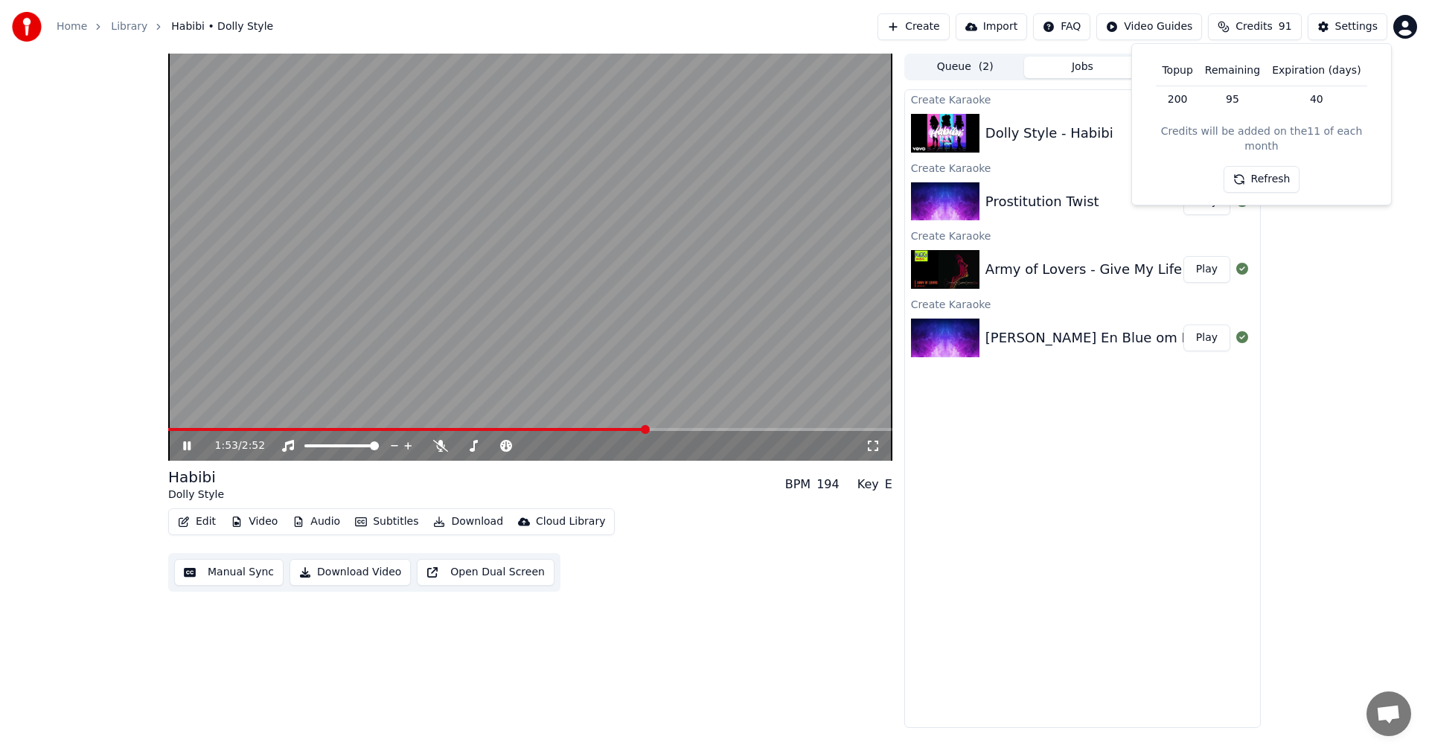
click at [1262, 166] on button "Refresh" at bounding box center [1262, 179] width 77 height 27
